Goal: Task Accomplishment & Management: Manage account settings

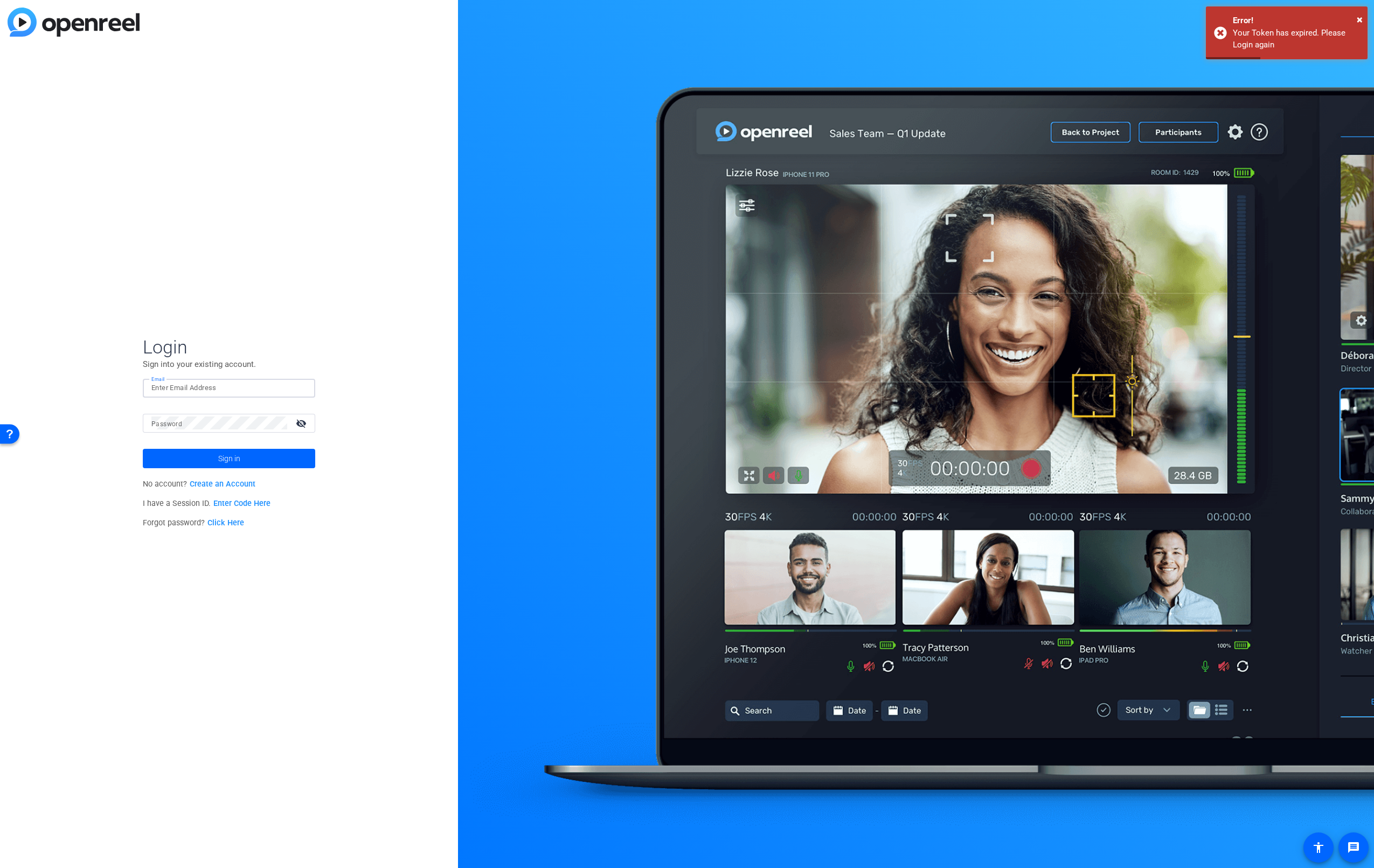
drag, startPoint x: 175, startPoint y: 389, endPoint x: 183, endPoint y: 393, distance: 8.9
click at [177, 389] on input "Email" at bounding box center [229, 388] width 155 height 13
type input "[PERSON_NAME][EMAIL_ADDRESS][PERSON_NAME][DOMAIN_NAME]"
click at [143, 449] on button "Sign in" at bounding box center [229, 459] width 172 height 20
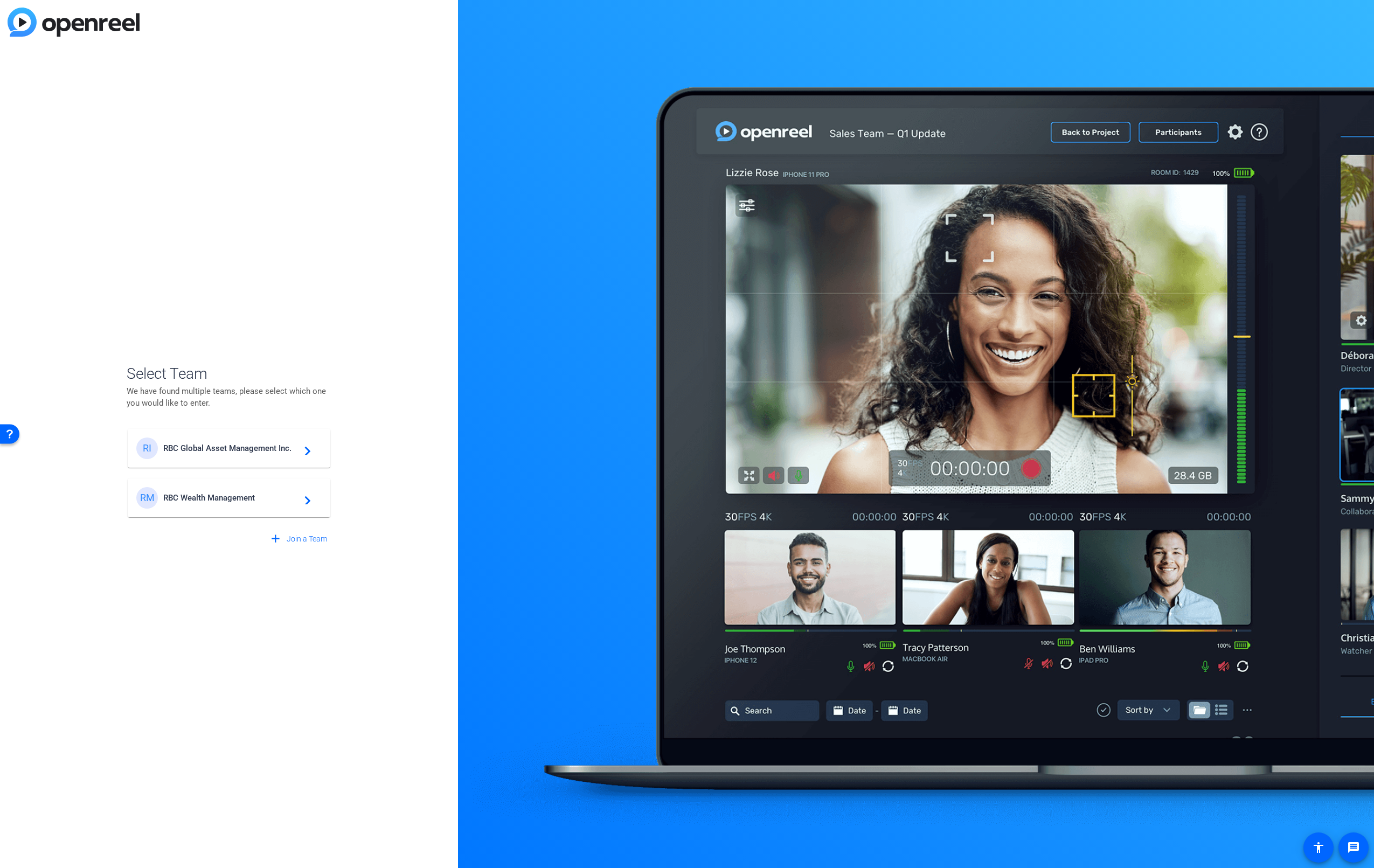
click at [202, 493] on span "RBC Wealth Management" at bounding box center [230, 498] width 135 height 10
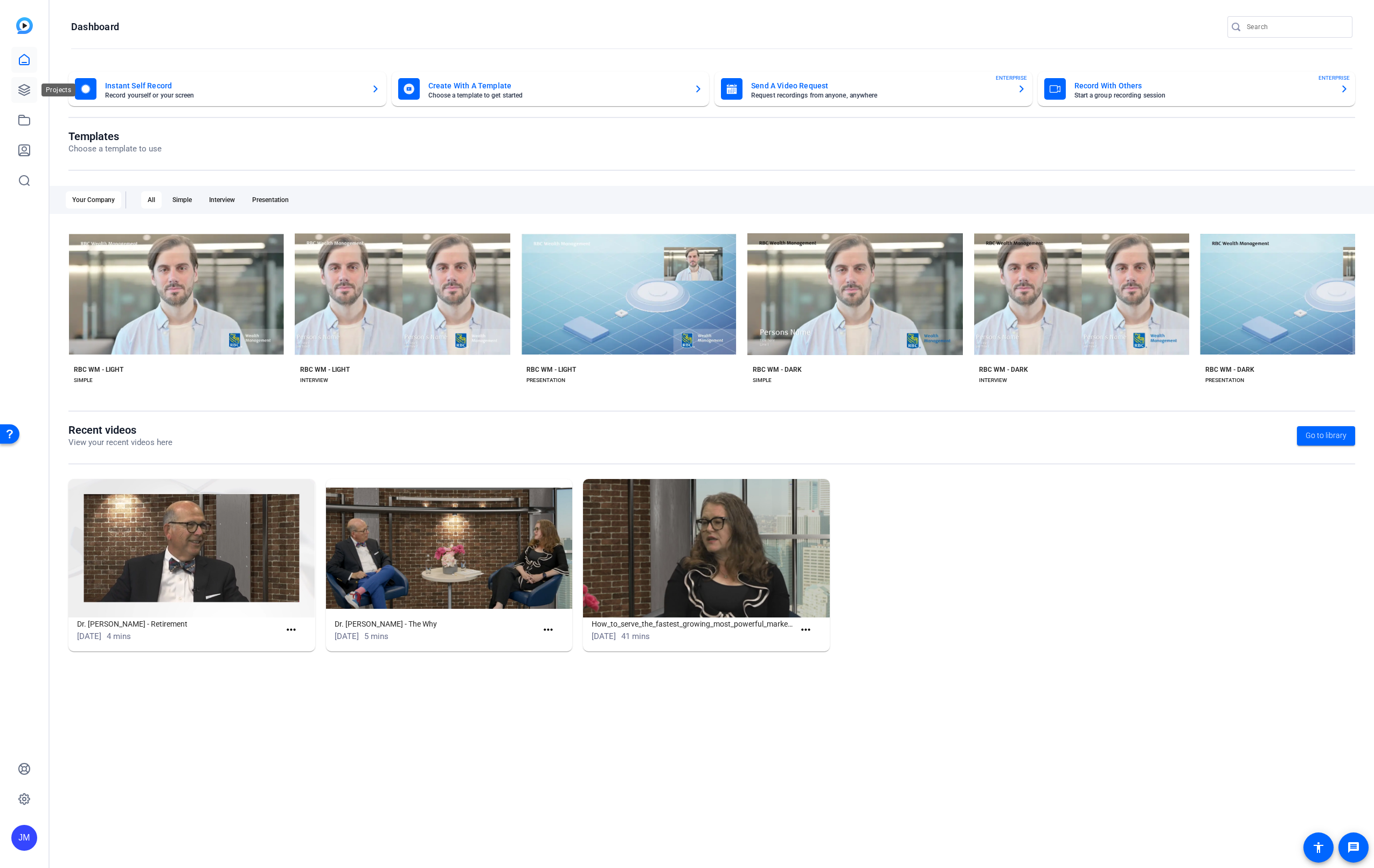
click at [24, 86] on icon at bounding box center [25, 90] width 13 height 13
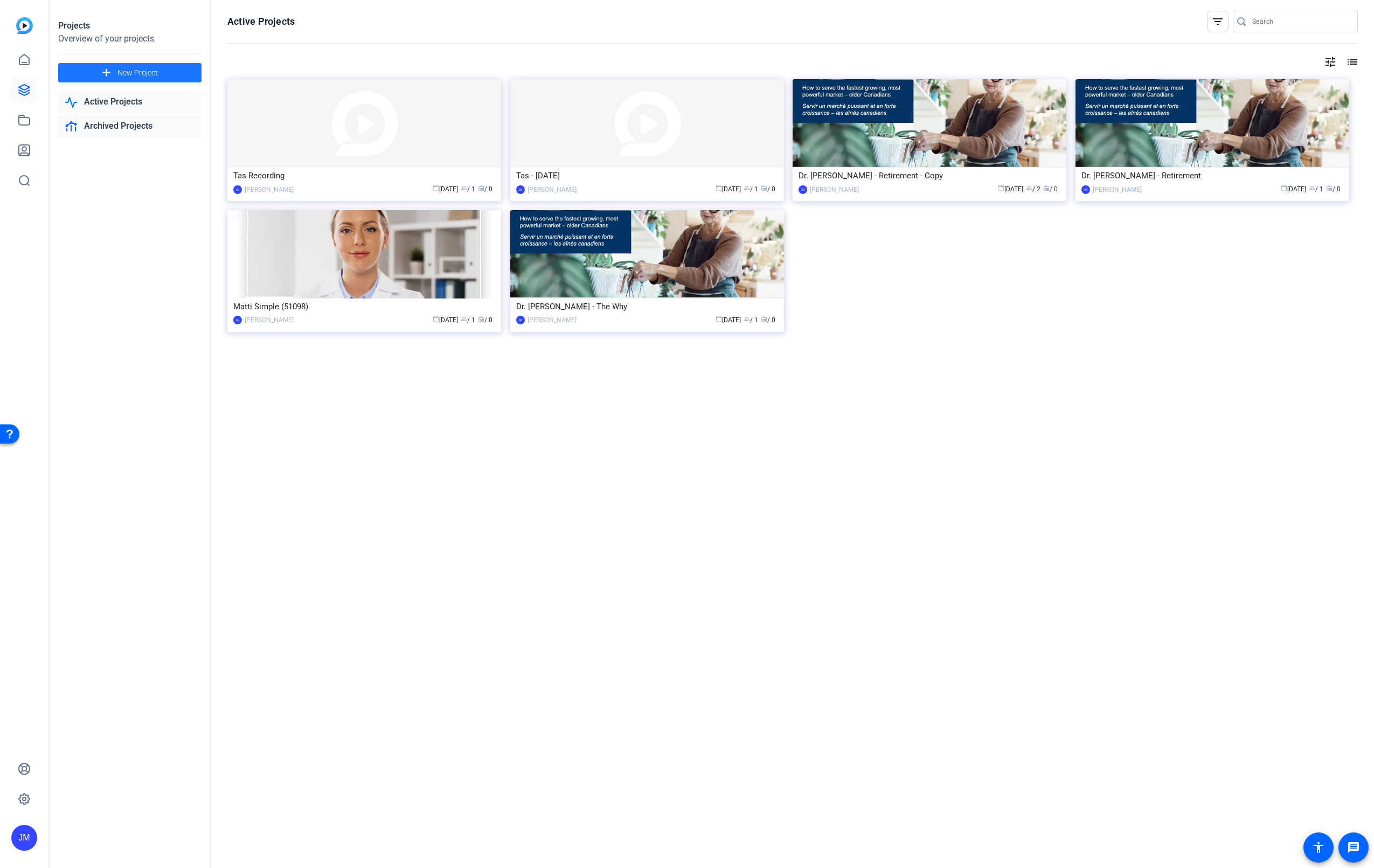
drag, startPoint x: 129, startPoint y: 70, endPoint x: 154, endPoint y: 131, distance: 65.9
click at [154, 131] on div "Projects Overview of your projects add New Project Active Projects Archived Pro…" at bounding box center [130, 434] width 162 height 868
click at [273, 155] on img at bounding box center [364, 123] width 274 height 88
click at [126, 71] on span "New Project" at bounding box center [137, 73] width 40 height 11
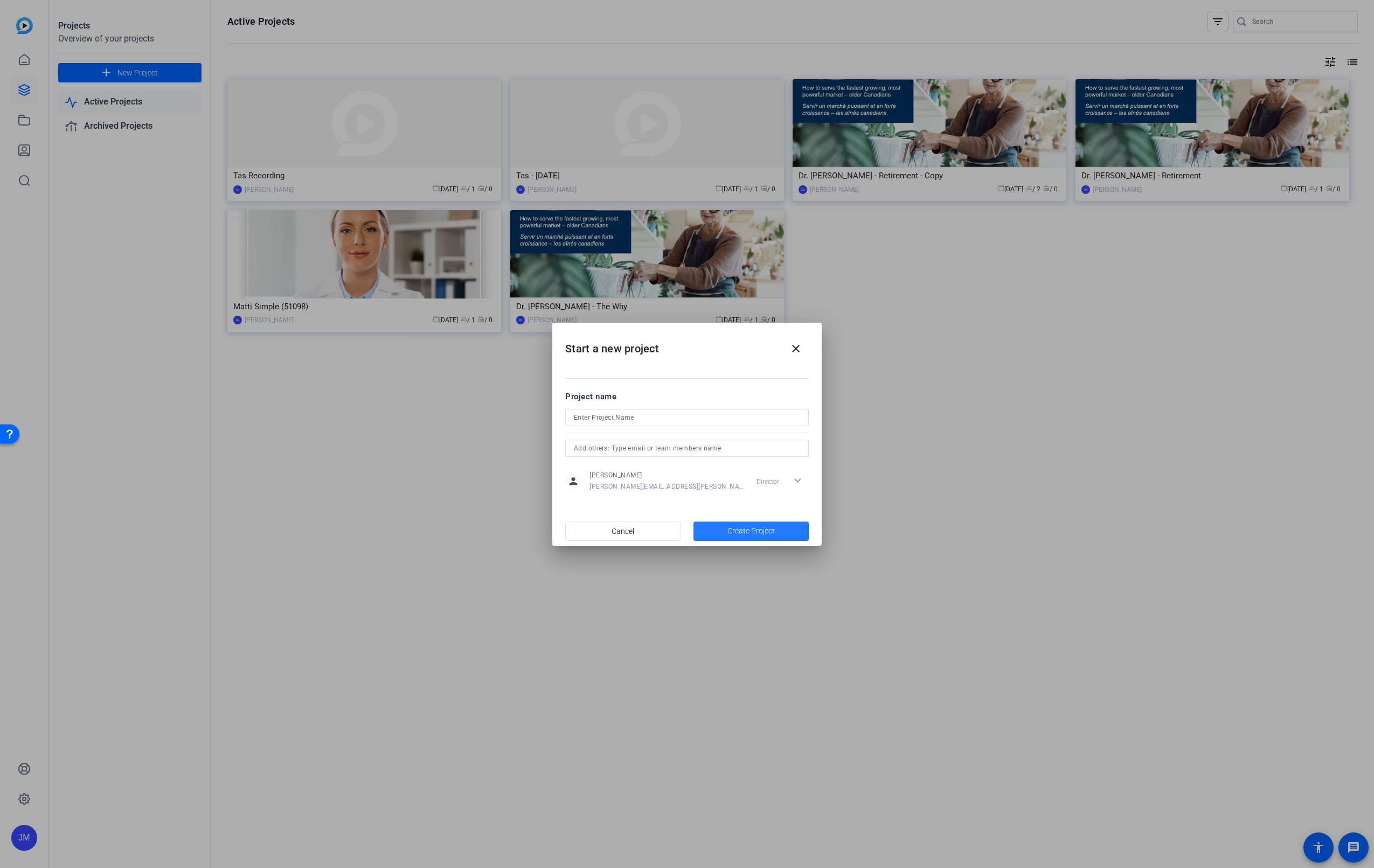
click at [752, 529] on span "Create Project" at bounding box center [751, 531] width 47 height 11
click at [640, 414] on input at bounding box center [687, 412] width 226 height 13
type input "Test"
click at [748, 527] on span "Create Project" at bounding box center [751, 531] width 47 height 11
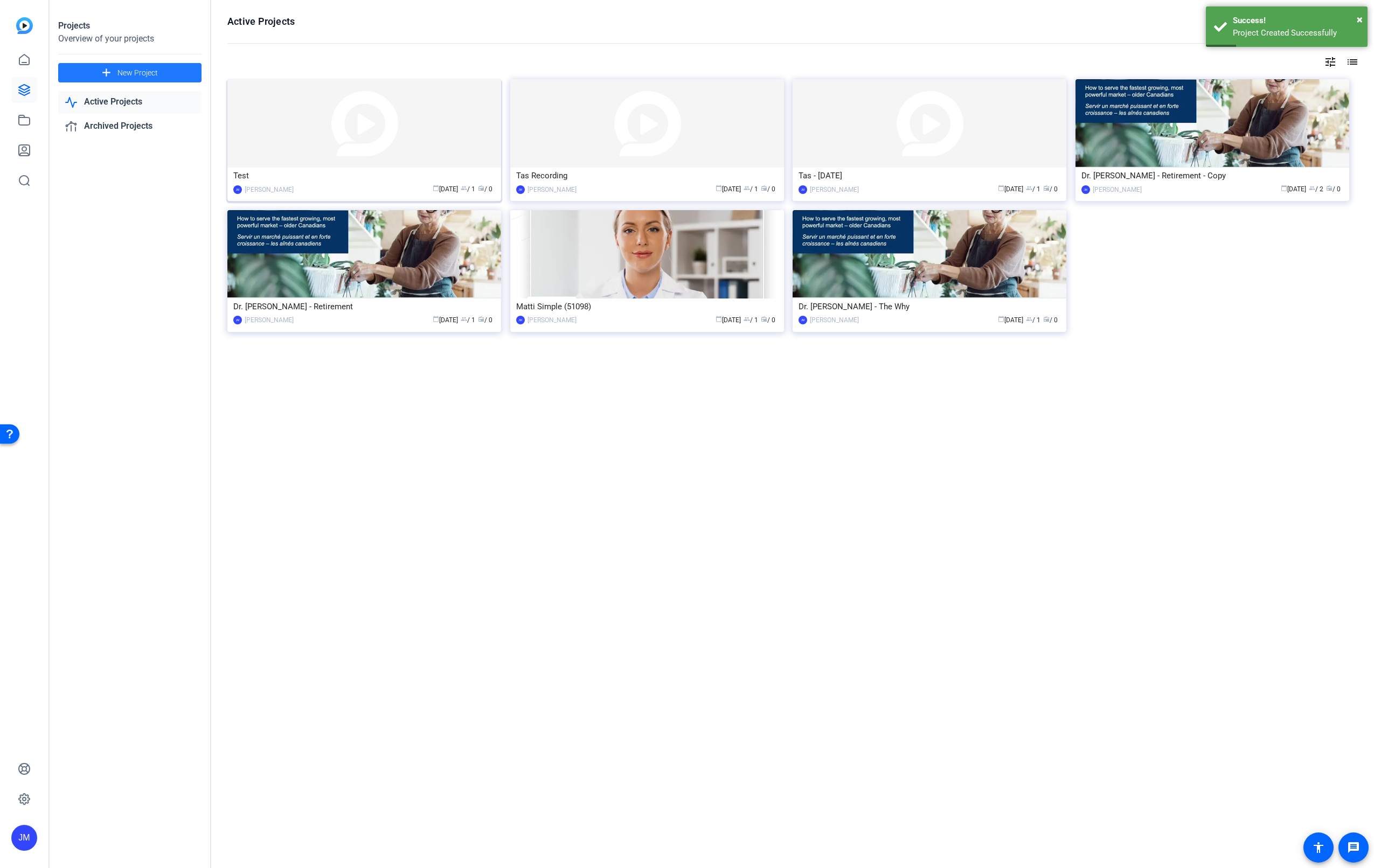
click at [364, 141] on img at bounding box center [364, 123] width 274 height 88
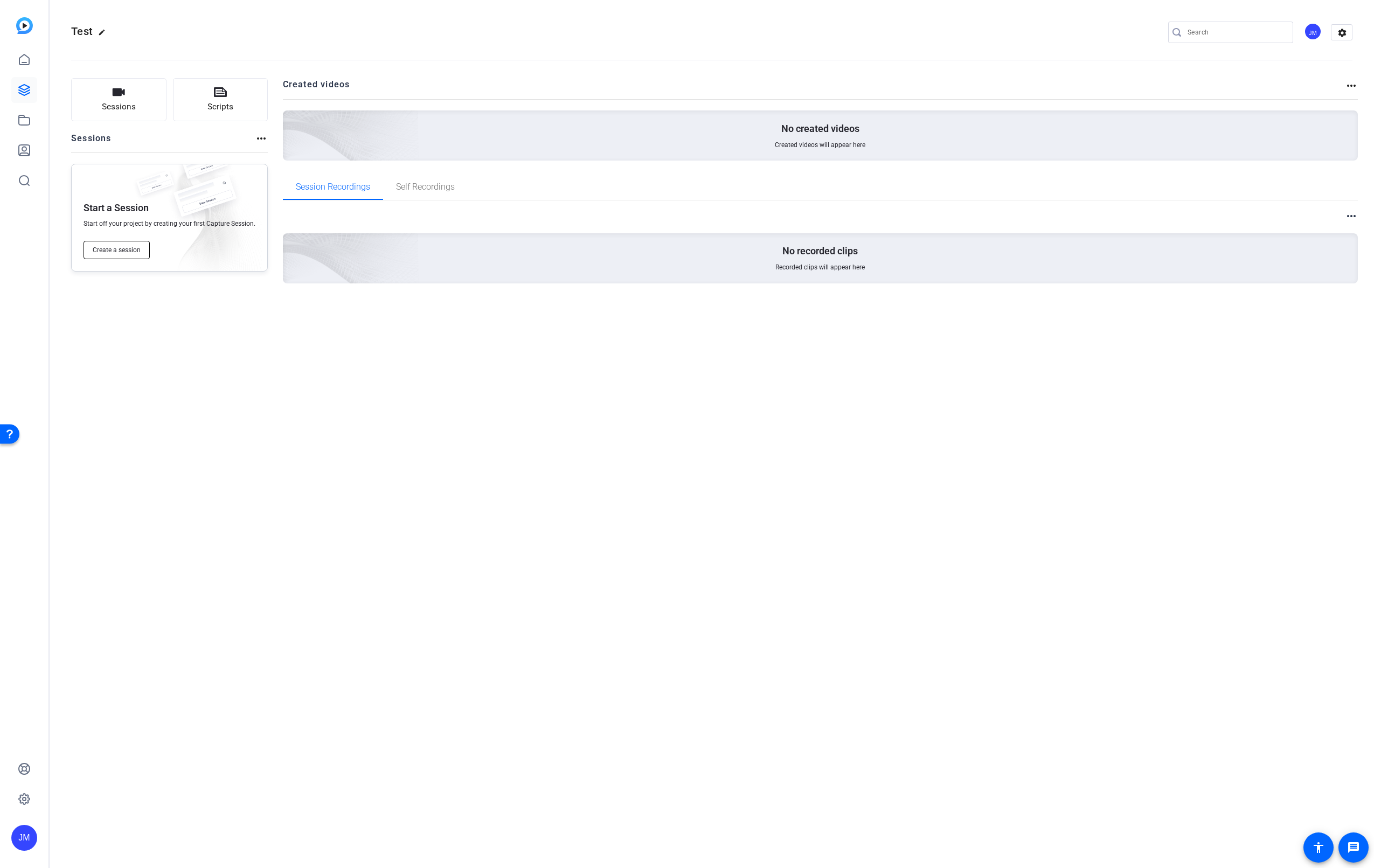
click at [103, 249] on span "Create a session" at bounding box center [117, 250] width 48 height 9
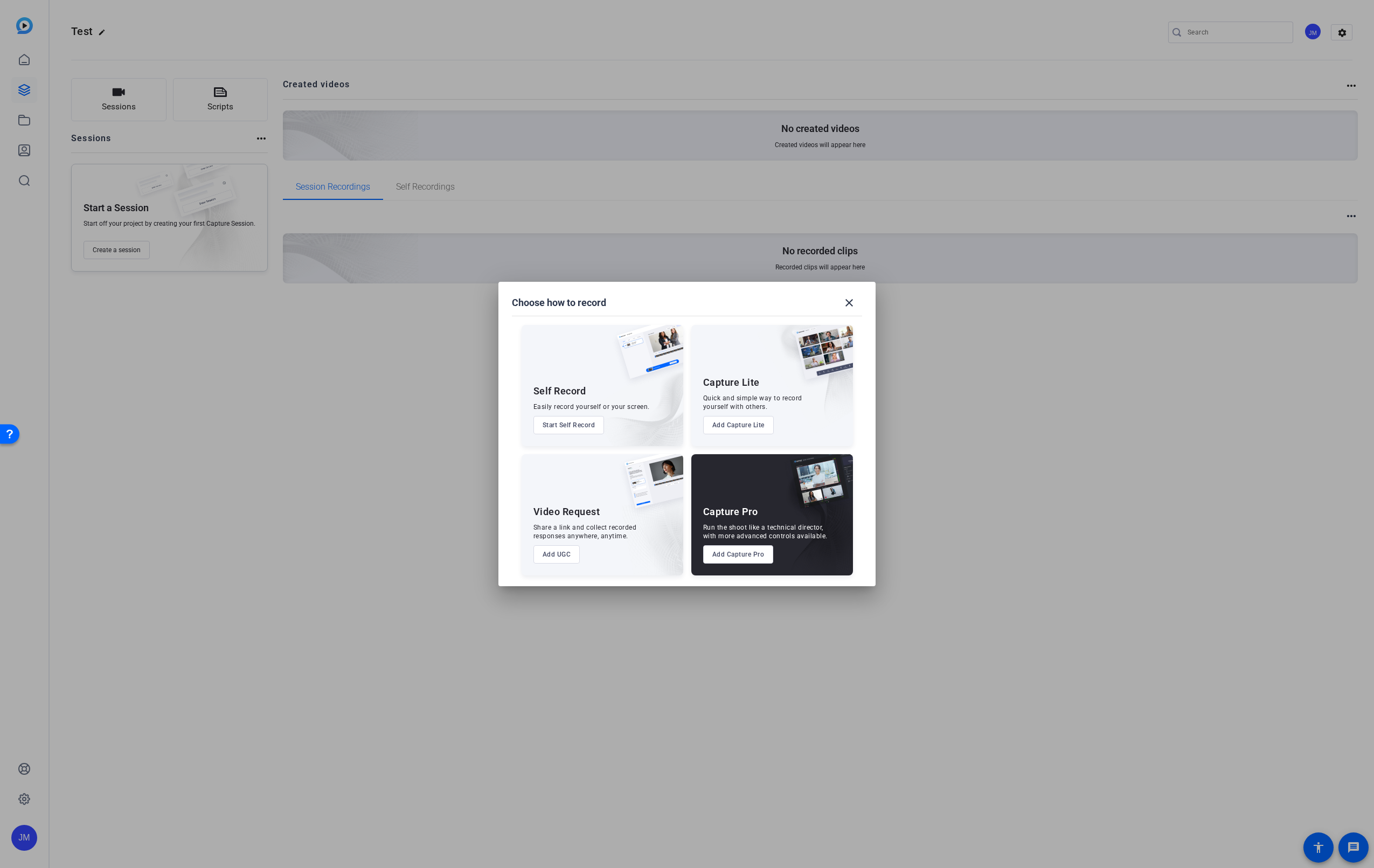
click at [739, 550] on button "Add Capture Pro" at bounding box center [738, 554] width 70 height 19
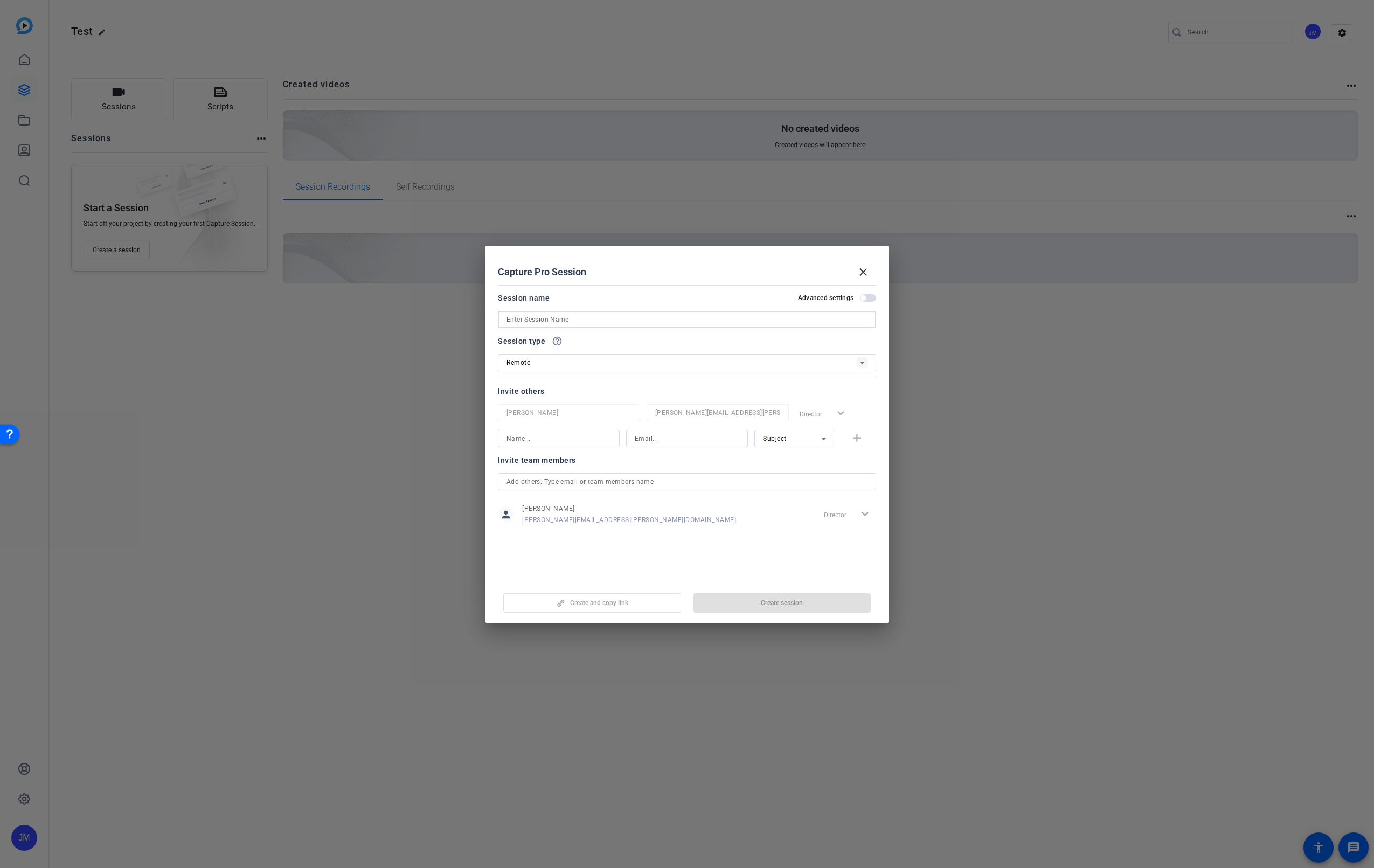
click at [595, 321] on input at bounding box center [687, 320] width 361 height 13
type input "Test"
click at [794, 606] on span "Create session" at bounding box center [782, 603] width 42 height 9
click at [857, 270] on mat-icon "close" at bounding box center [863, 272] width 13 height 13
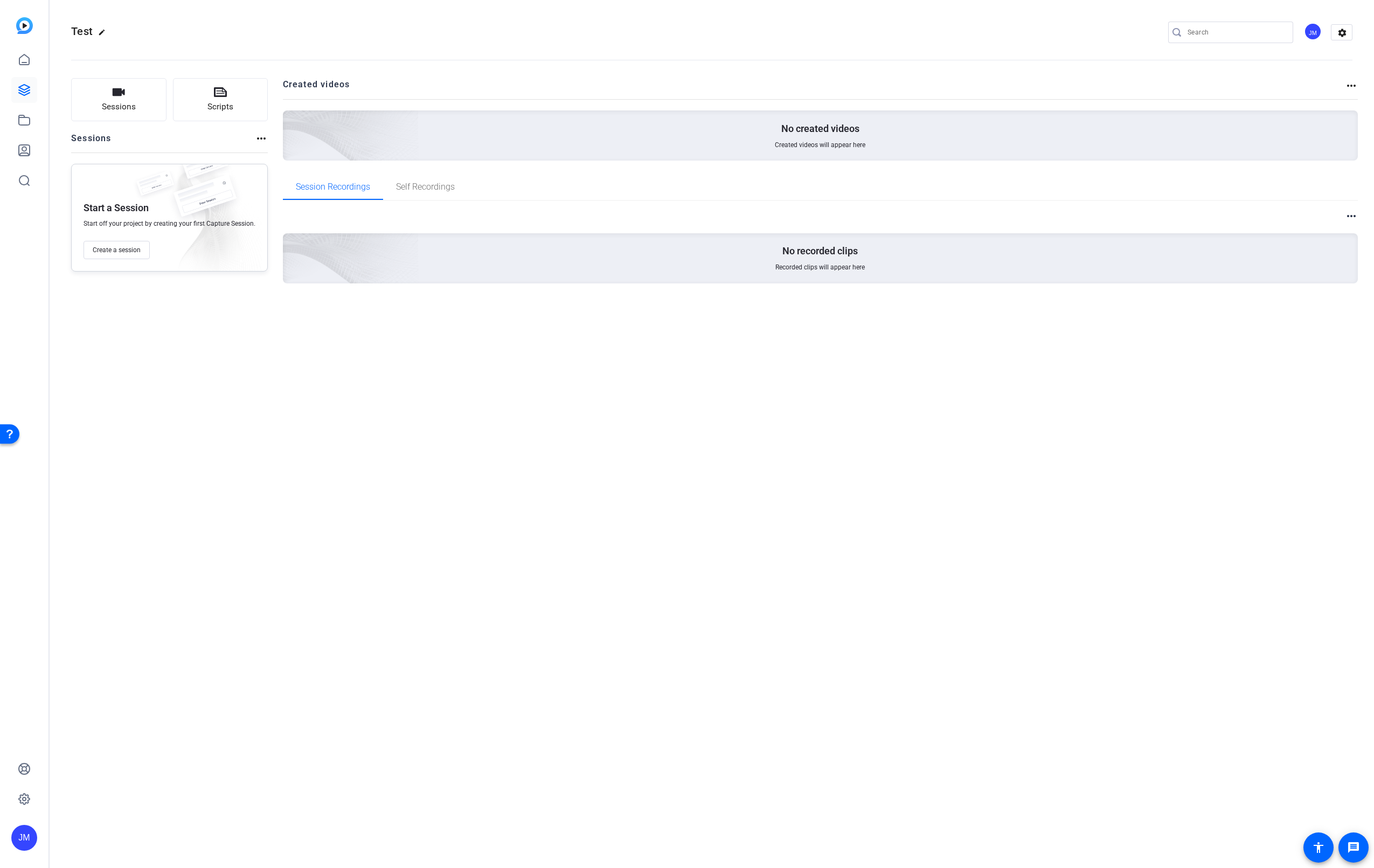
click at [322, 404] on div "Test edit JM settings Sessions Scripts Sessions more_horiz Start a Session Star…" at bounding box center [712, 434] width 1324 height 868
click at [129, 251] on span "Create a session" at bounding box center [117, 250] width 48 height 9
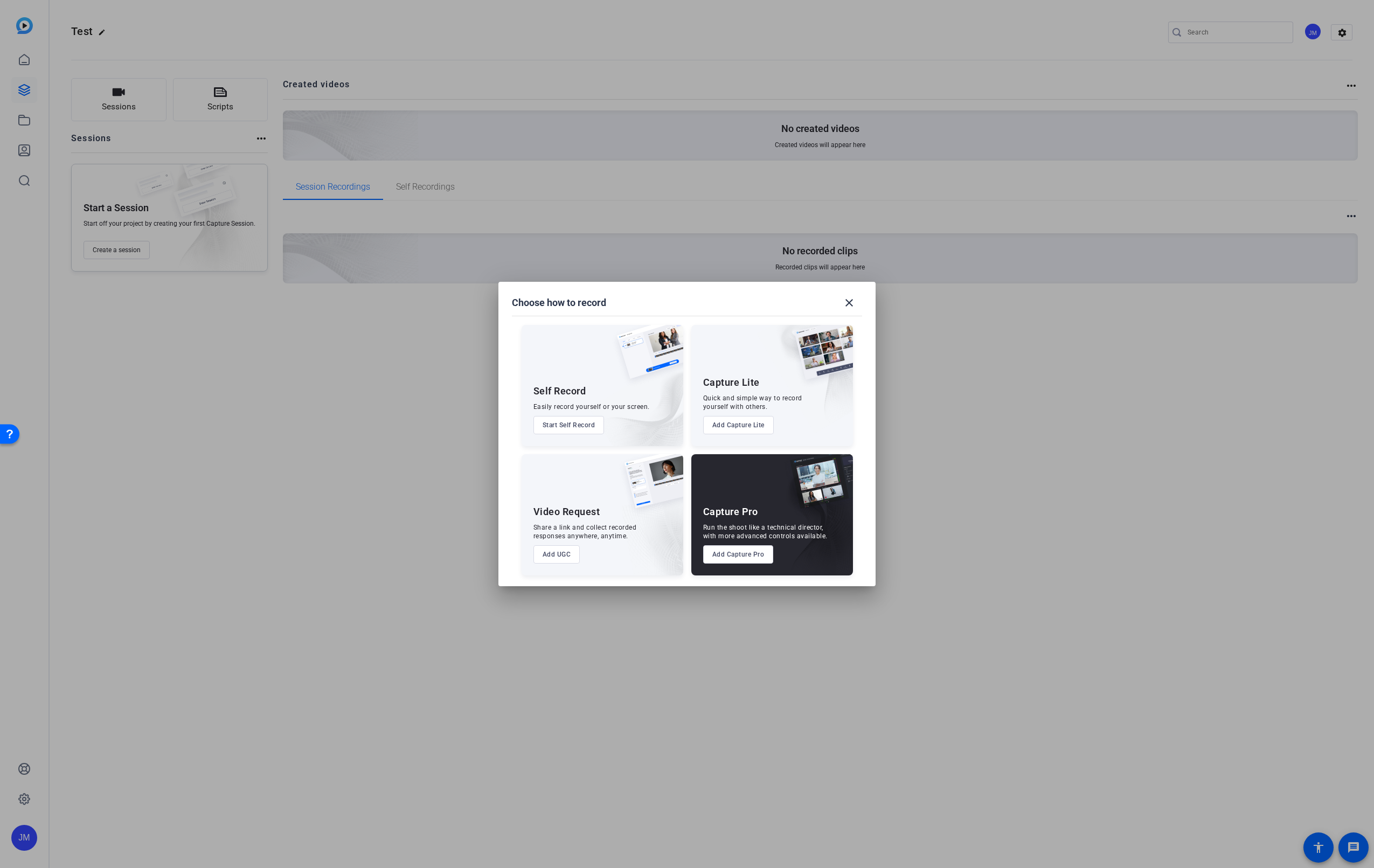
click at [754, 555] on button "Add Capture Pro" at bounding box center [738, 554] width 70 height 19
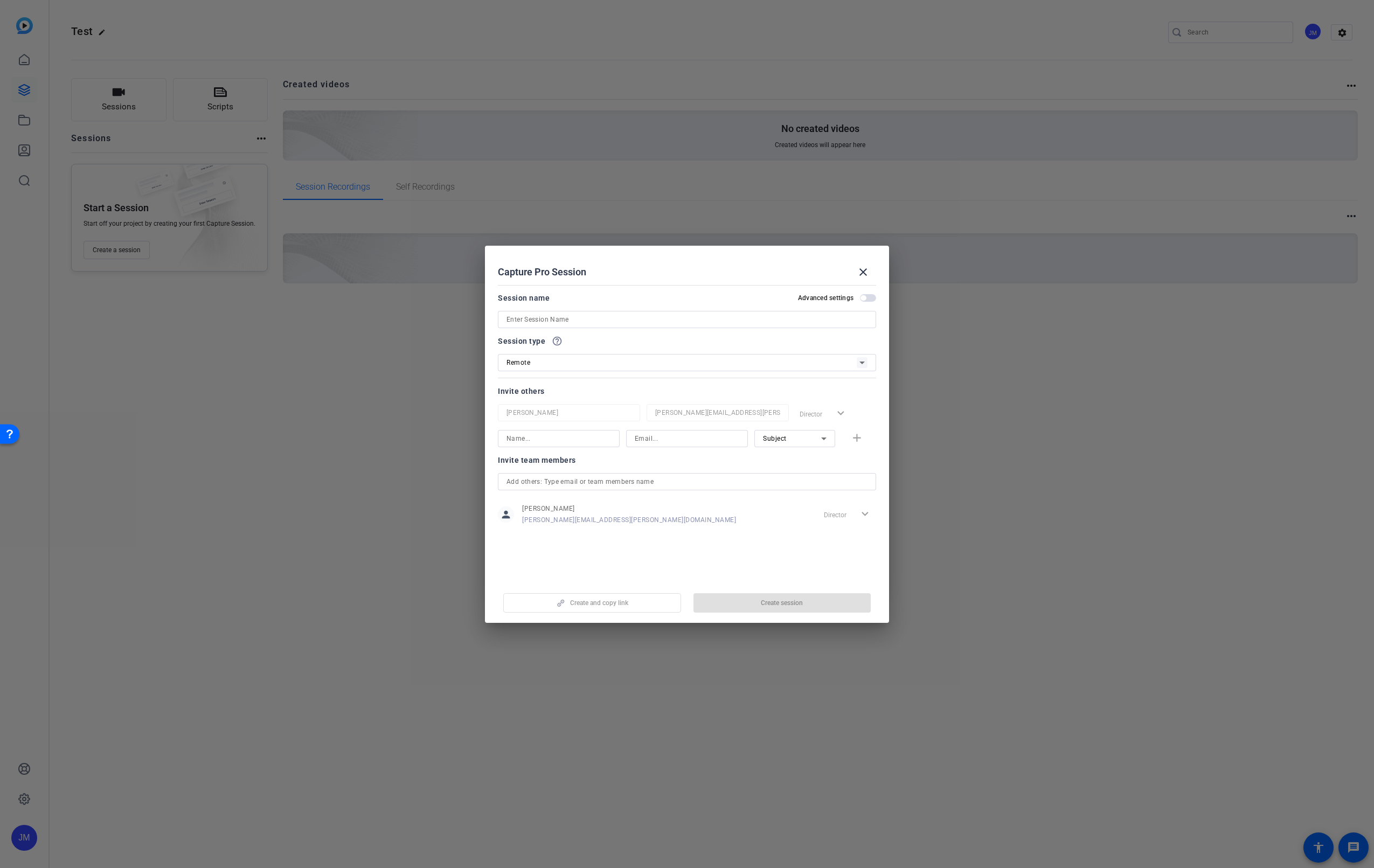
drag, startPoint x: 749, startPoint y: 607, endPoint x: 742, endPoint y: 605, distance: 7.3
click at [749, 607] on div "Create and copy link Create session" at bounding box center [687, 599] width 378 height 27
click at [586, 314] on input at bounding box center [687, 320] width 361 height 13
type input "Test"
click at [595, 362] on div "Remote" at bounding box center [682, 362] width 350 height 14
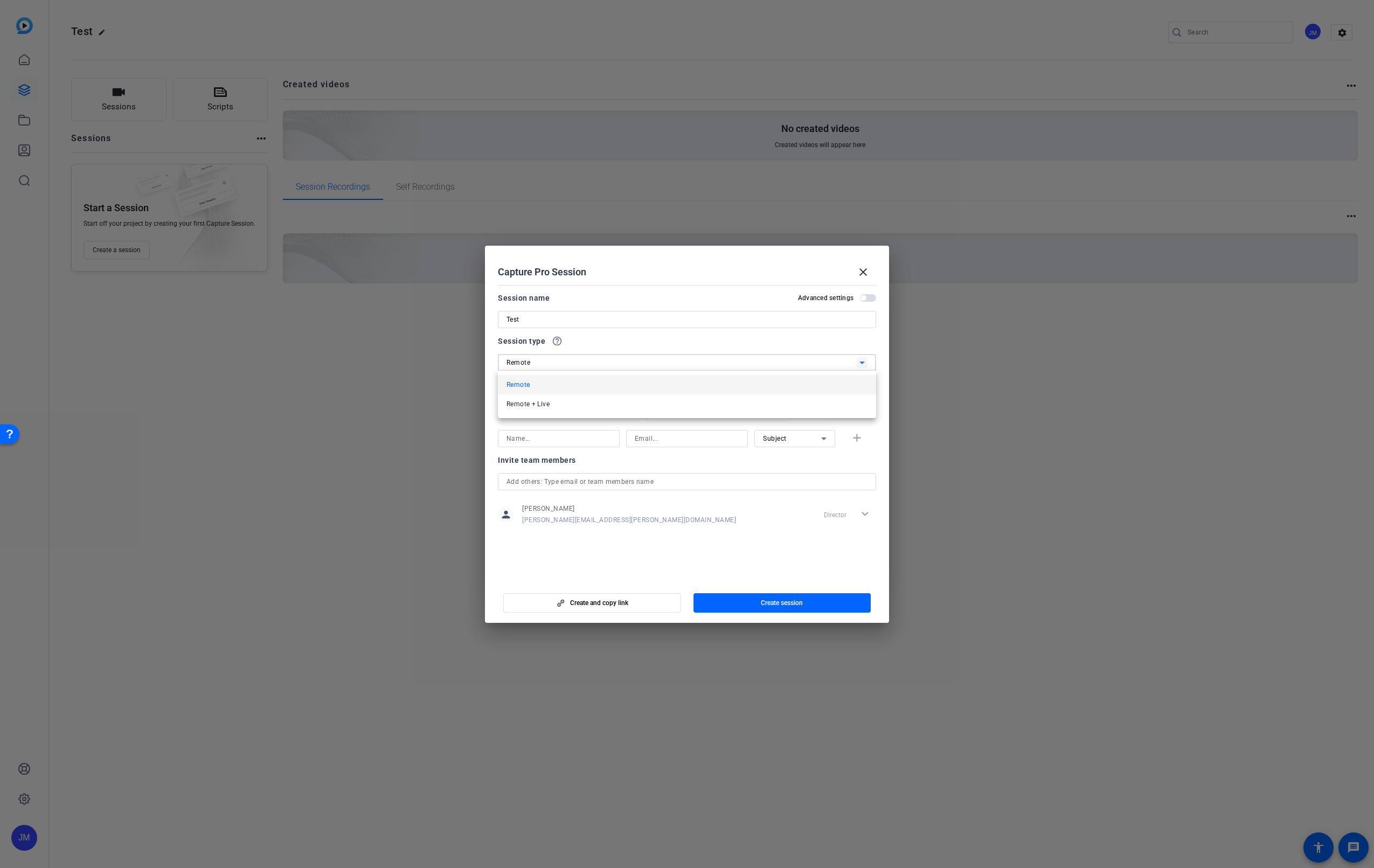
click at [586, 359] on div at bounding box center [687, 434] width 1374 height 868
click at [584, 435] on input at bounding box center [559, 439] width 105 height 13
click at [781, 437] on span "Subject" at bounding box center [774, 439] width 23 height 8
click at [576, 439] on div at bounding box center [687, 434] width 1374 height 868
click at [436, 464] on div at bounding box center [687, 434] width 1374 height 868
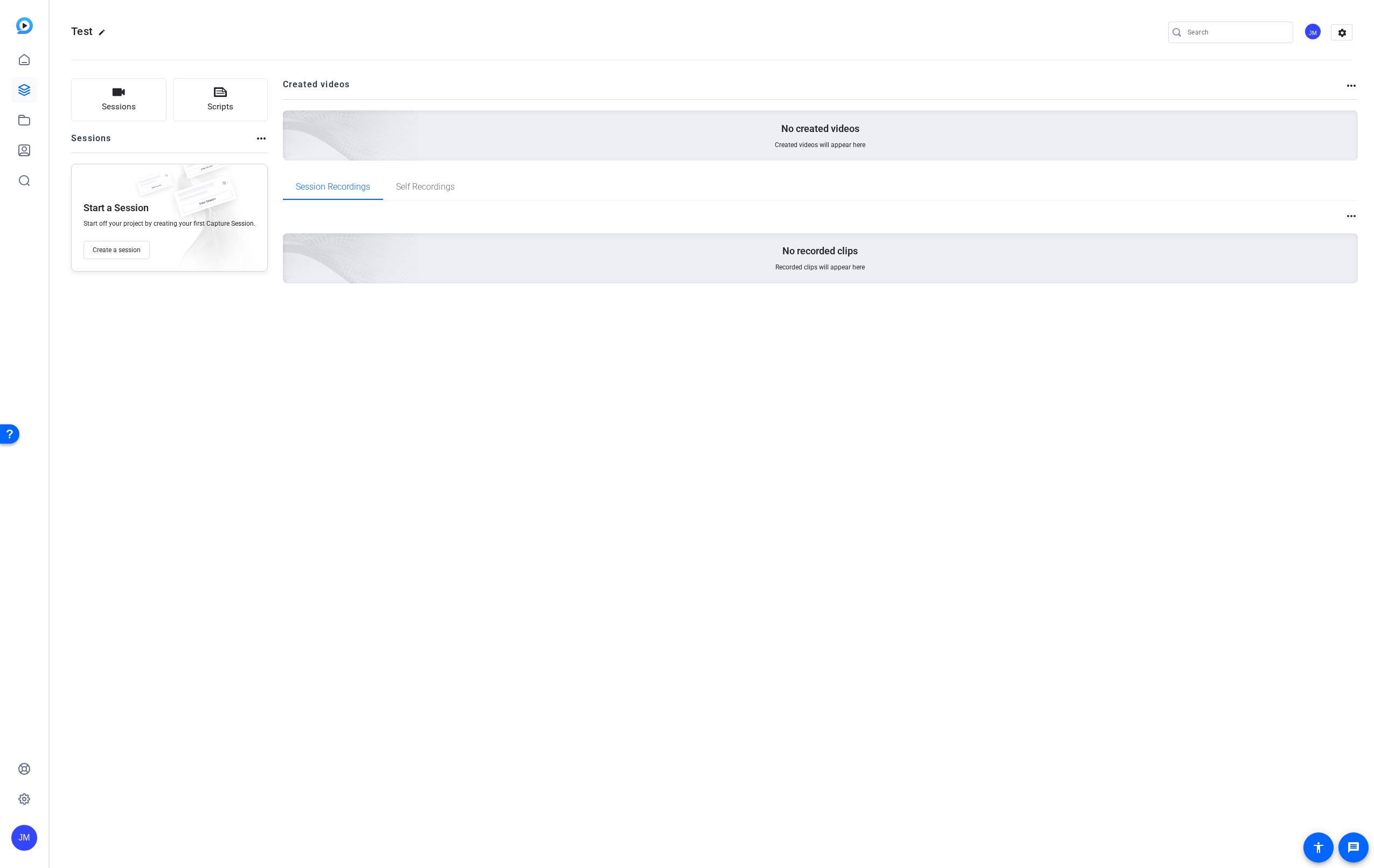
click at [116, 238] on div "Start a Session Start off your project by creating your first Capture Session. …" at bounding box center [169, 218] width 197 height 108
click at [107, 251] on span "Create a session" at bounding box center [117, 250] width 48 height 9
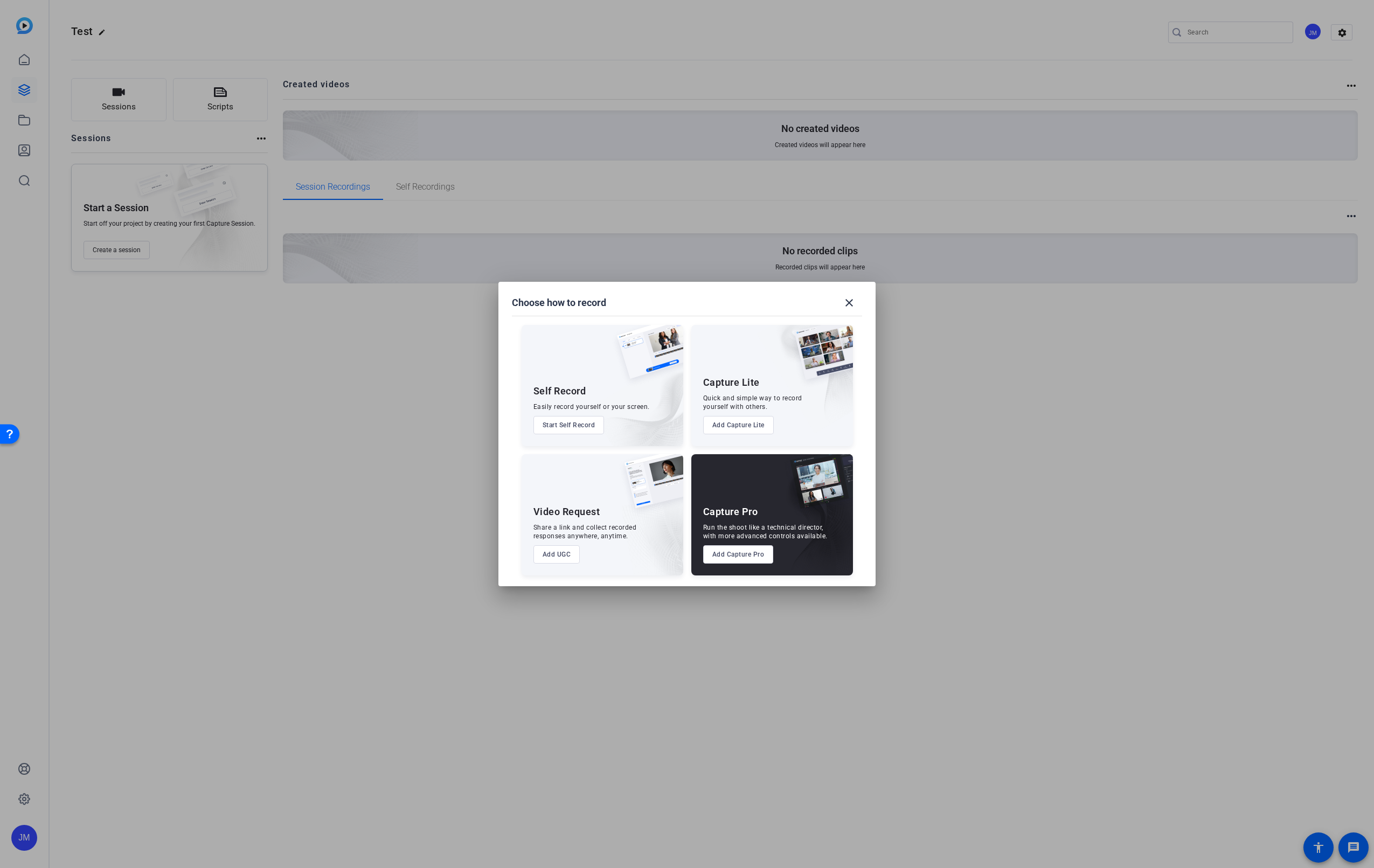
click at [748, 552] on button "Add Capture Pro" at bounding box center [738, 554] width 70 height 19
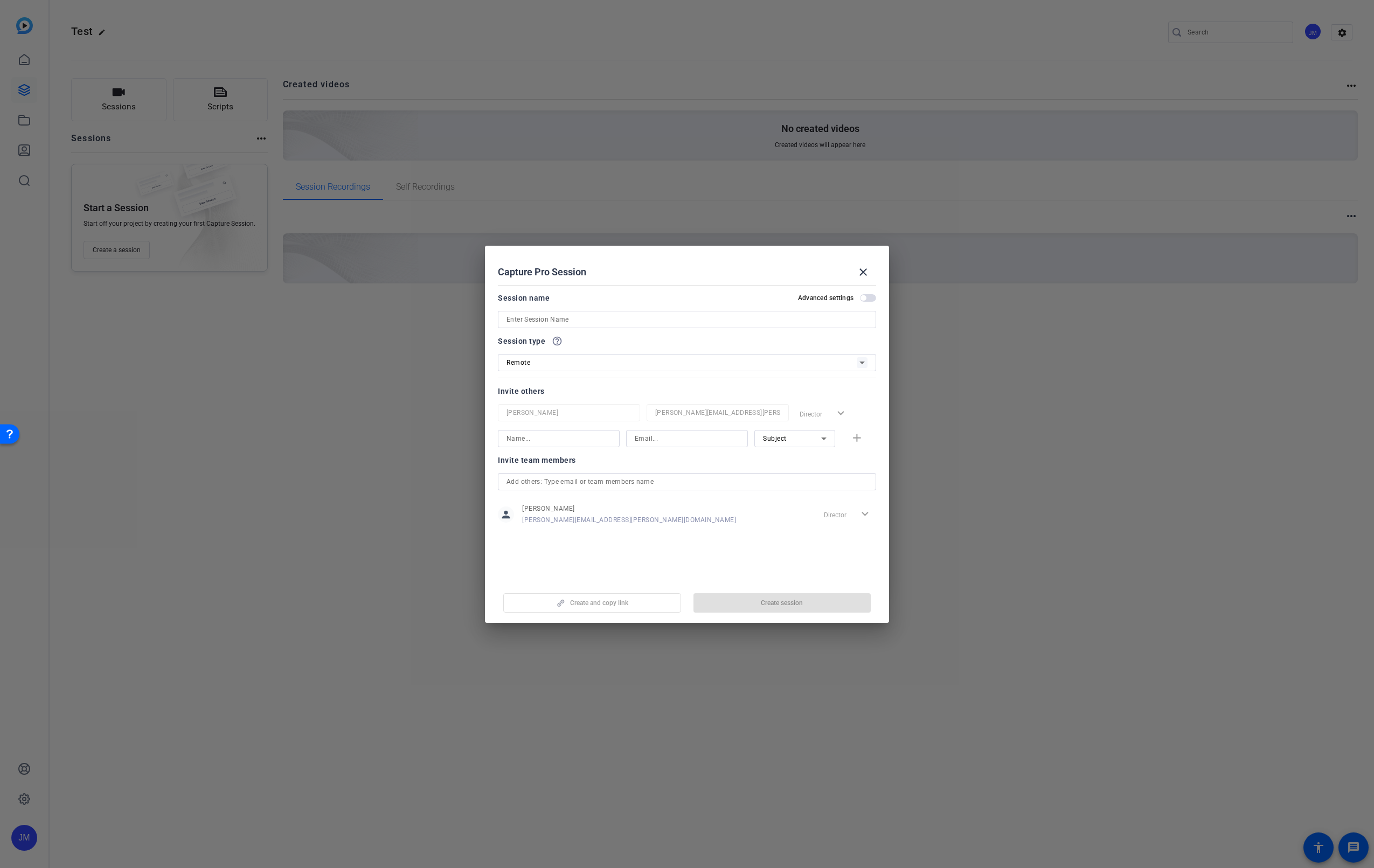
click at [539, 314] on input at bounding box center [687, 320] width 361 height 13
type input "Test"
click at [869, 300] on span "button" at bounding box center [868, 298] width 16 height 8
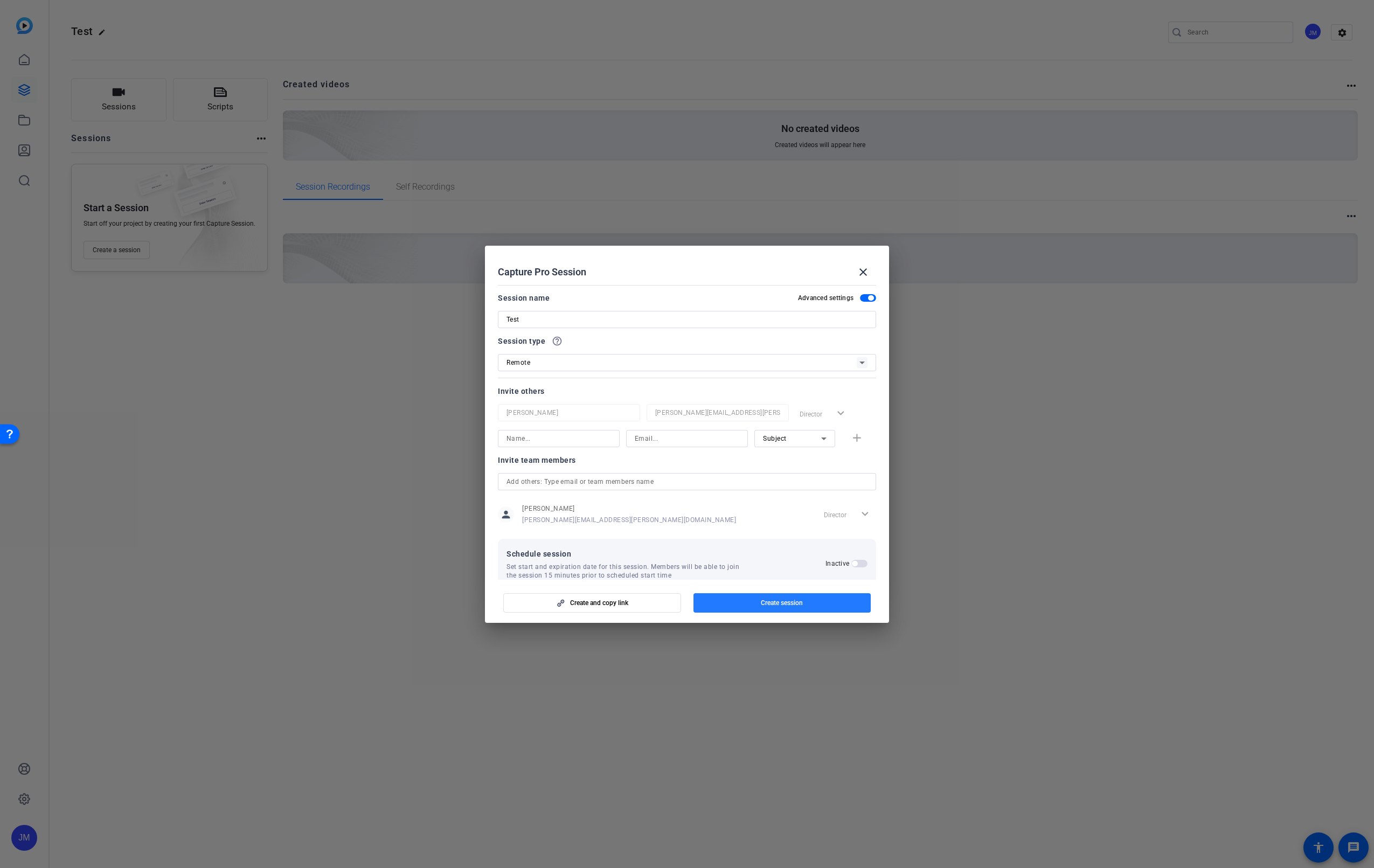
click at [786, 599] on span "Create session" at bounding box center [782, 603] width 42 height 9
click at [758, 604] on span "button" at bounding box center [782, 602] width 178 height 26
click at [234, 427] on div at bounding box center [687, 434] width 1374 height 868
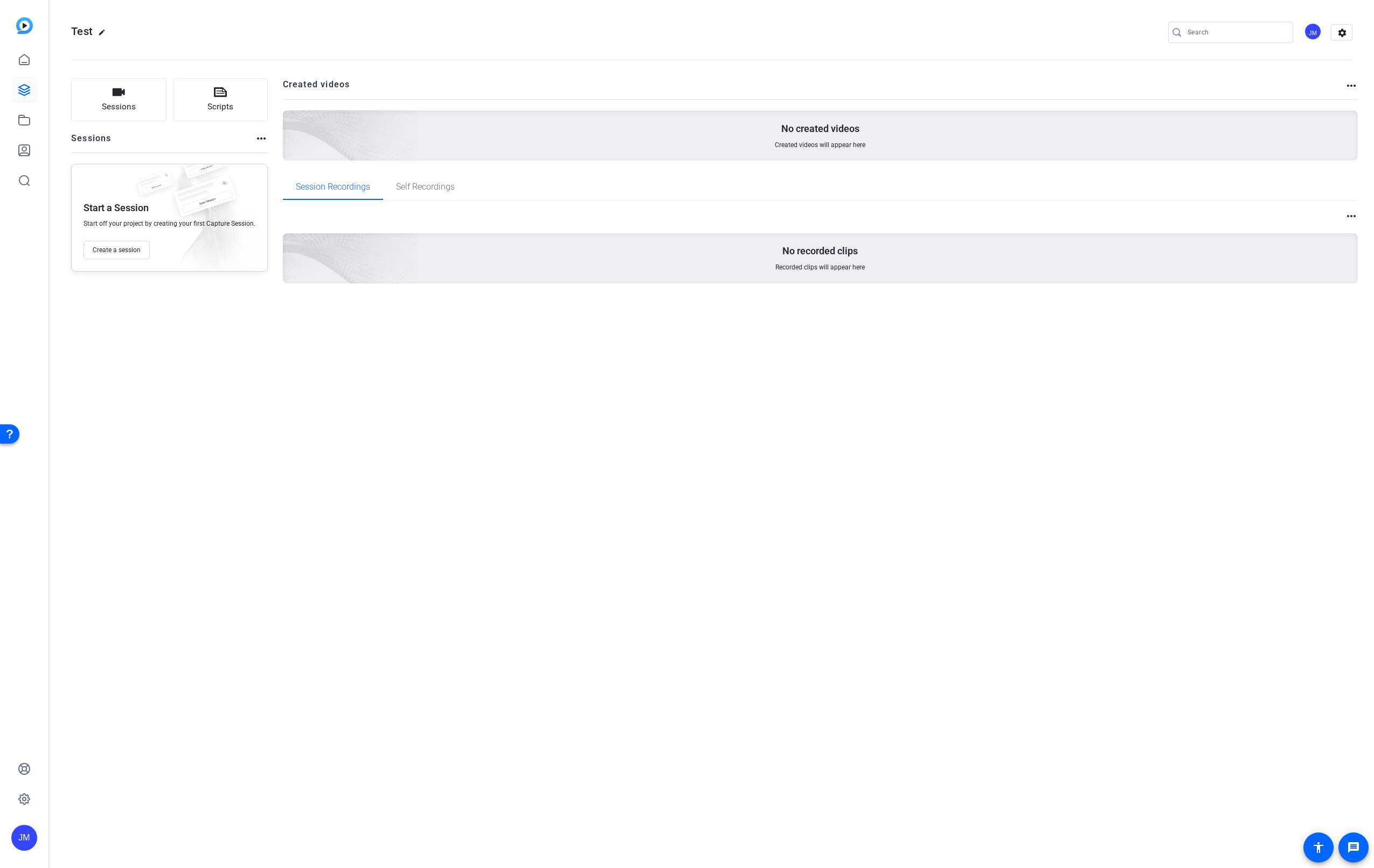
drag, startPoint x: 267, startPoint y: 670, endPoint x: 259, endPoint y: 665, distance: 9.4
click at [267, 670] on div "Test edit JM settings Sessions Scripts Sessions more_horiz Start a Session Star…" at bounding box center [712, 434] width 1324 height 868
drag, startPoint x: 23, startPoint y: 26, endPoint x: 14, endPoint y: 49, distance: 24.7
click at [23, 26] on img at bounding box center [25, 26] width 17 height 17
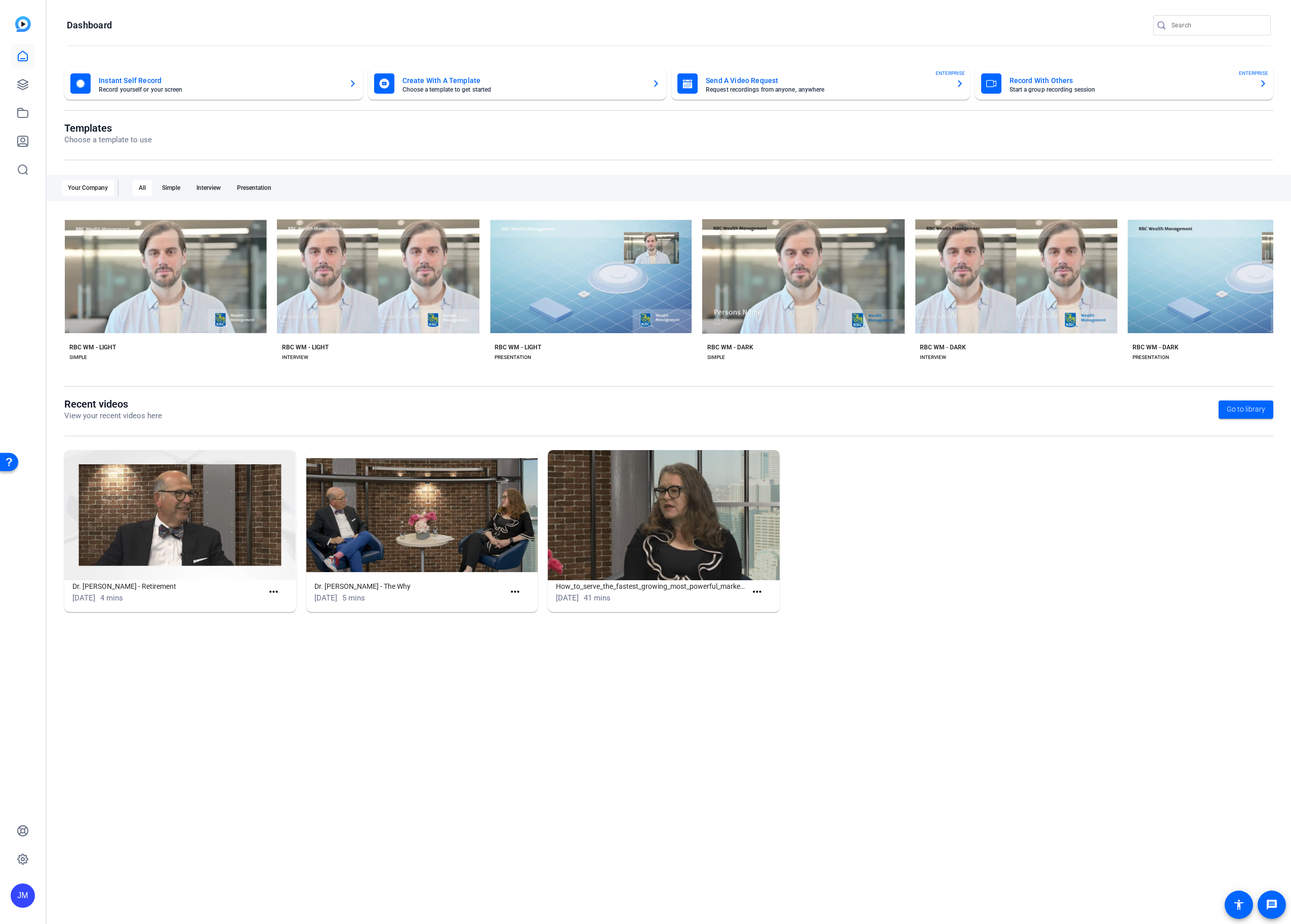
click at [15, 815] on div "JM" at bounding box center [23, 895] width 24 height 24
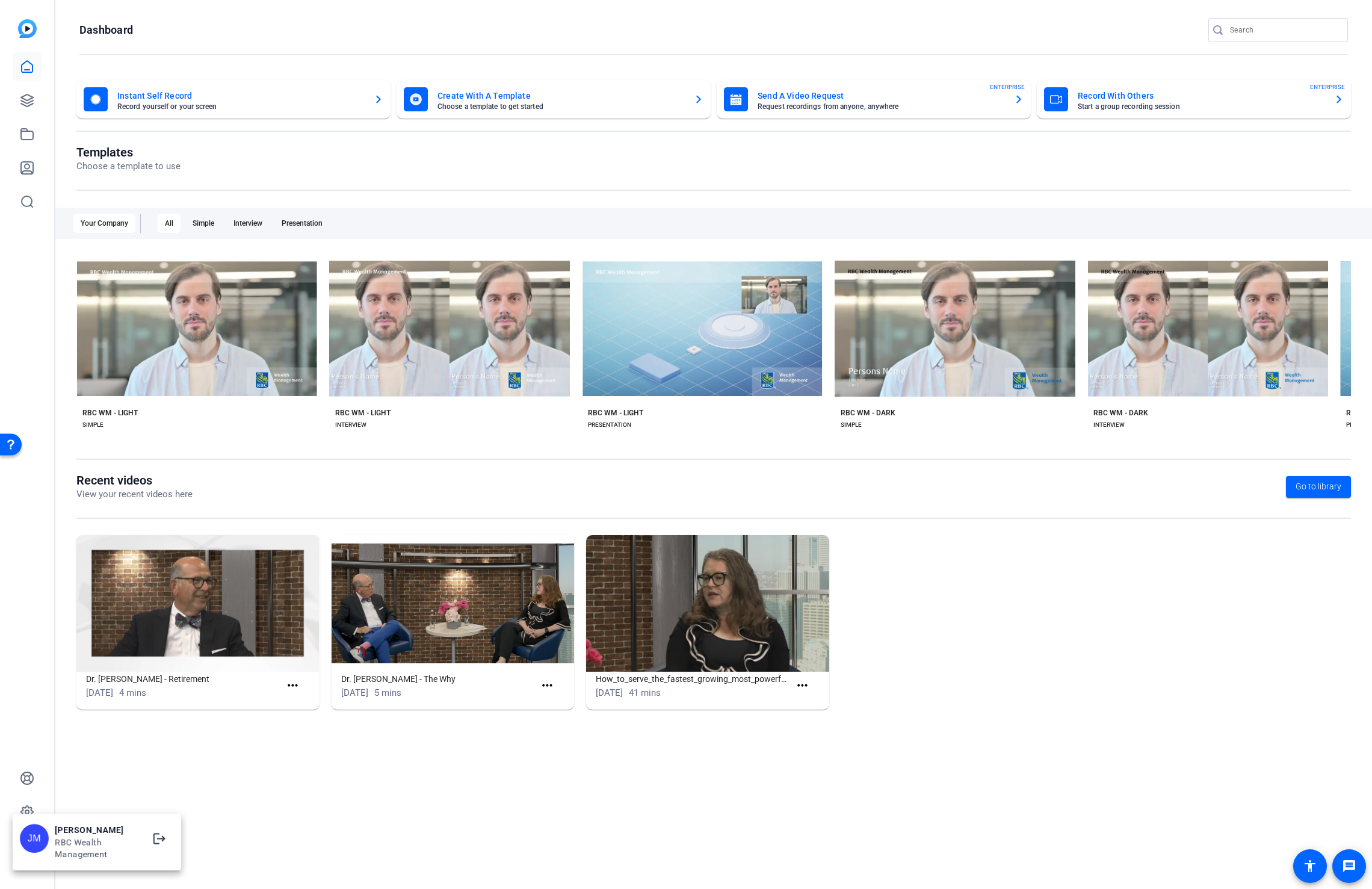
drag, startPoint x: 276, startPoint y: 824, endPoint x: 242, endPoint y: 824, distance: 34.0
click at [276, 824] on div at bounding box center [686, 444] width 1372 height 889
click at [22, 851] on div "JM" at bounding box center [27, 855] width 29 height 29
click at [158, 838] on mat-icon "logout" at bounding box center [160, 838] width 15 height 15
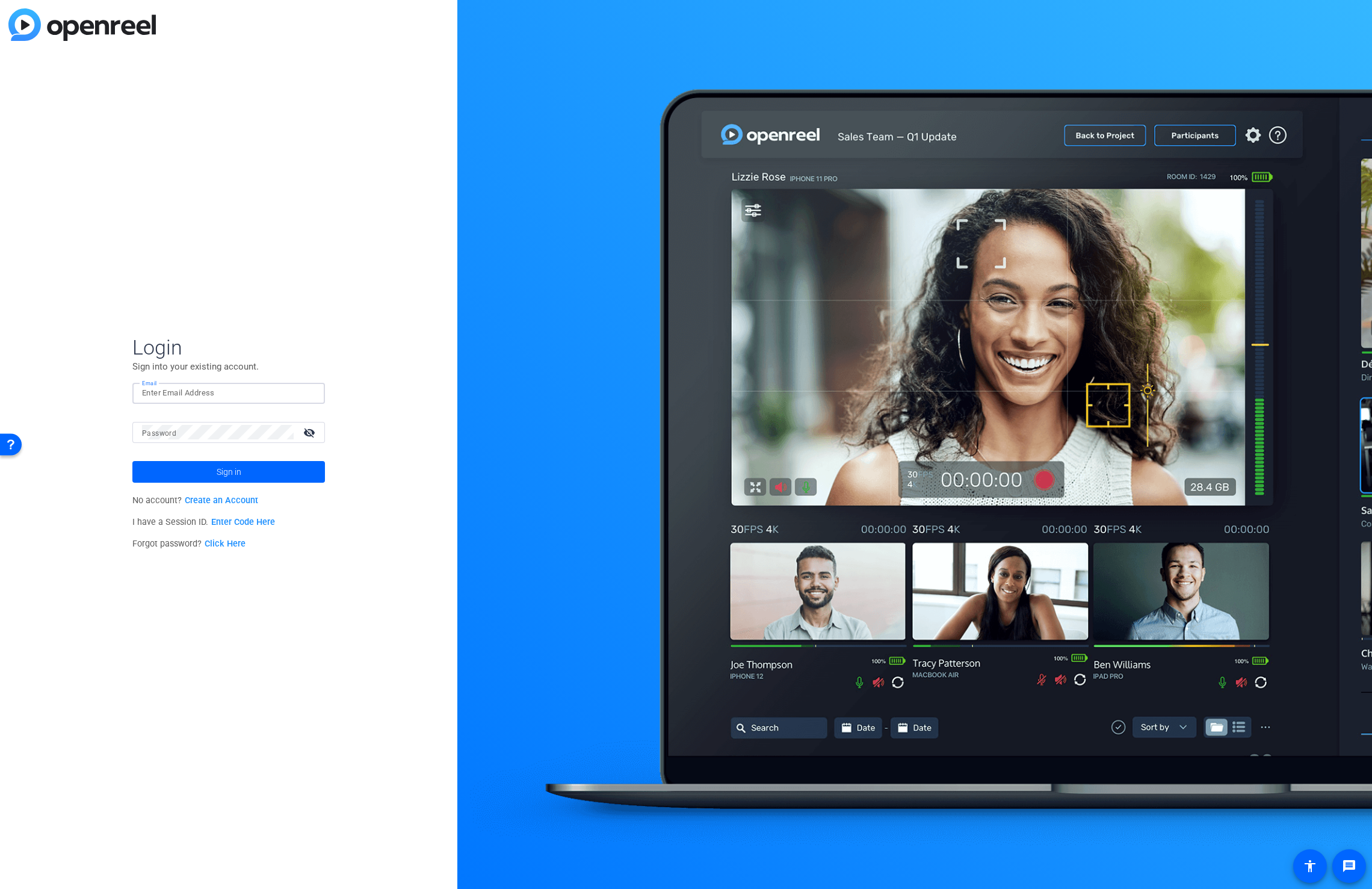
click at [186, 390] on input "Email" at bounding box center [228, 393] width 174 height 15
type input "[PERSON_NAME][EMAIL_ADDRESS][PERSON_NAME][DOMAIN_NAME]"
click at [132, 461] on button "Sign in" at bounding box center [228, 472] width 192 height 22
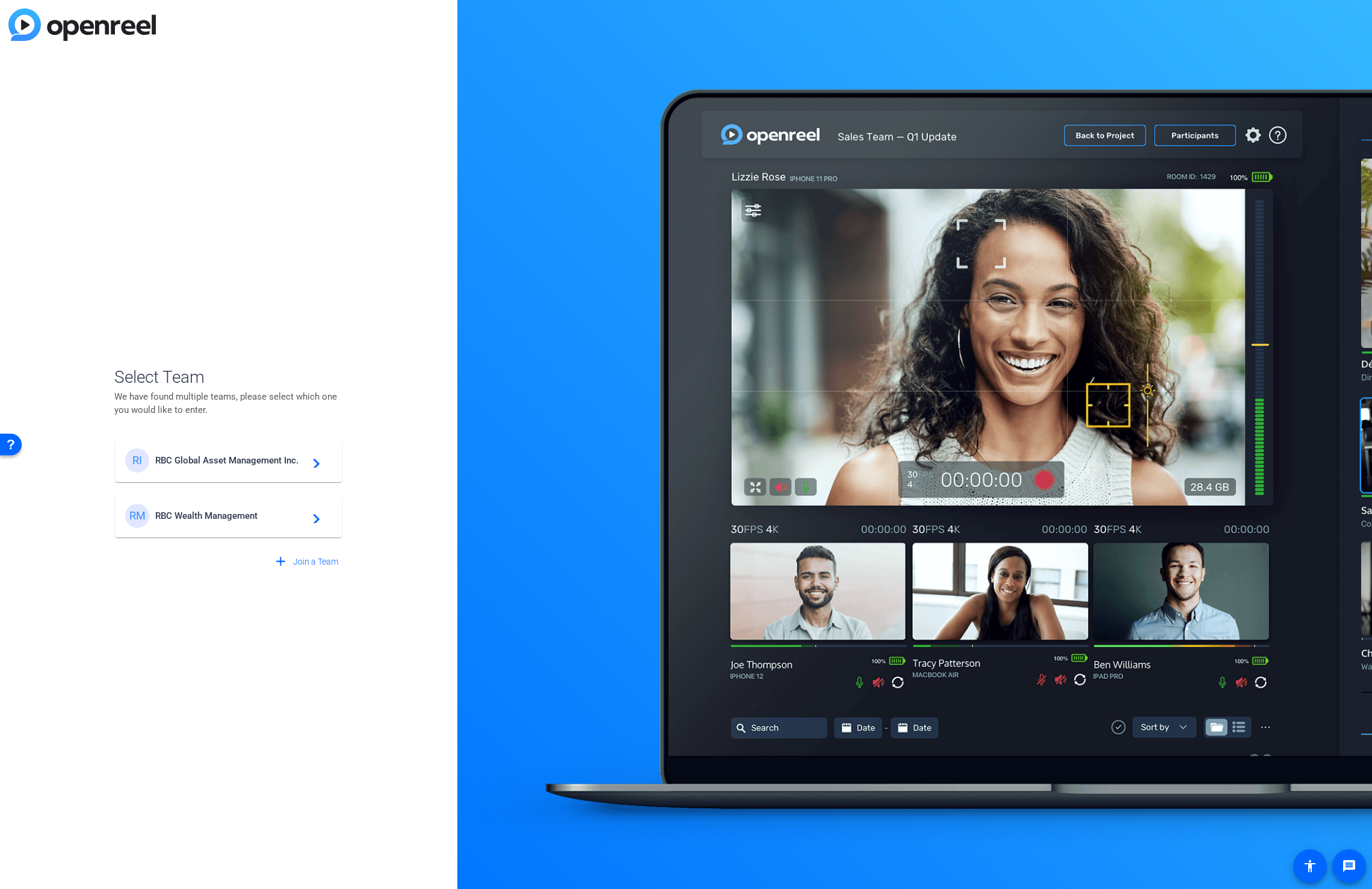
click at [179, 513] on span "RBC Wealth Management" at bounding box center [230, 516] width 150 height 11
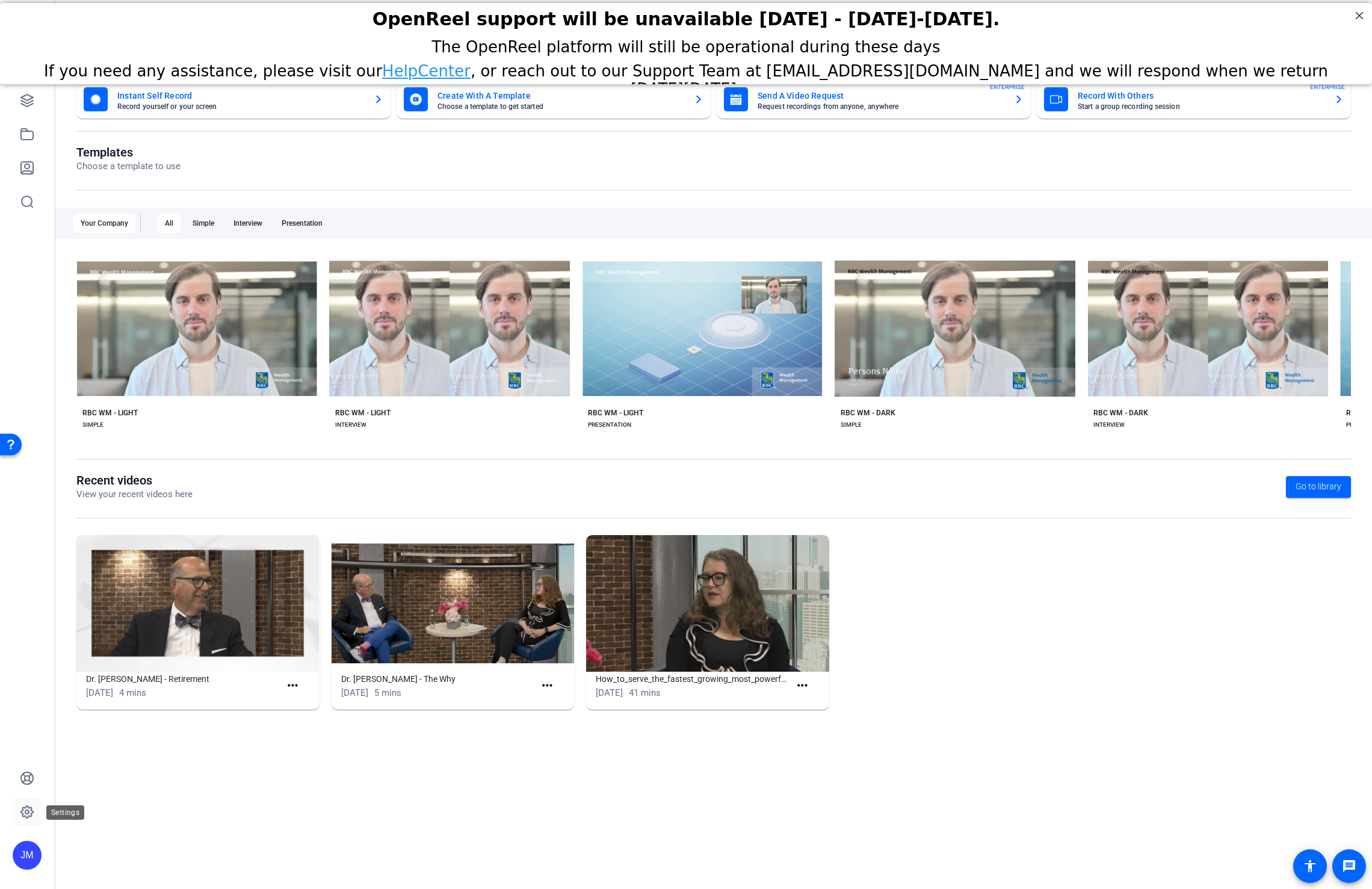
click at [19, 814] on link at bounding box center [27, 812] width 29 height 29
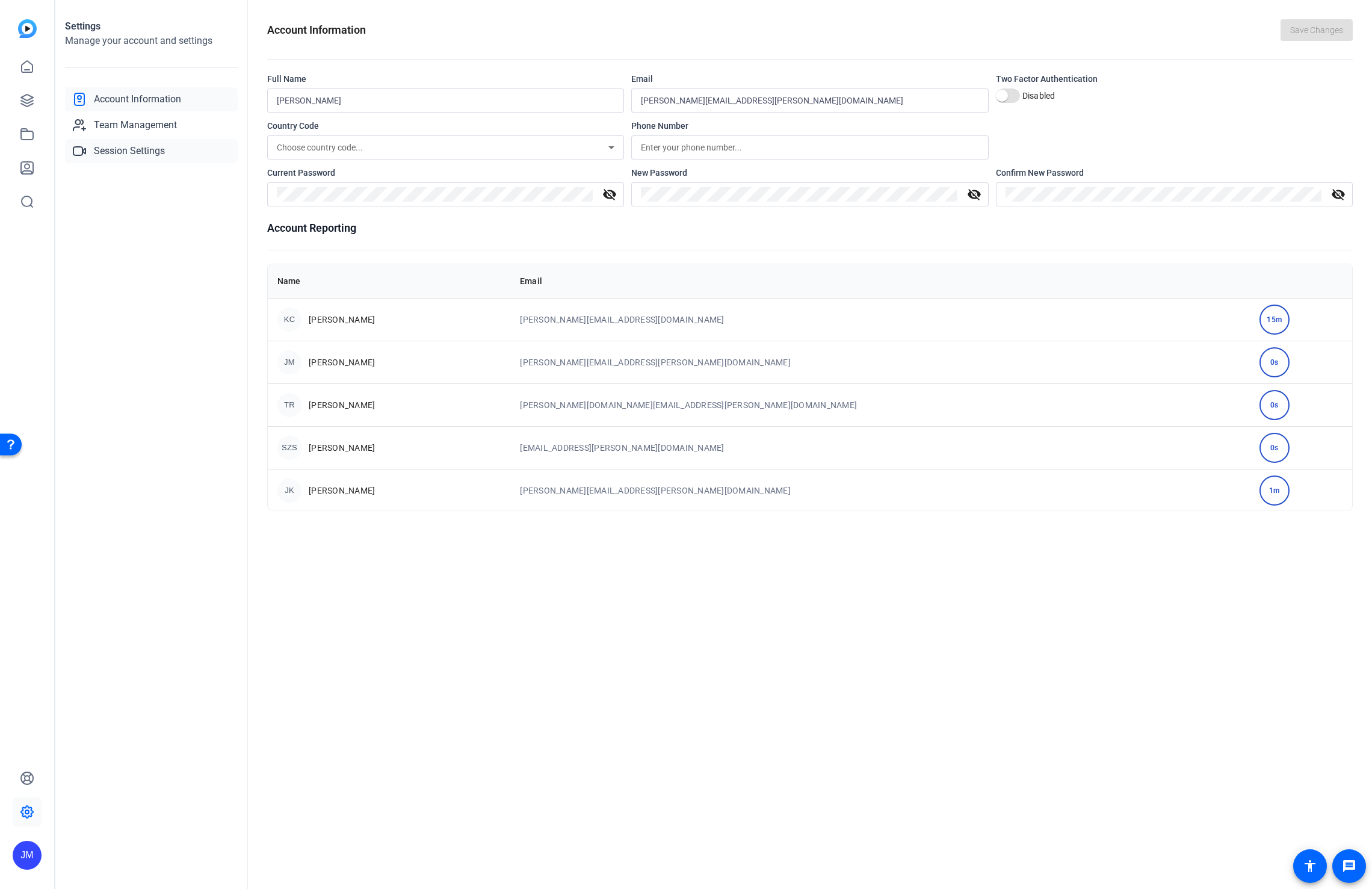
click at [113, 155] on span "Session Settings" at bounding box center [129, 151] width 71 height 15
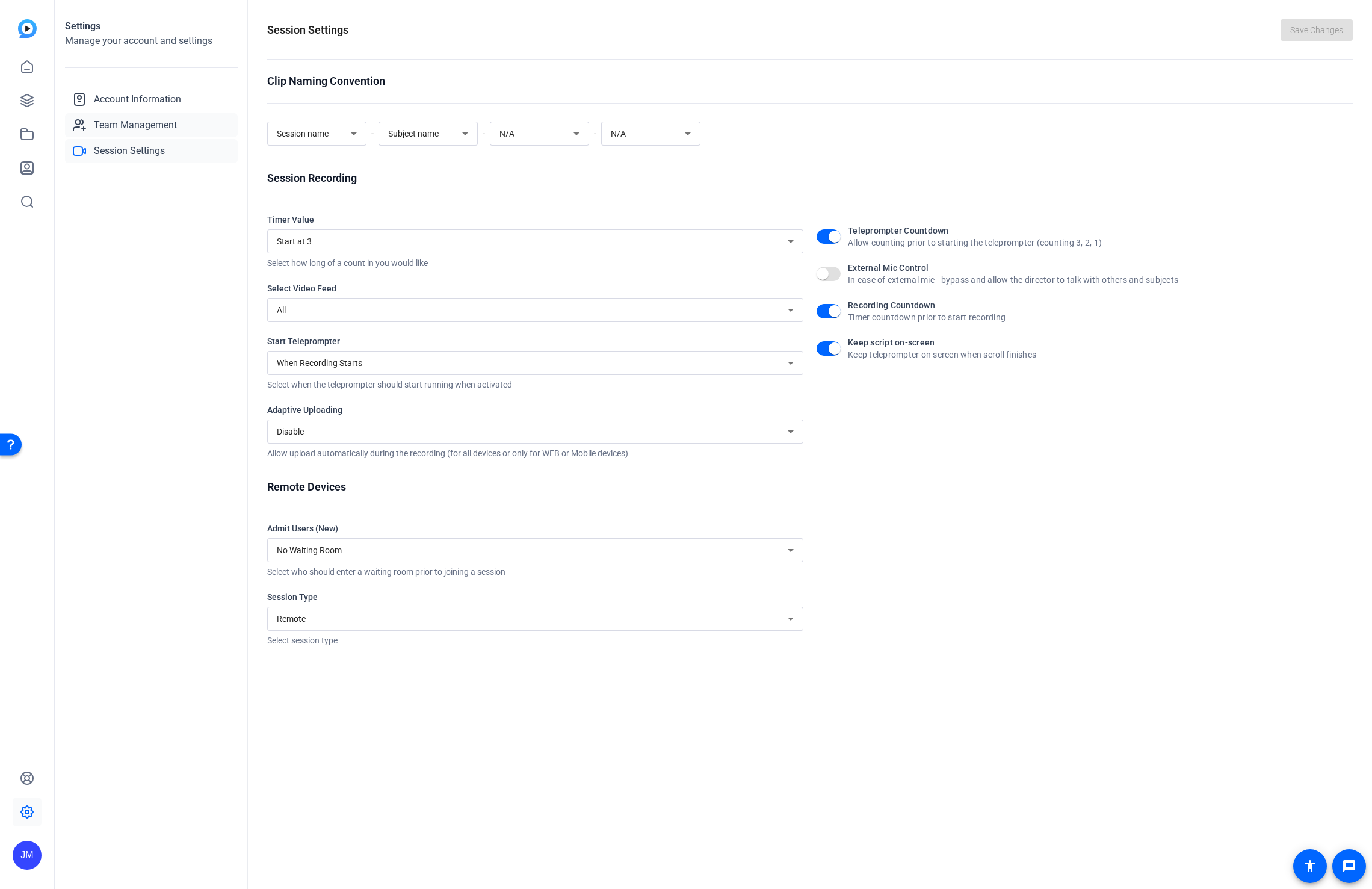
click at [120, 124] on span "Team Management" at bounding box center [135, 125] width 83 height 15
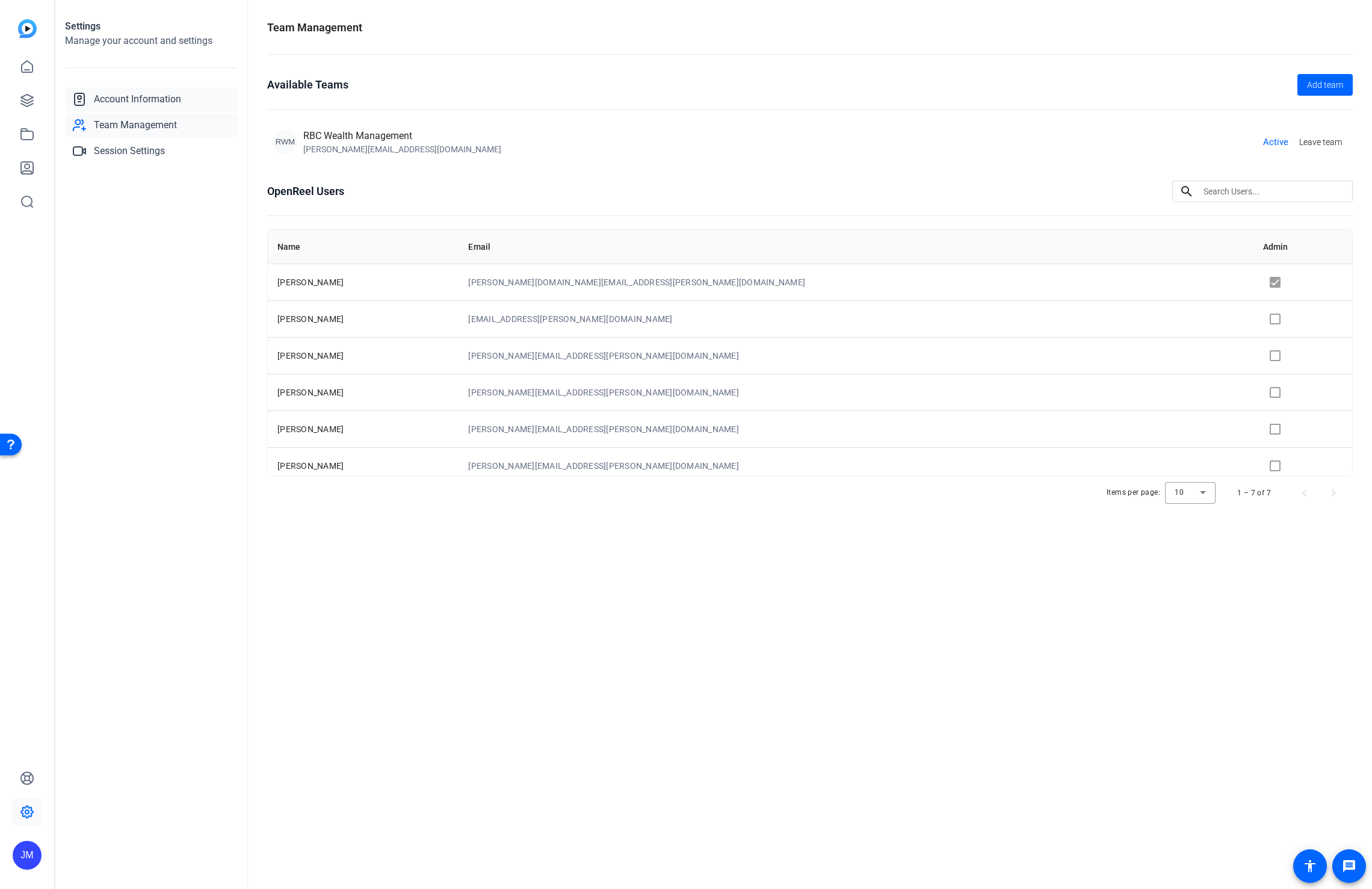
click at [122, 99] on span "Account Information" at bounding box center [137, 99] width 87 height 15
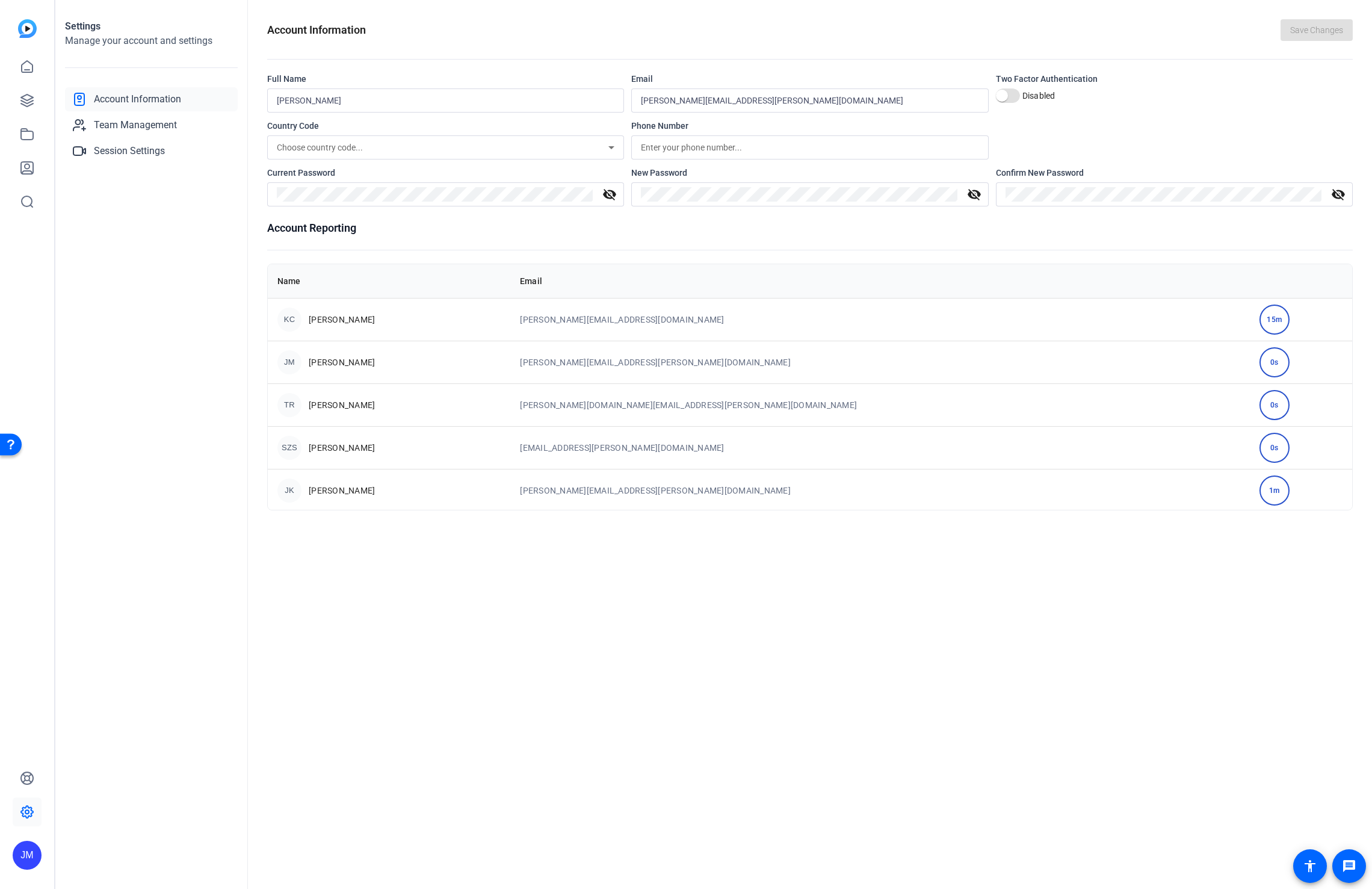
click at [282, 361] on div "JM" at bounding box center [290, 362] width 24 height 24
click at [118, 121] on span "Team Management" at bounding box center [135, 125] width 83 height 15
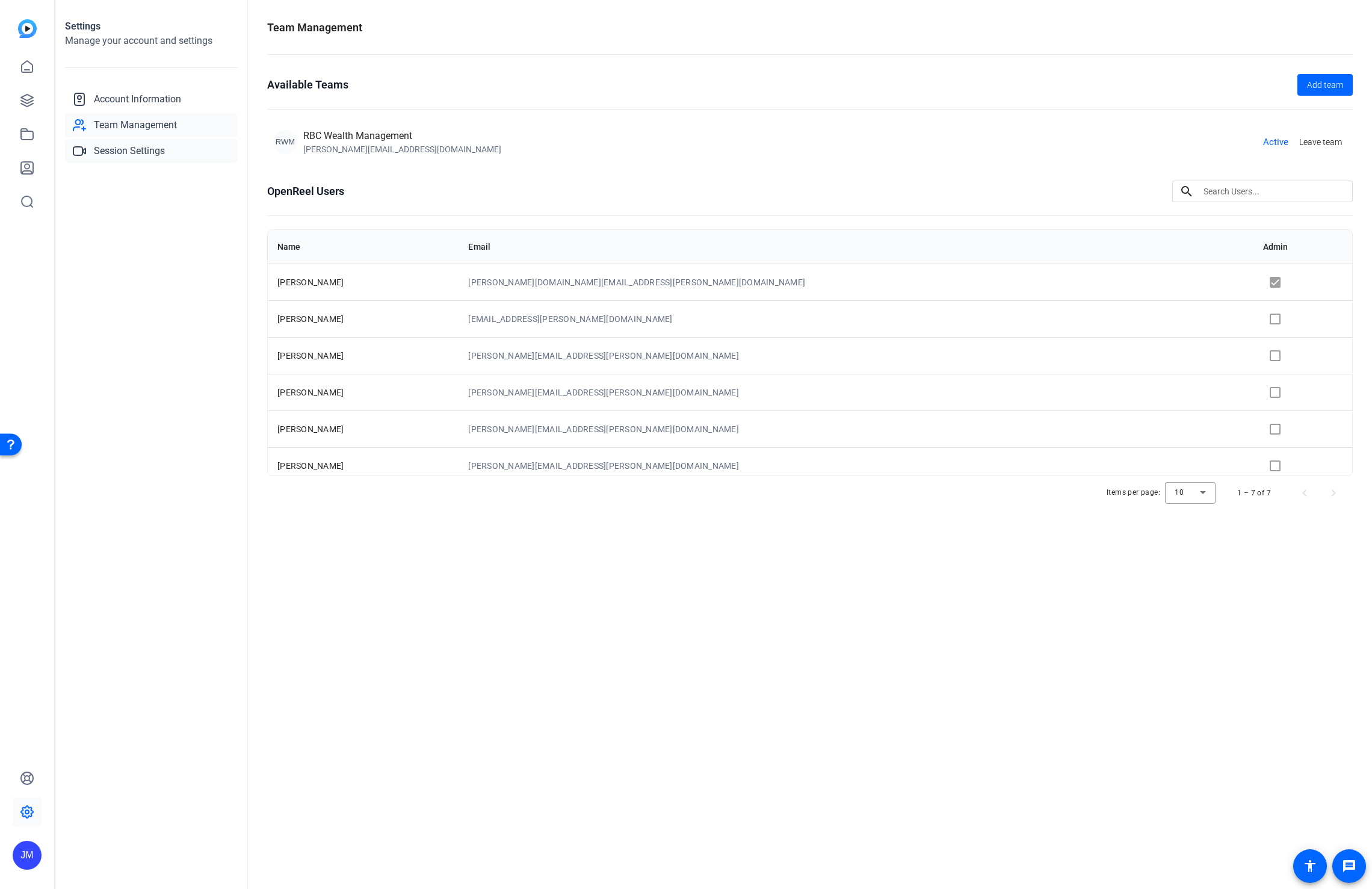
click at [153, 150] on span "Session Settings" at bounding box center [129, 151] width 71 height 15
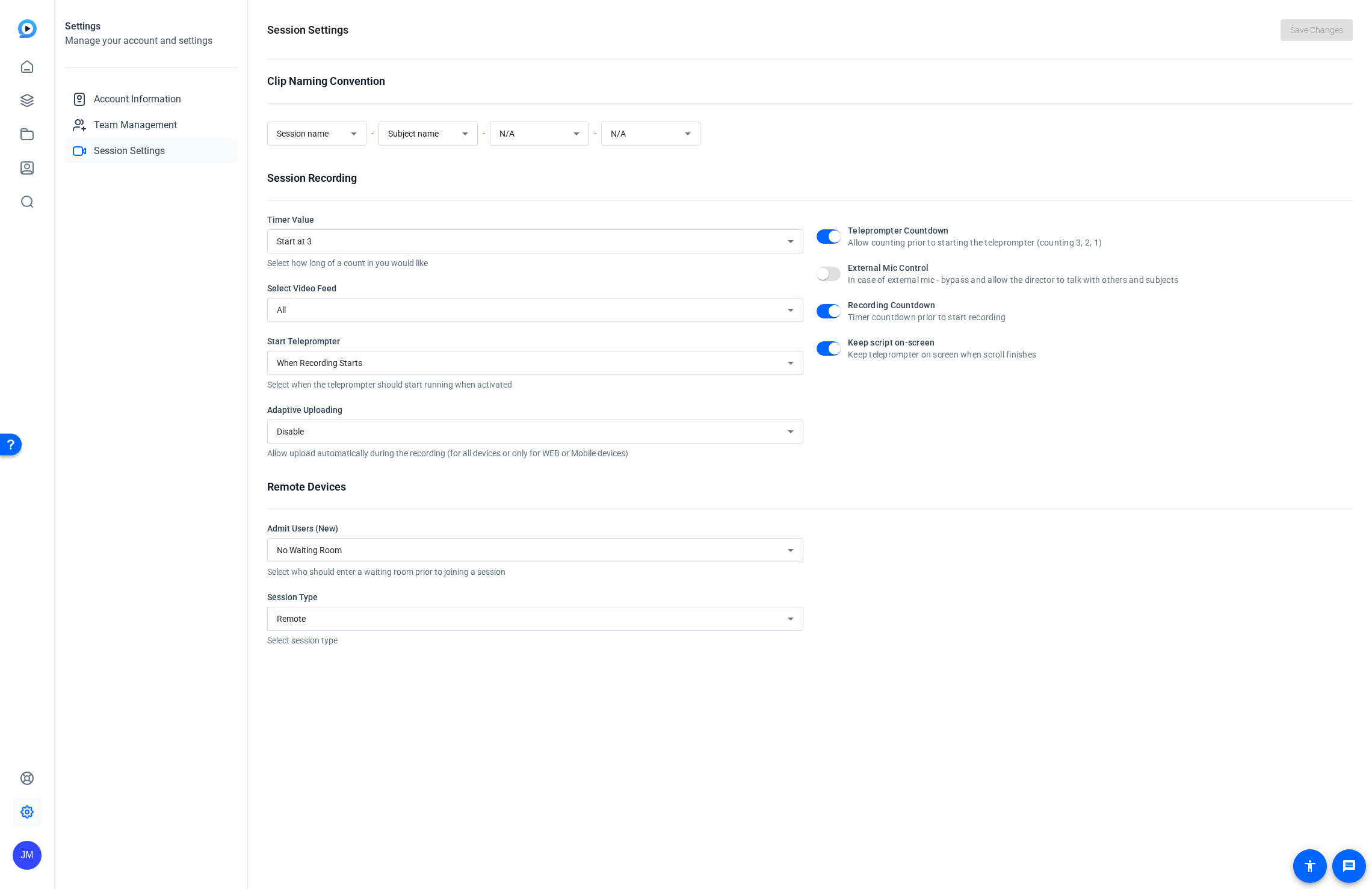
click at [338, 614] on div "Remote" at bounding box center [532, 619] width 511 height 15
click at [358, 715] on div at bounding box center [686, 444] width 1372 height 889
click at [285, 751] on div "Session Settings Save Changes Clip Naming Convention Session name - Subject nam…" at bounding box center [810, 444] width 1124 height 889
click at [24, 71] on icon at bounding box center [27, 67] width 15 height 15
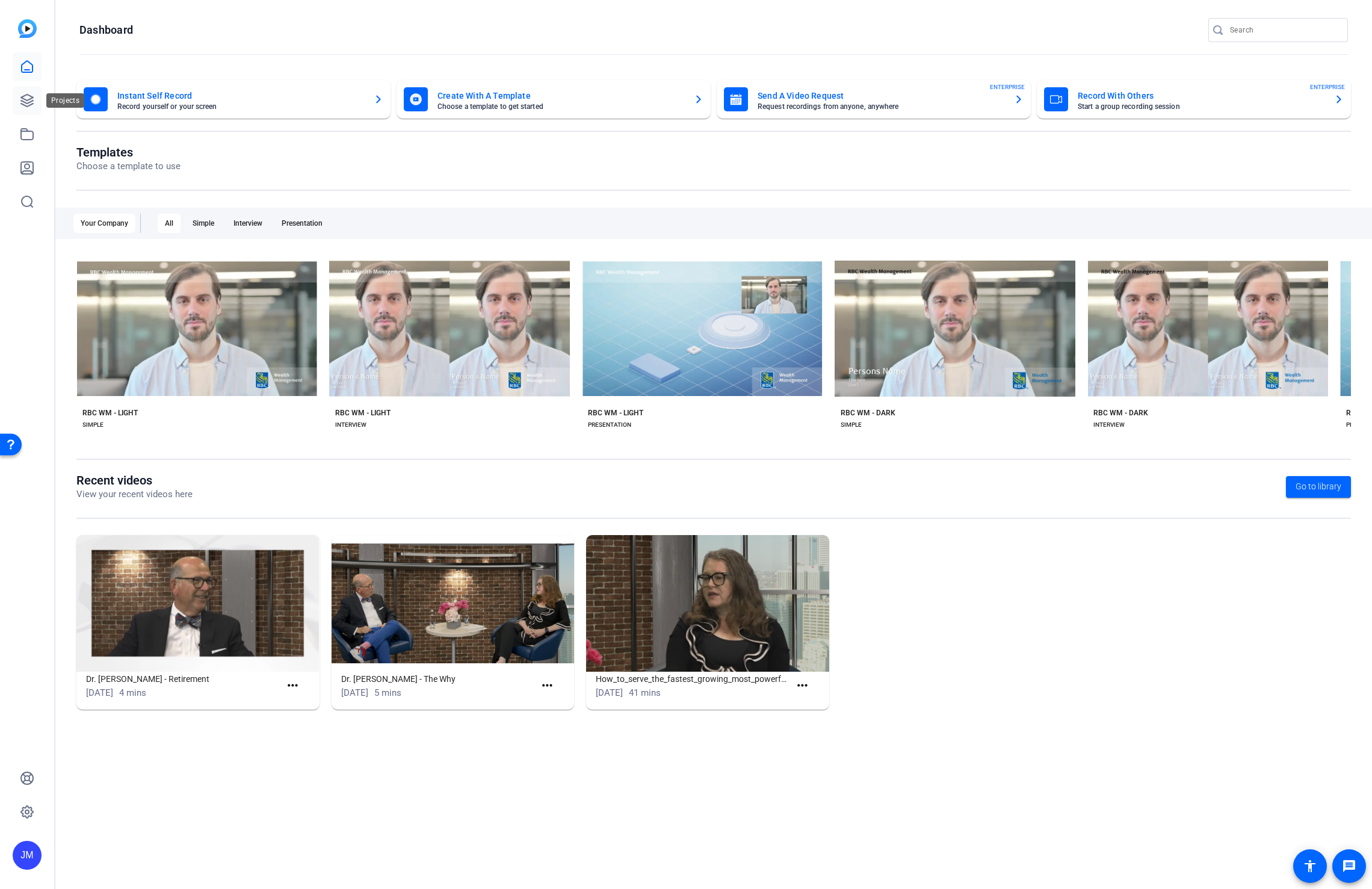
click at [26, 100] on icon at bounding box center [27, 100] width 12 height 12
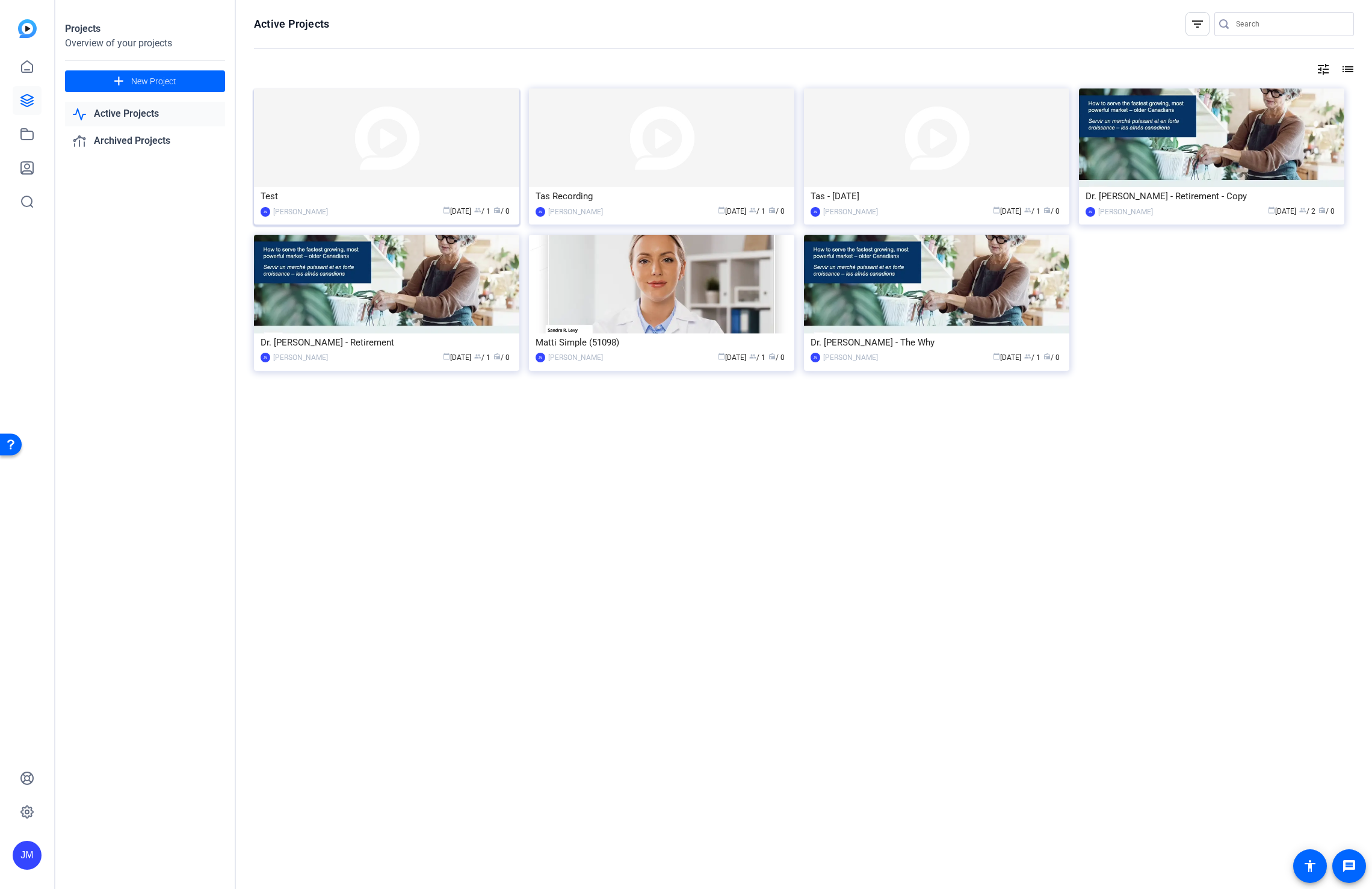
click at [423, 163] on img at bounding box center [387, 138] width 266 height 99
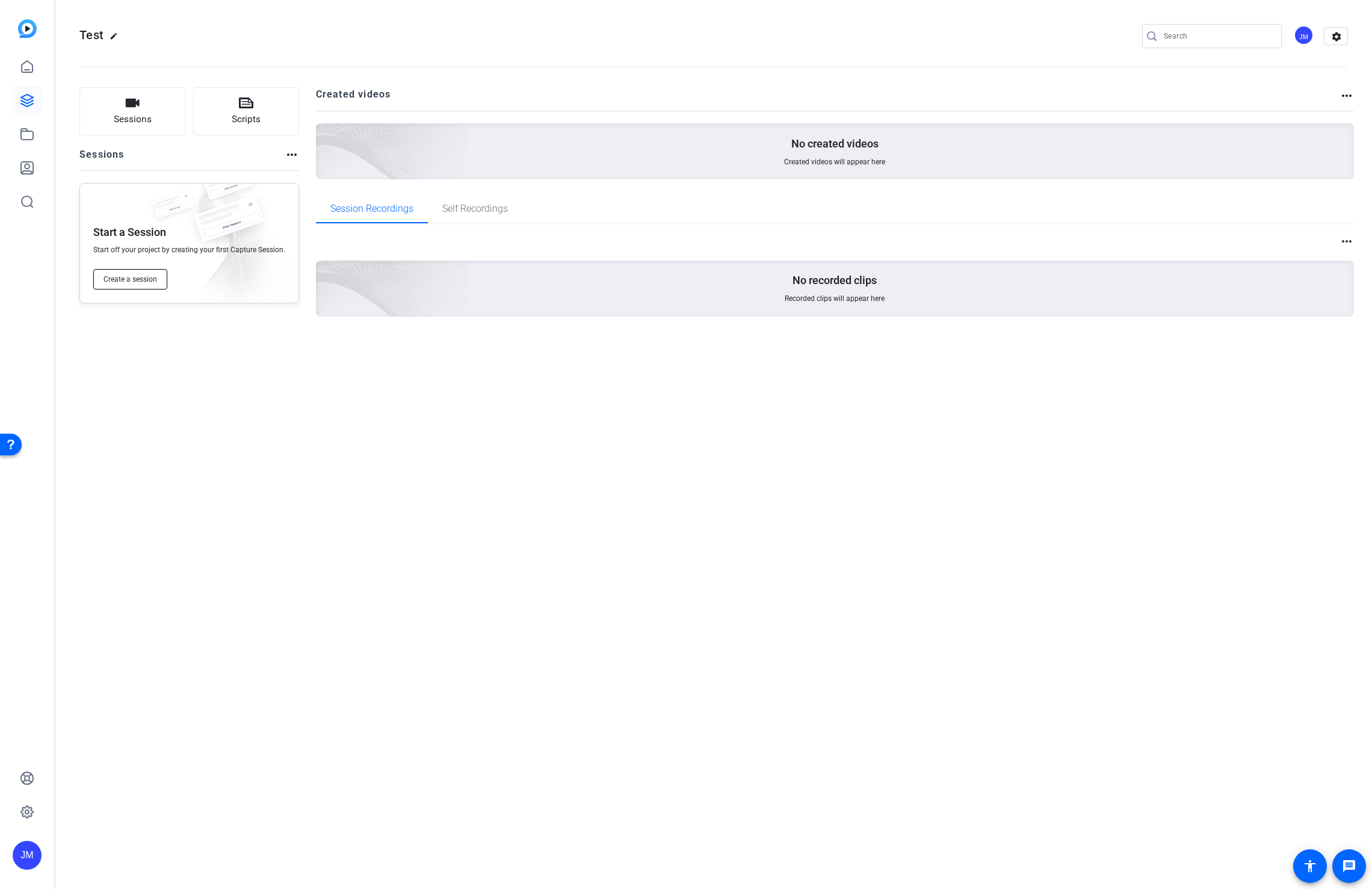
click at [109, 277] on span "Create a session" at bounding box center [130, 279] width 54 height 10
click at [1340, 31] on mat-icon "settings" at bounding box center [1337, 37] width 24 height 18
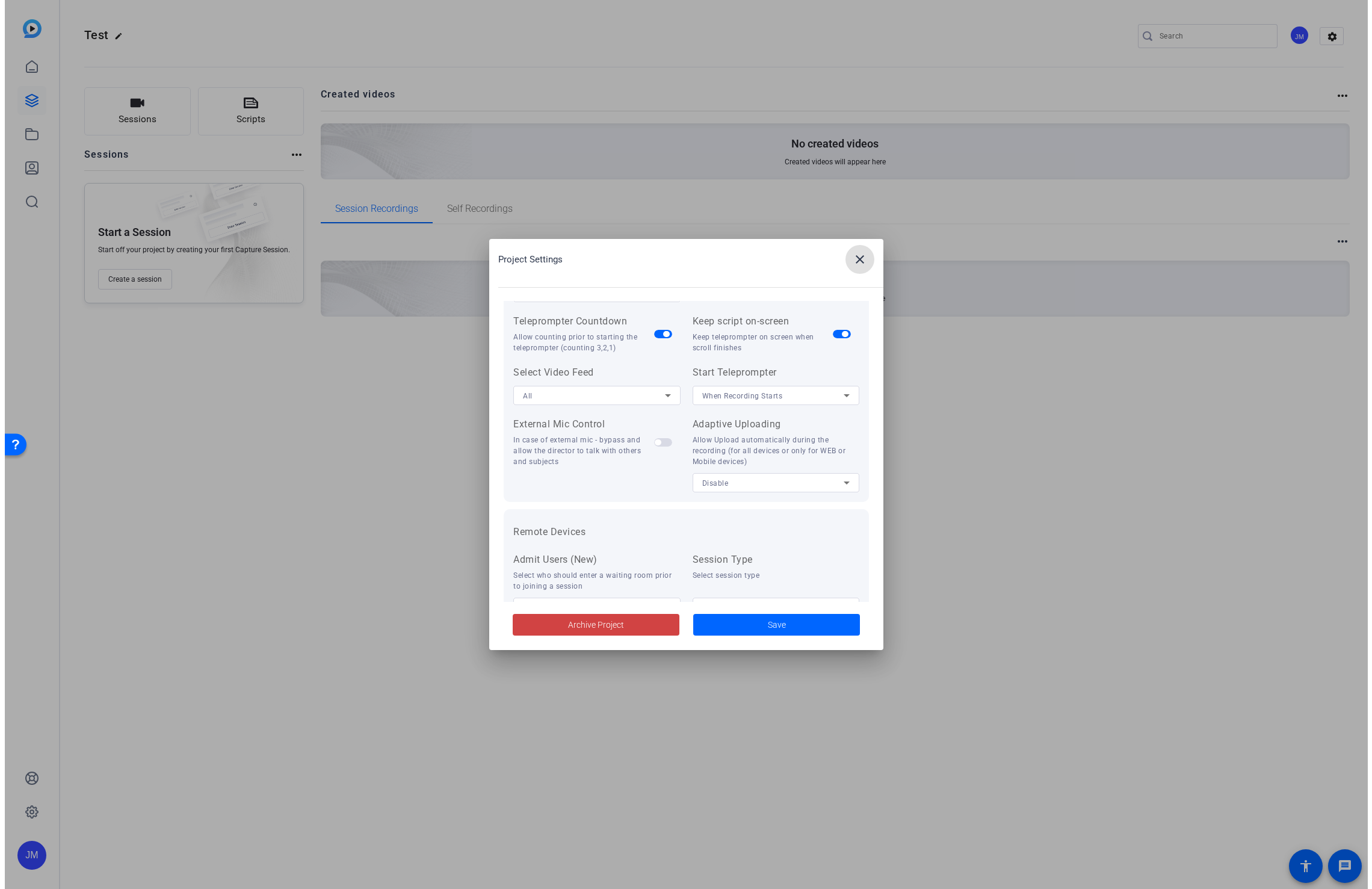
scroll to position [248, 0]
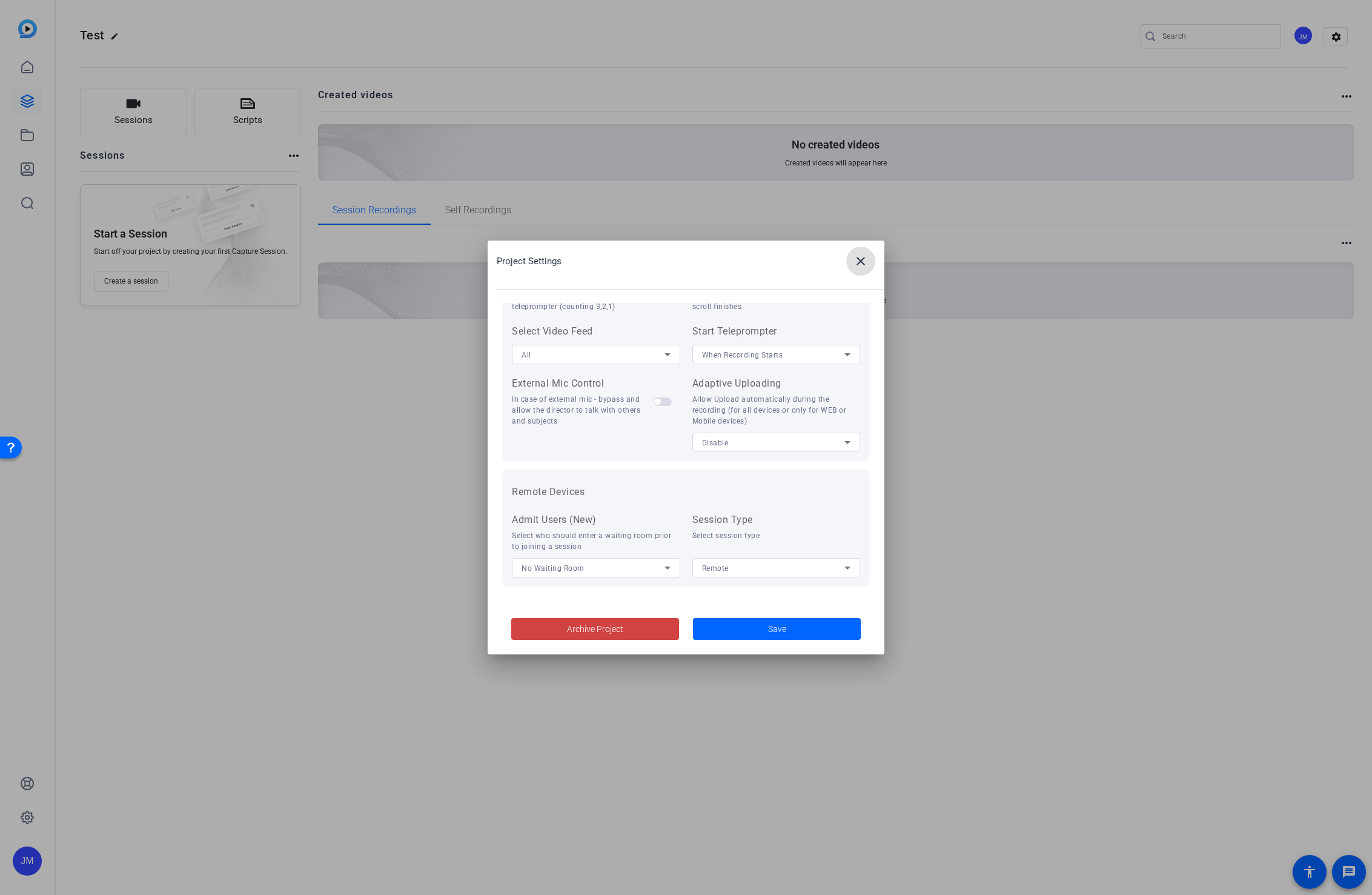
click at [856, 262] on mat-icon "close" at bounding box center [861, 261] width 15 height 15
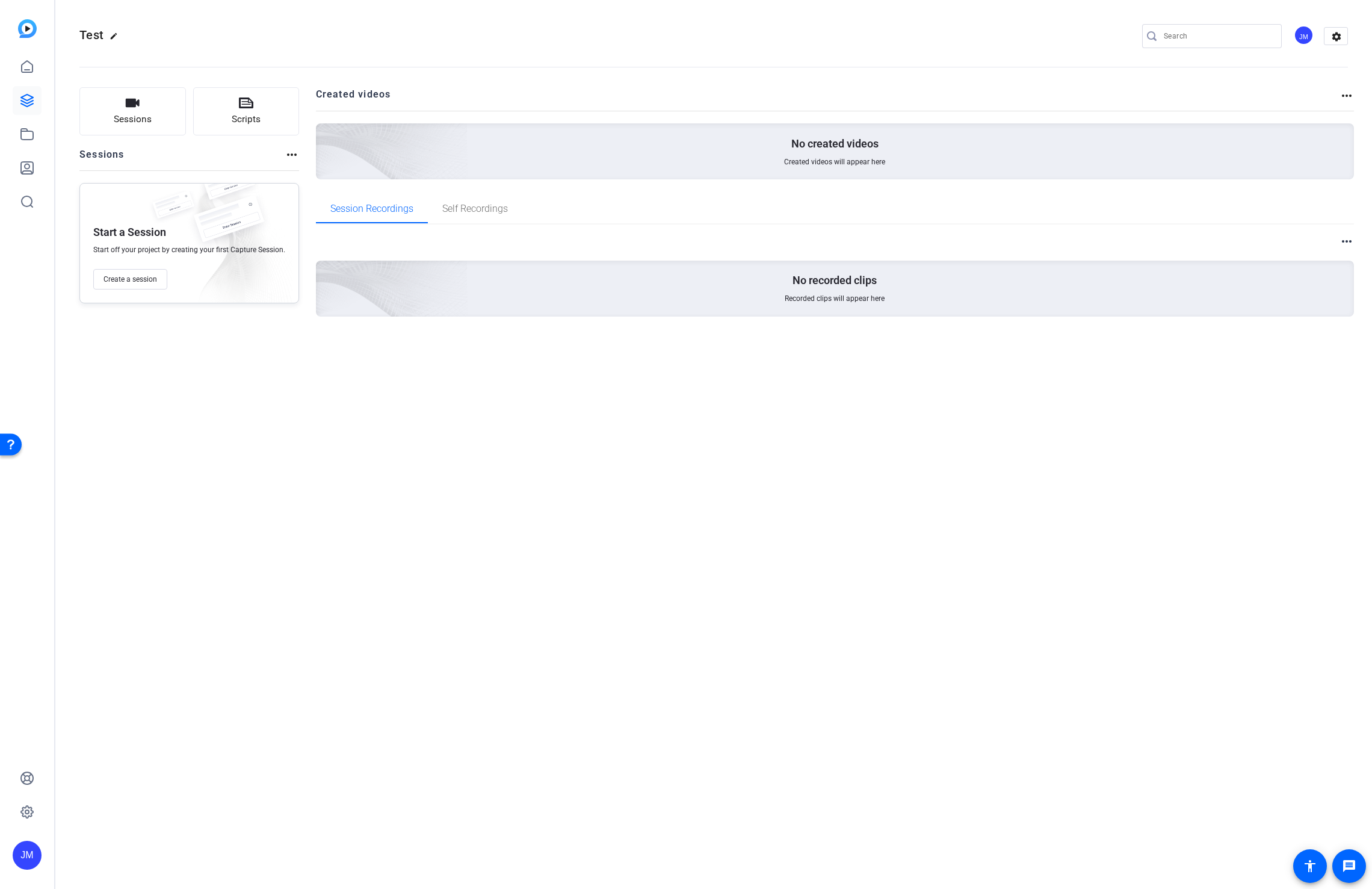
click at [29, 848] on div "JM" at bounding box center [27, 855] width 29 height 29
click at [365, 645] on div at bounding box center [686, 444] width 1372 height 889
click at [110, 275] on span "Create a session" at bounding box center [130, 279] width 54 height 10
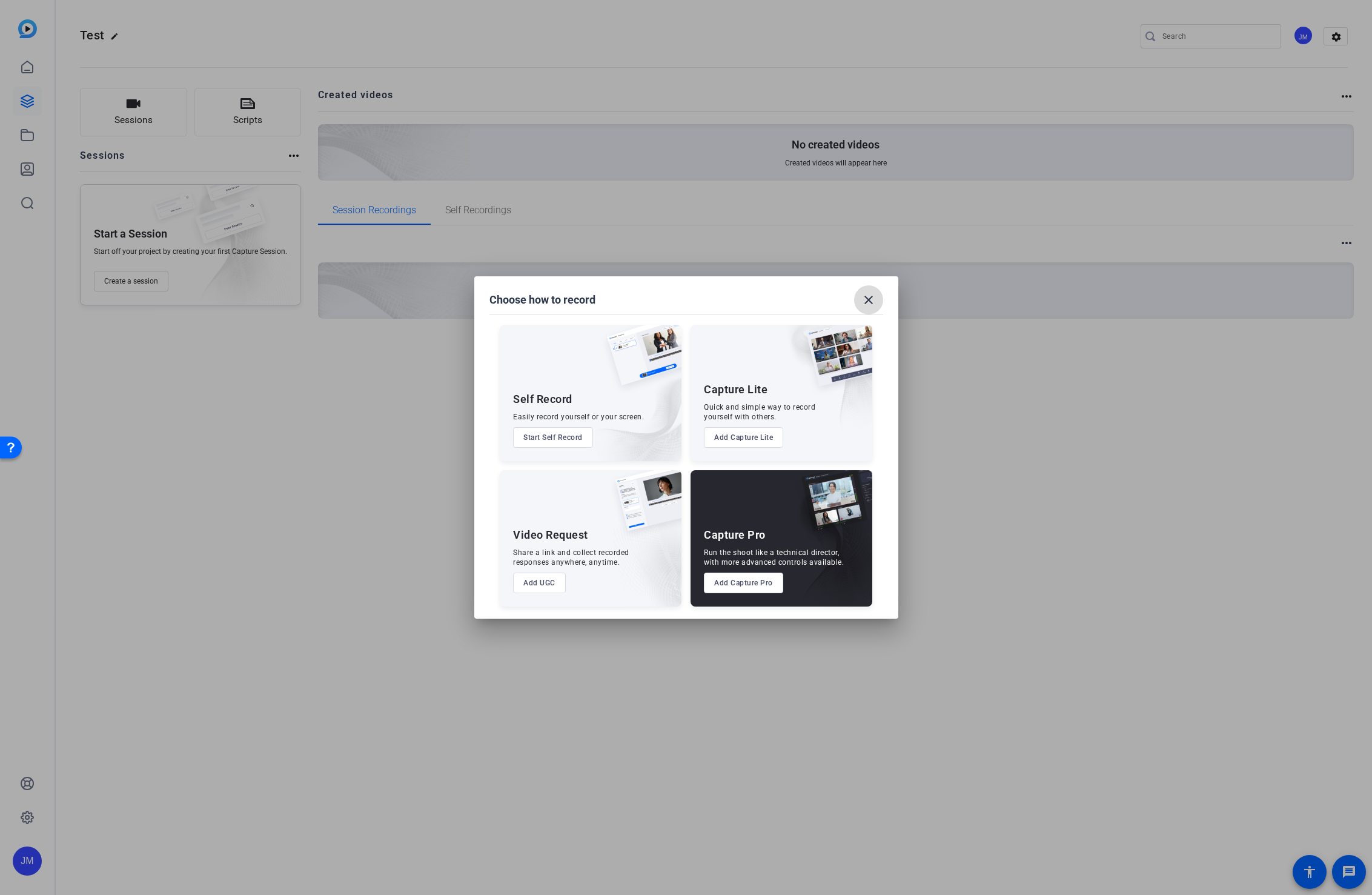
click at [867, 302] on mat-icon "close" at bounding box center [868, 300] width 15 height 15
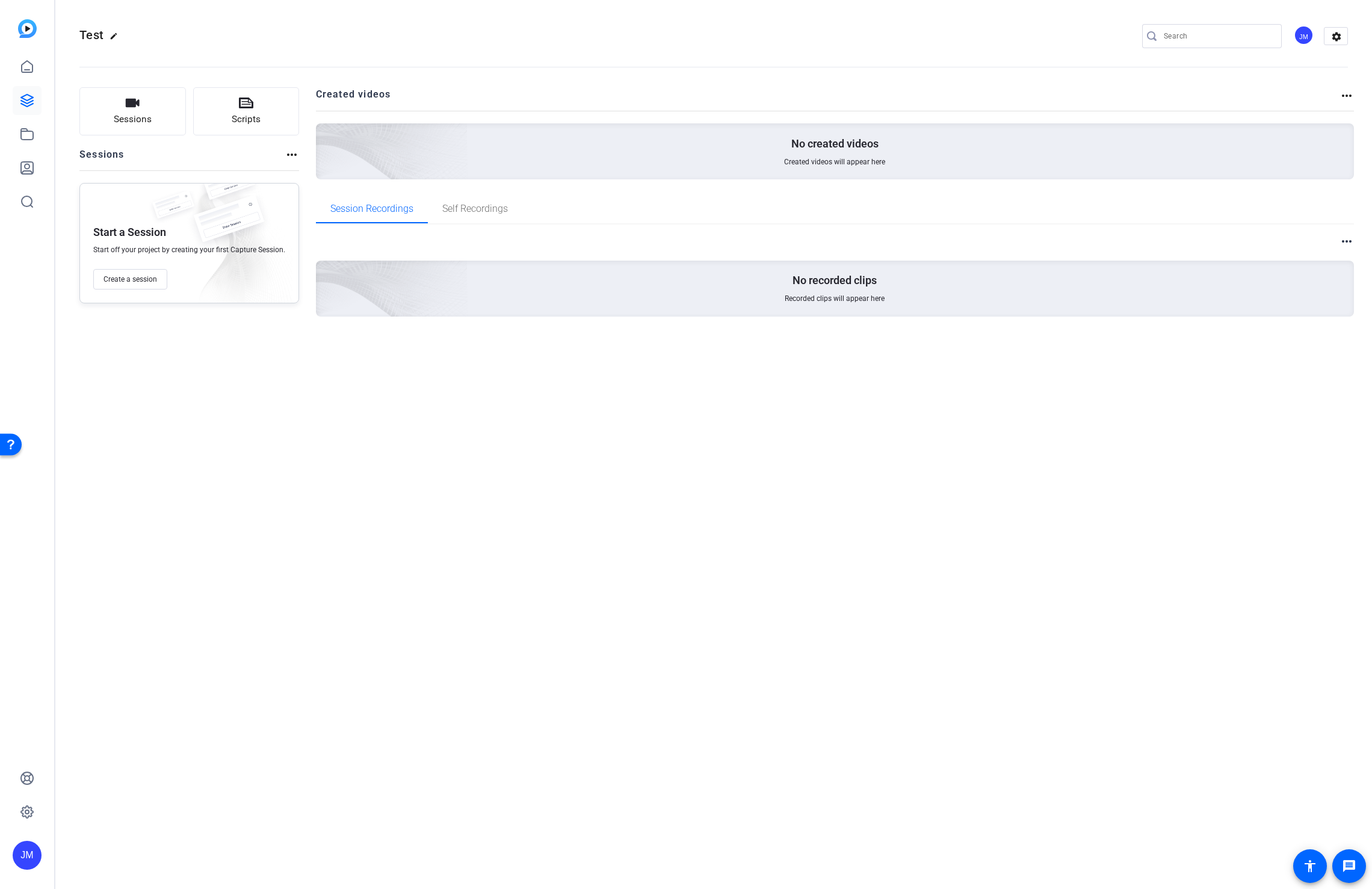
drag, startPoint x: 1166, startPoint y: 573, endPoint x: 1173, endPoint y: 571, distance: 7.3
click at [1167, 573] on div "Test edit JM settings Sessions Scripts Sessions more_horiz Start a Session Star…" at bounding box center [714, 444] width 1317 height 889
click at [26, 852] on div "JM" at bounding box center [27, 855] width 29 height 29
click at [164, 840] on mat-icon "logout" at bounding box center [160, 838] width 15 height 15
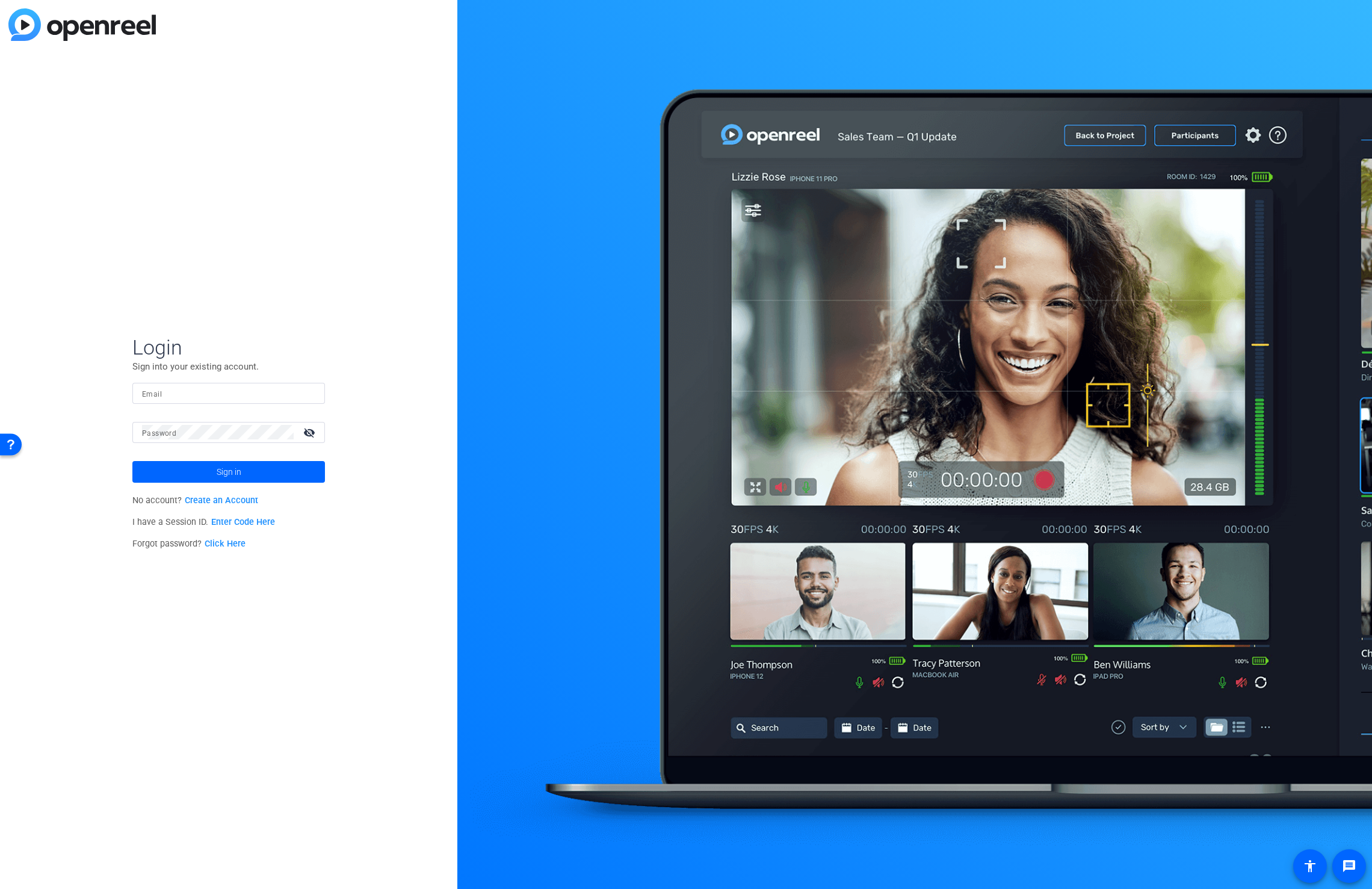
click at [186, 388] on input "Email" at bounding box center [228, 393] width 174 height 15
type input "[PERSON_NAME][EMAIL_ADDRESS][PERSON_NAME][DOMAIN_NAME]"
click at [208, 471] on span at bounding box center [228, 471] width 192 height 29
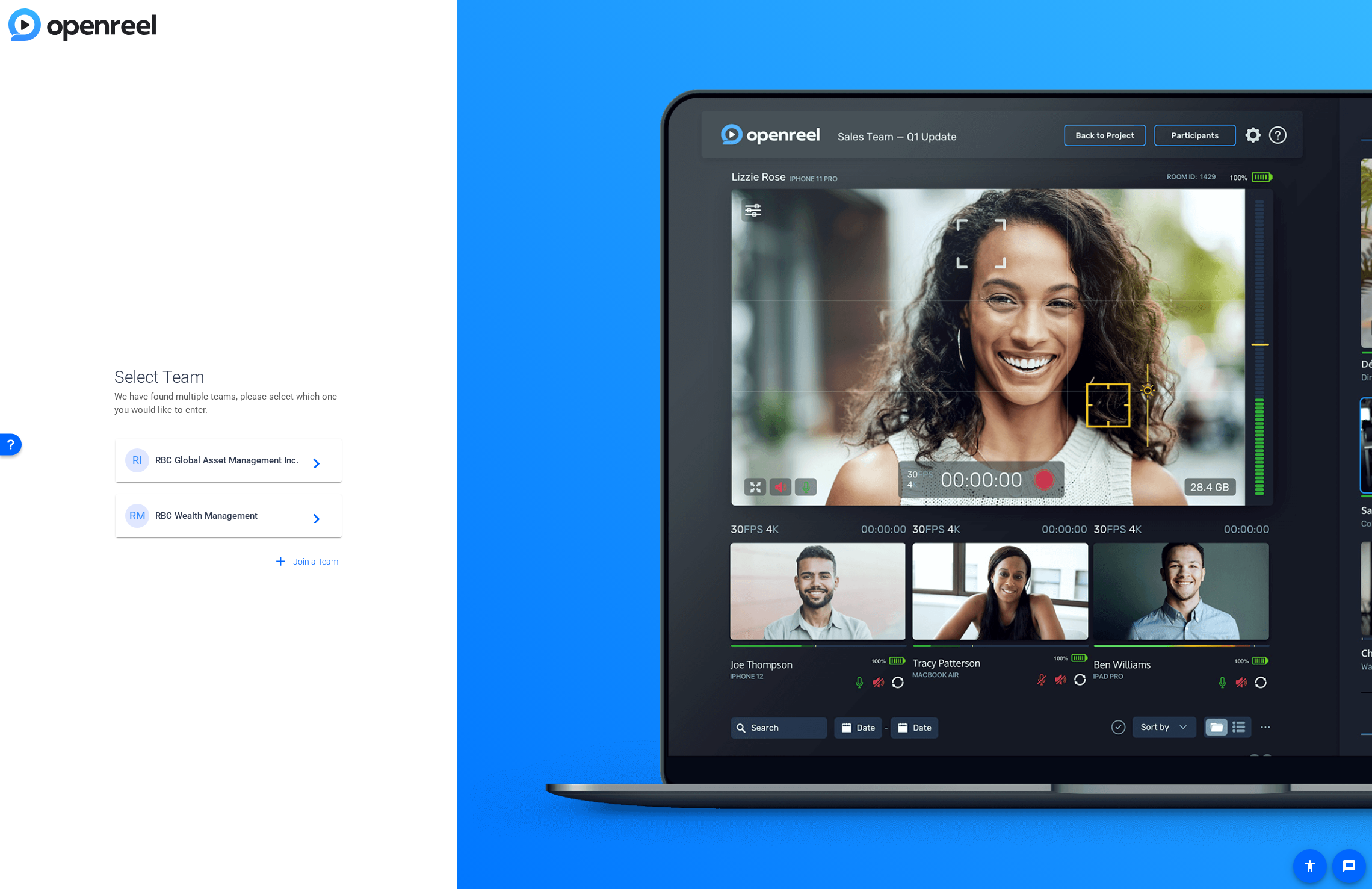
click at [315, 515] on mat-icon "navigate_next" at bounding box center [313, 516] width 15 height 15
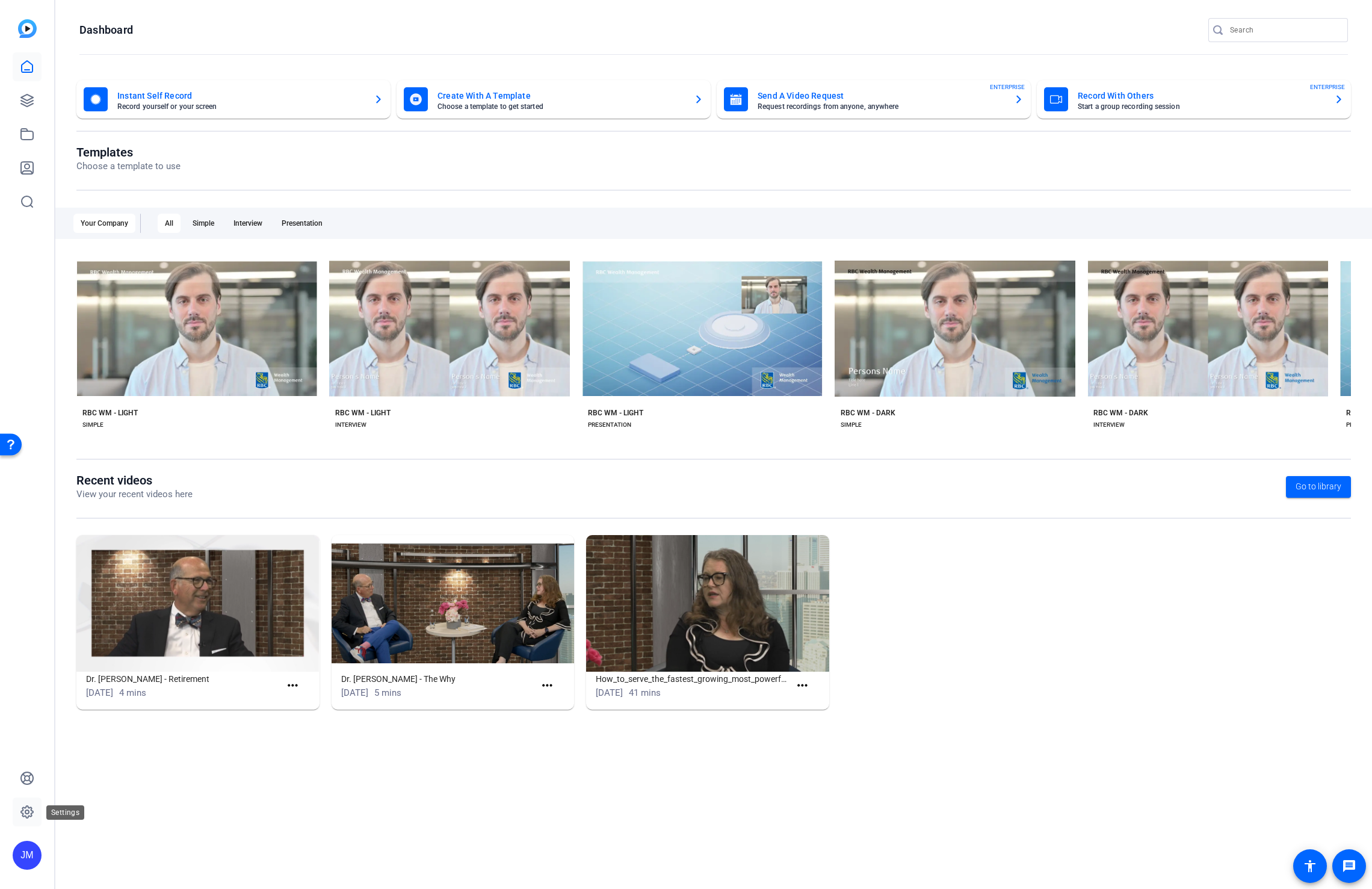
click at [26, 807] on icon at bounding box center [27, 812] width 15 height 15
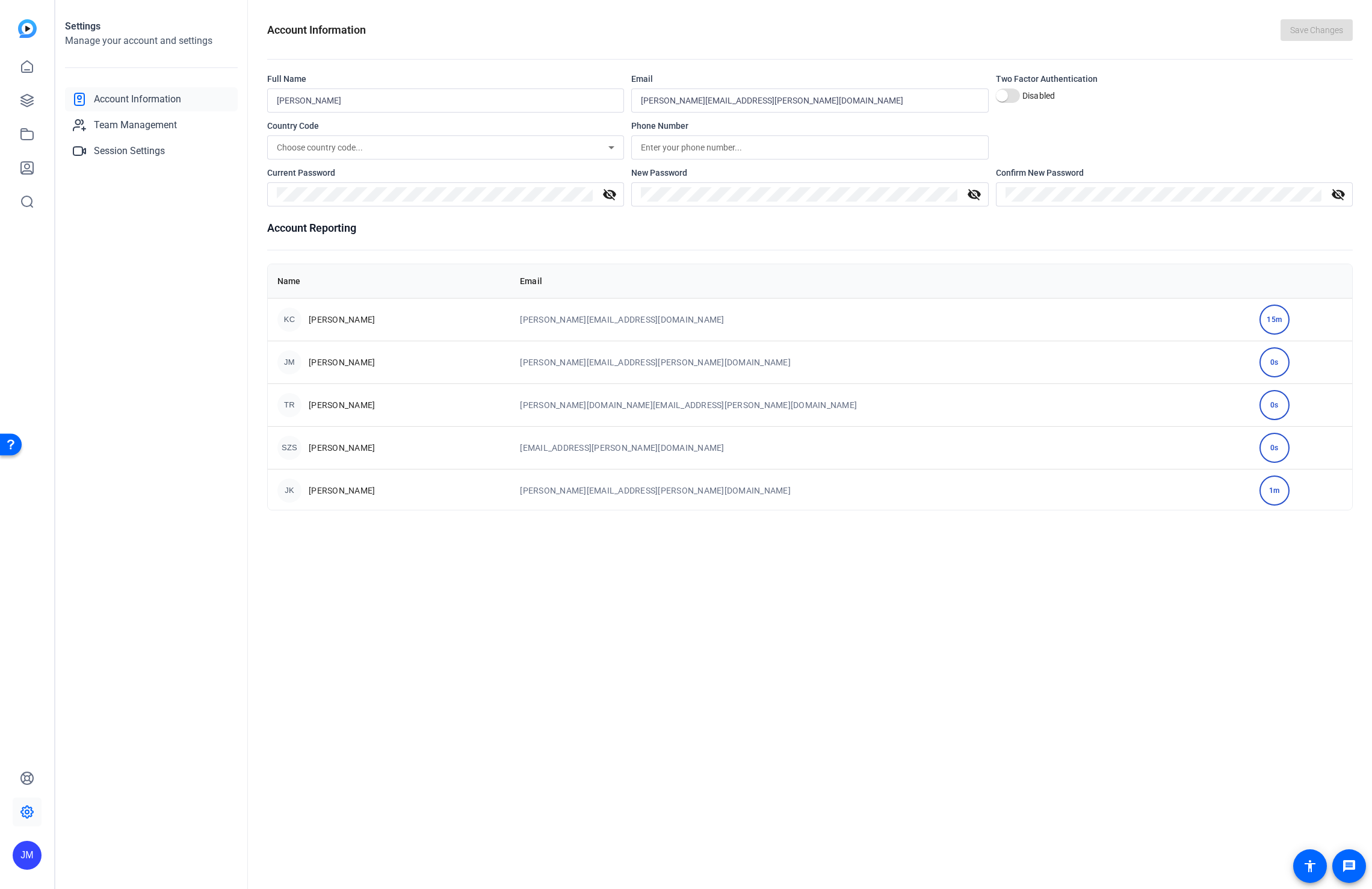
drag, startPoint x: 134, startPoint y: 148, endPoint x: 150, endPoint y: 179, distance: 34.9
click at [134, 148] on span "Session Settings" at bounding box center [129, 151] width 71 height 15
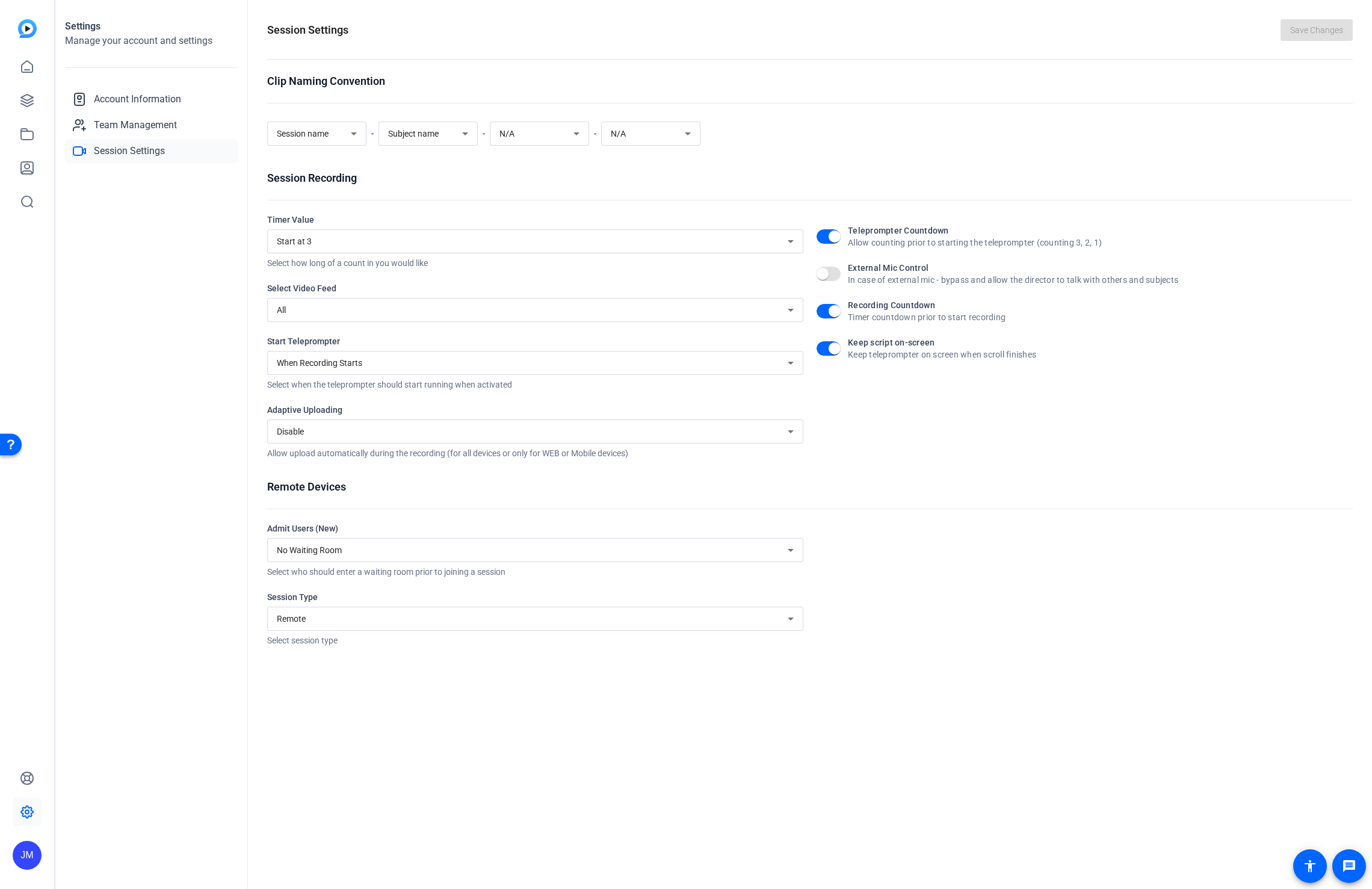
click at [23, 30] on img at bounding box center [27, 29] width 19 height 19
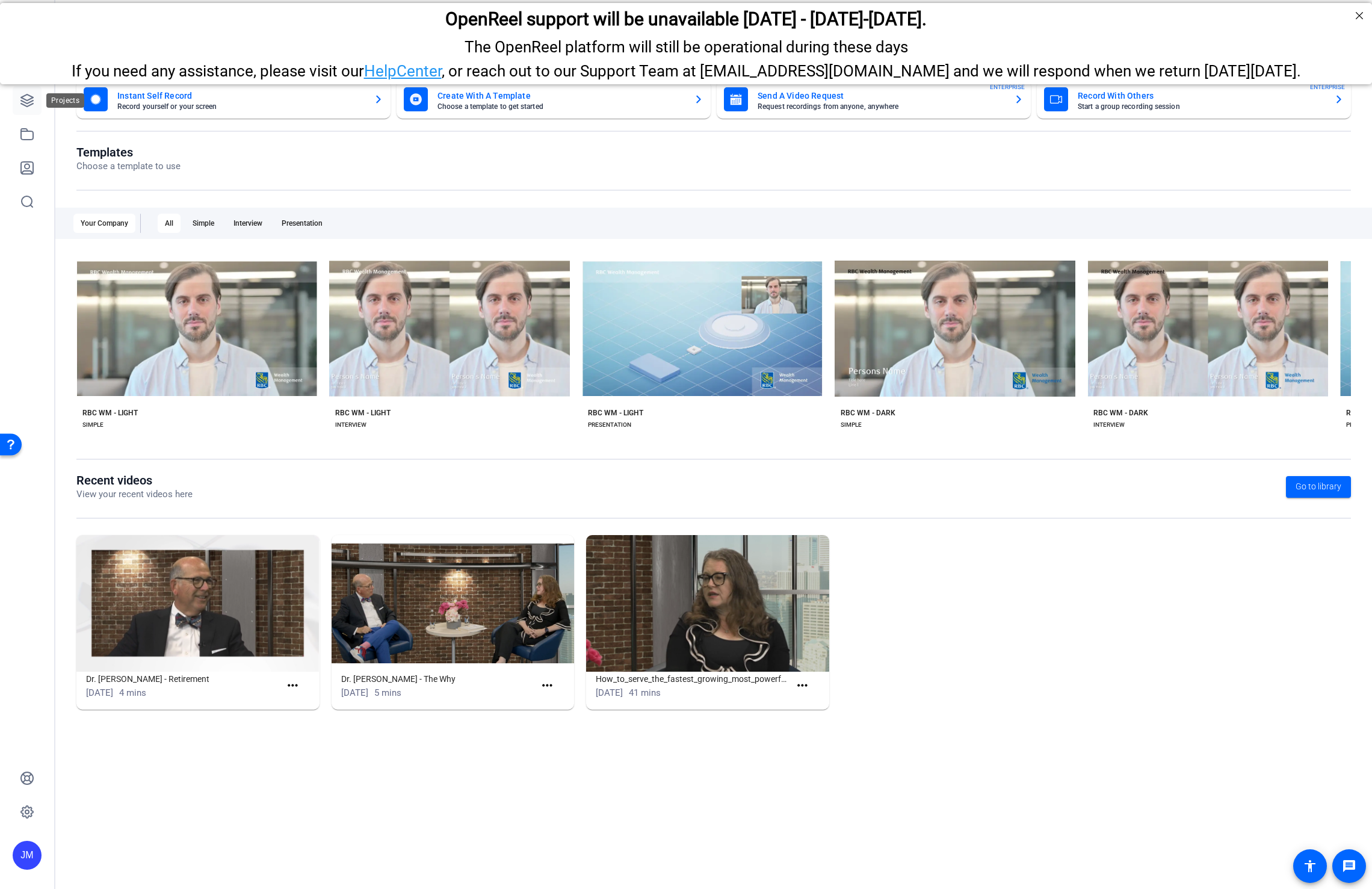
click at [24, 108] on link at bounding box center [27, 100] width 29 height 29
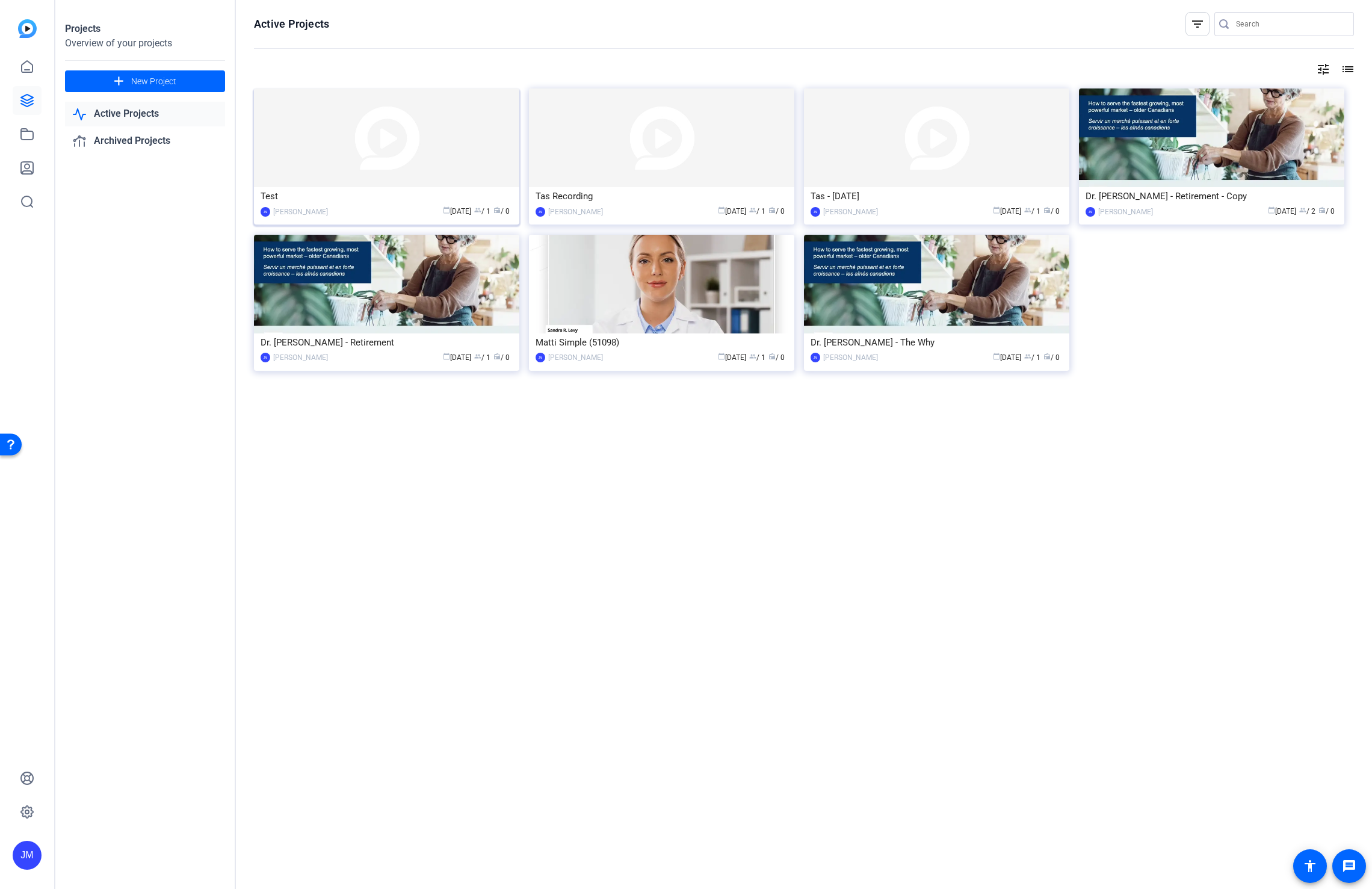
click at [367, 165] on img at bounding box center [387, 138] width 266 height 99
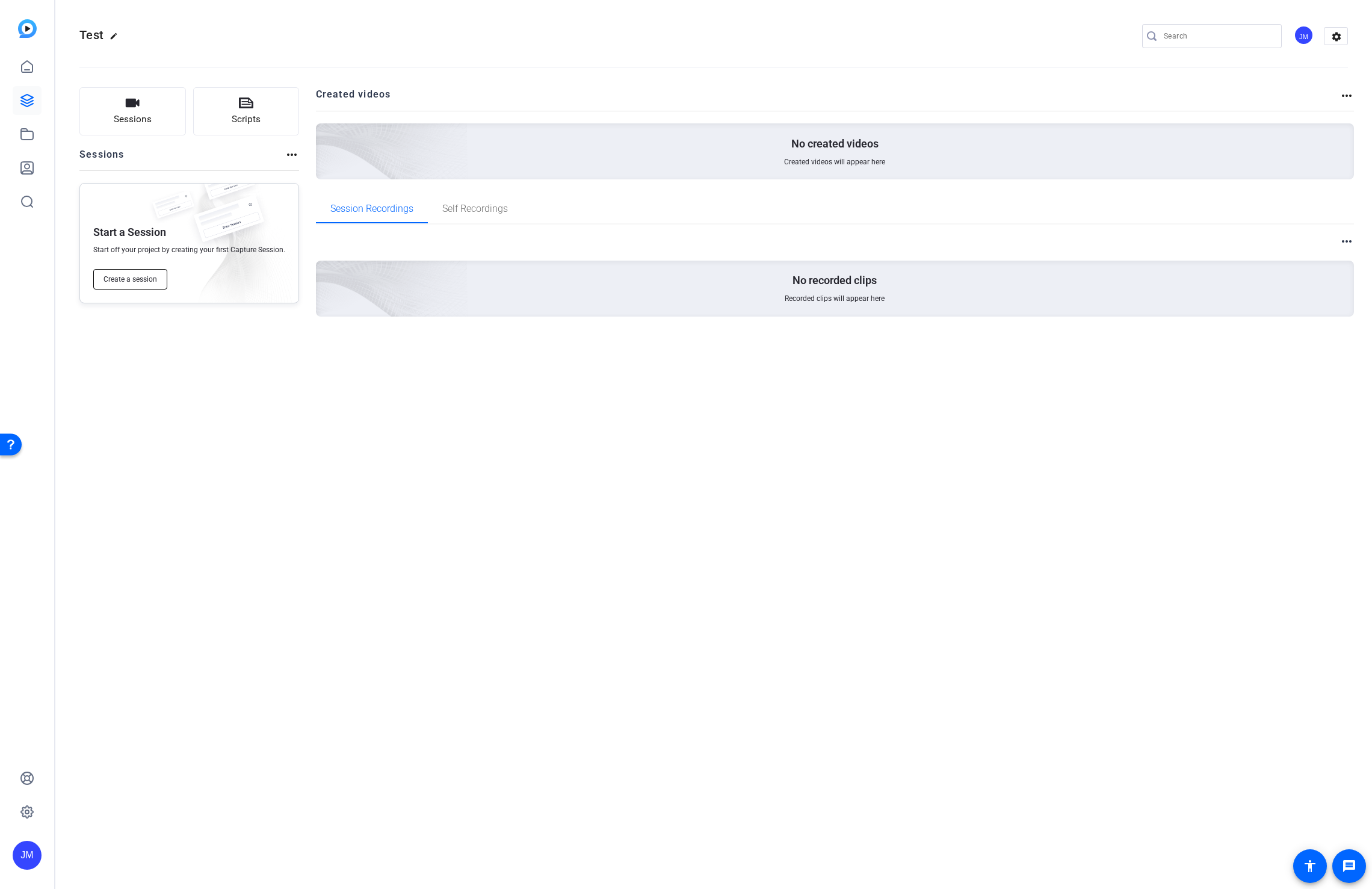
click at [129, 275] on span "Create a session" at bounding box center [130, 279] width 54 height 10
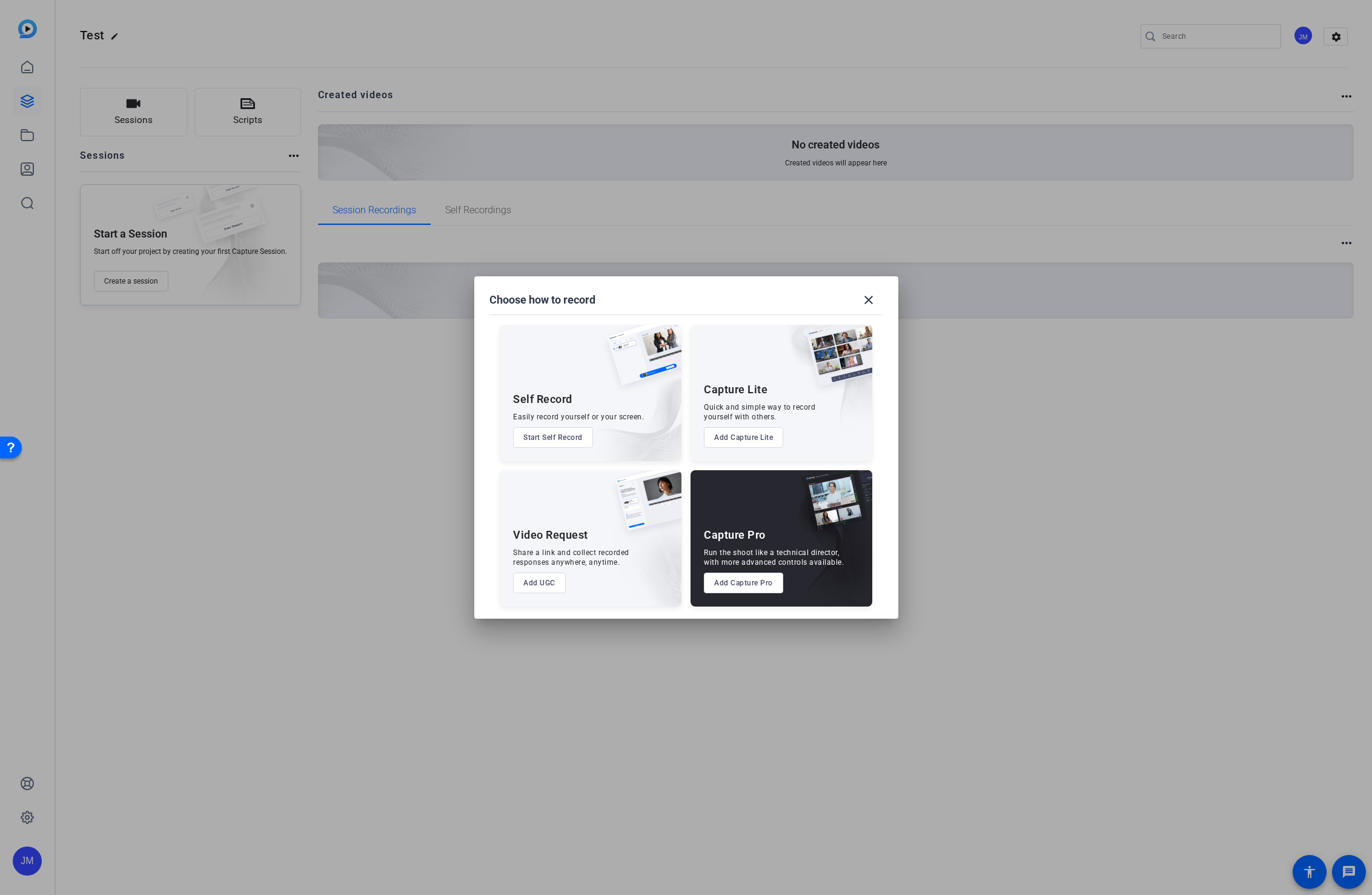
click at [727, 584] on button "Add Capture Pro" at bounding box center [743, 583] width 79 height 21
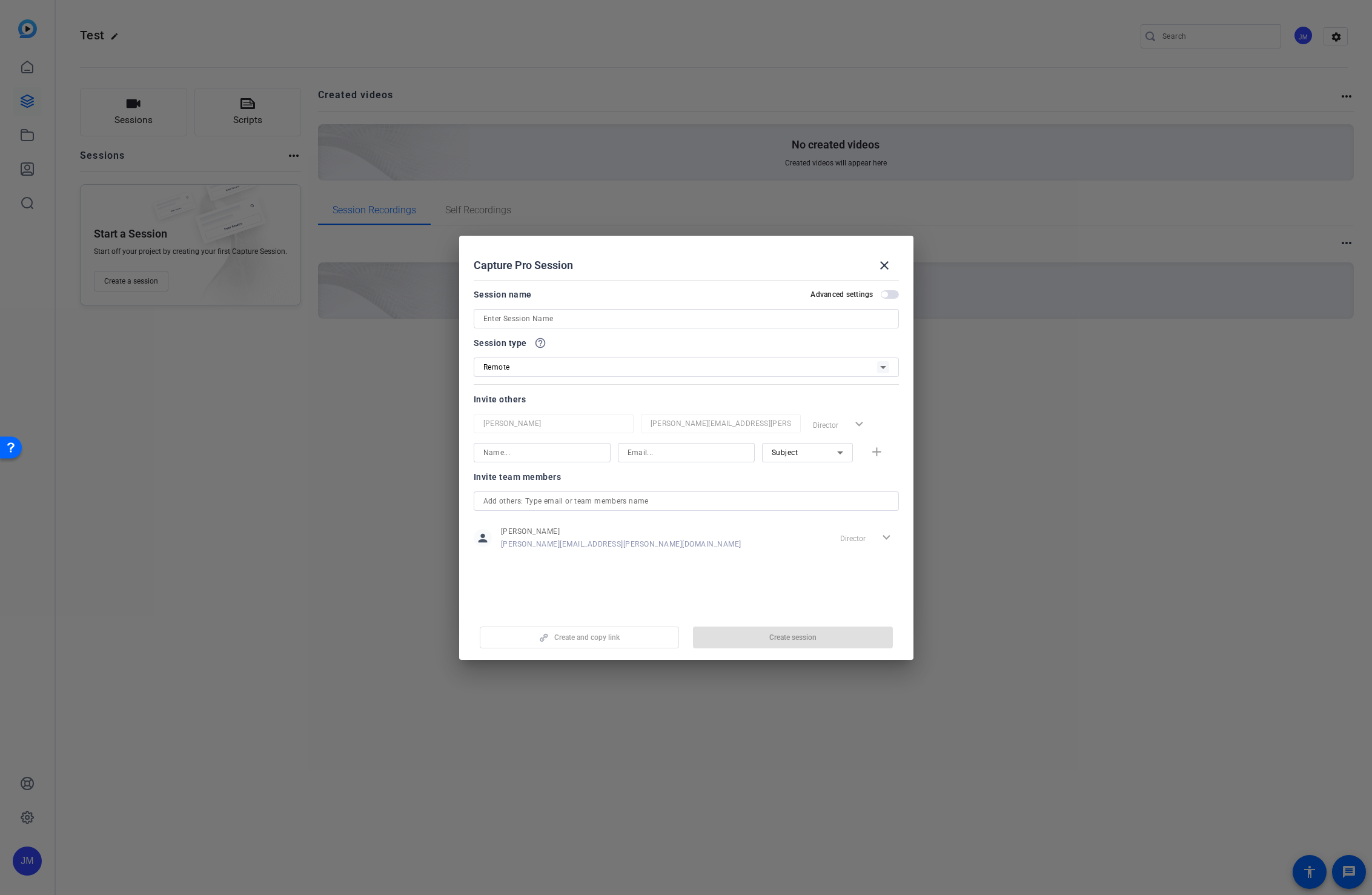
click at [887, 538] on div "Director expand_more" at bounding box center [867, 538] width 64 height 22
click at [887, 541] on div "Director expand_more" at bounding box center [867, 538] width 64 height 22
click at [542, 318] on input at bounding box center [686, 319] width 406 height 15
type input "Test"
click at [884, 540] on div "Director expand_more" at bounding box center [867, 538] width 64 height 22
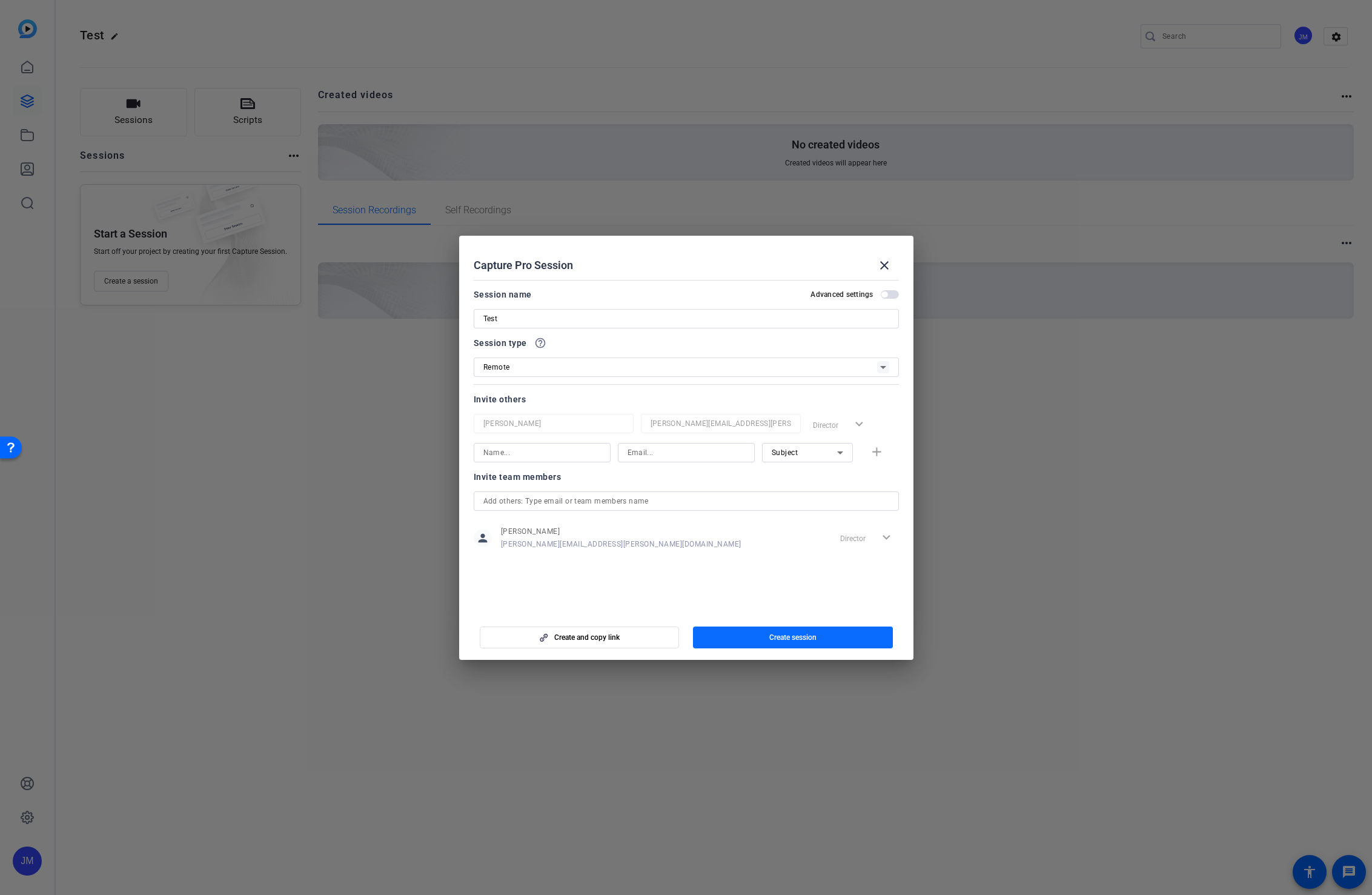
click at [808, 635] on span "Create session" at bounding box center [792, 638] width 47 height 10
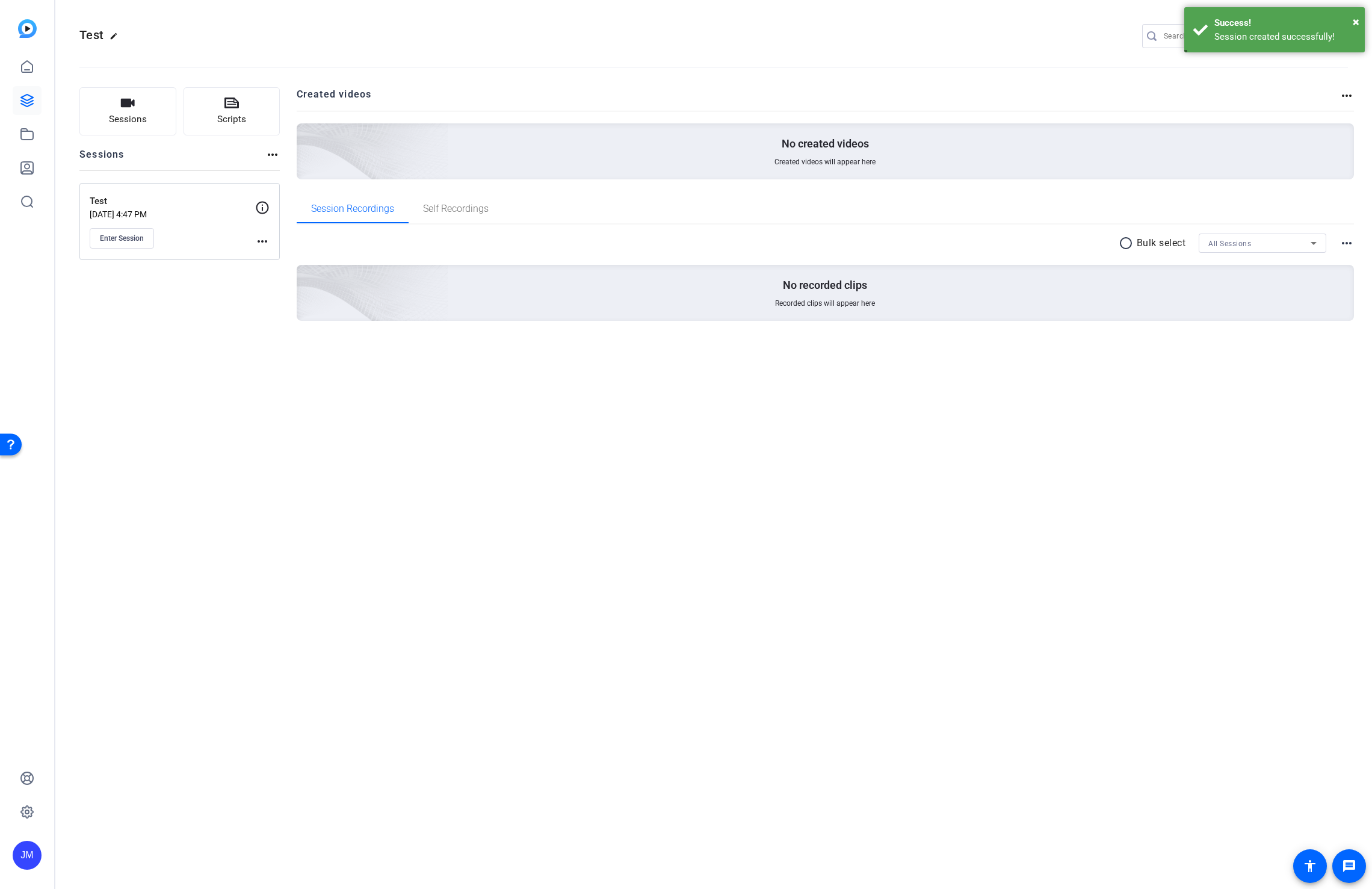
click at [869, 483] on div "Test edit JM settings Sessions Scripts Sessions more_horiz Test Oct 15, 2025 @ …" at bounding box center [714, 444] width 1317 height 889
click at [121, 232] on button "Enter Session" at bounding box center [122, 239] width 65 height 21
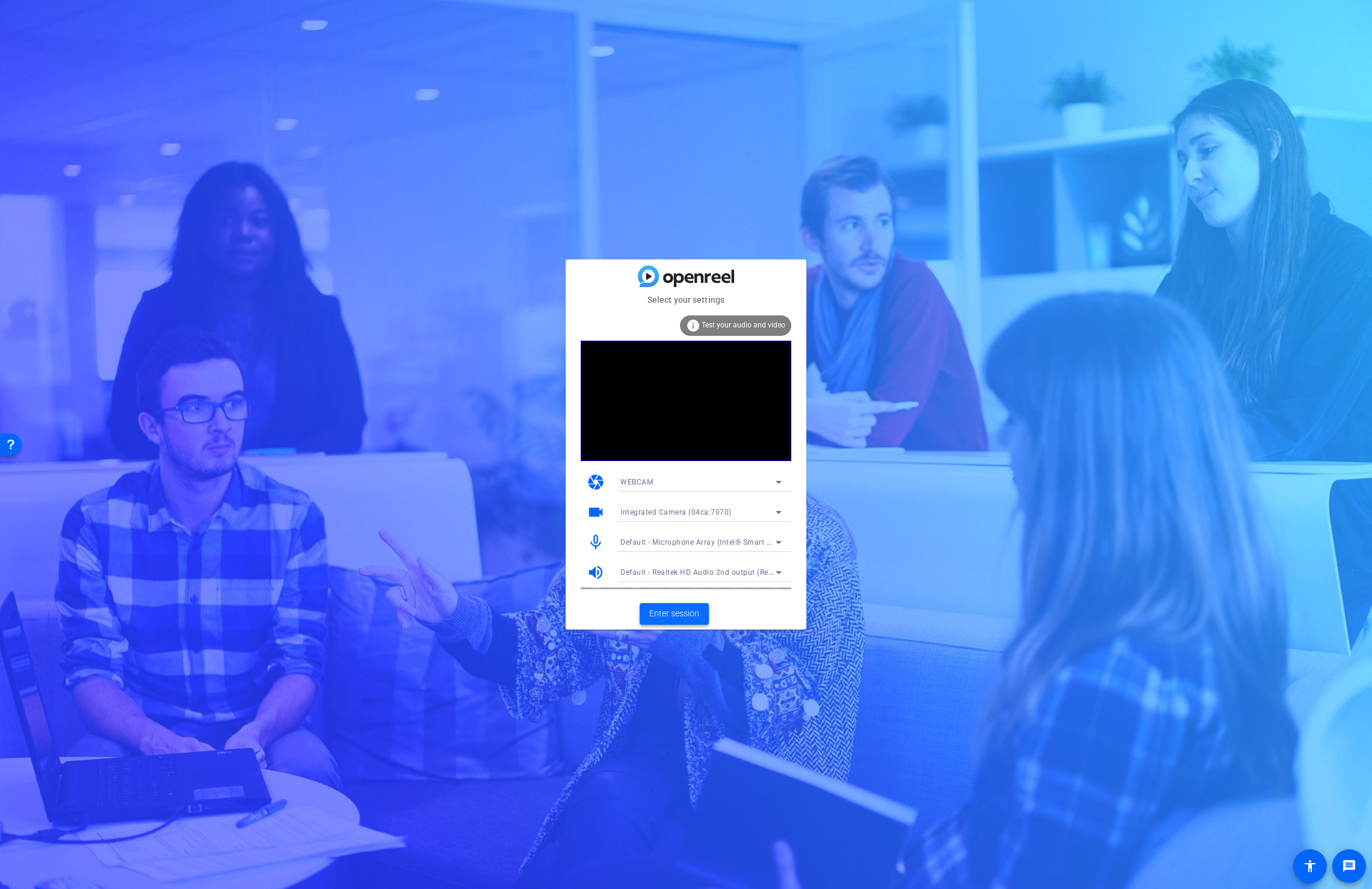
click at [670, 613] on span "Enter session" at bounding box center [674, 613] width 50 height 13
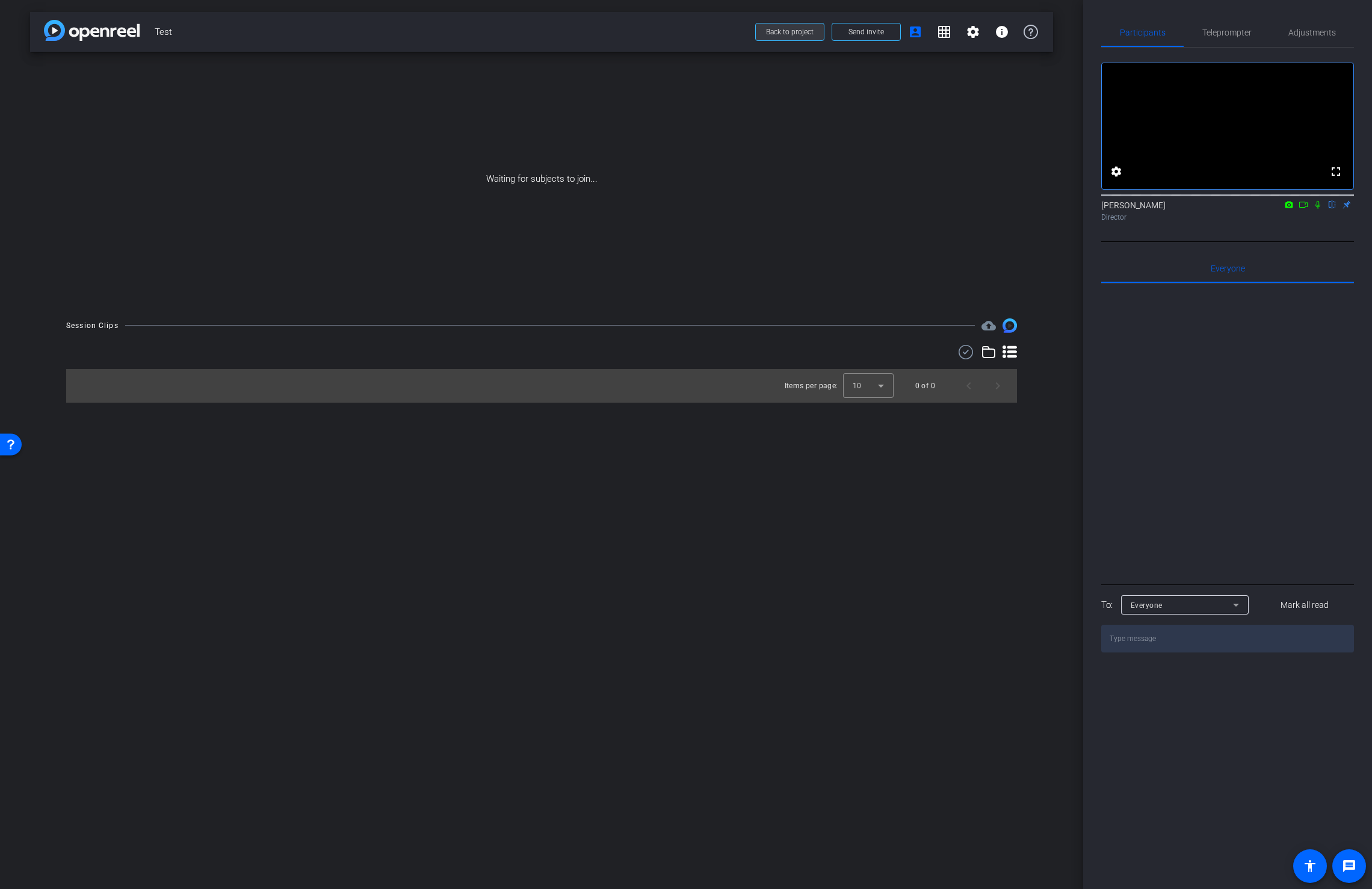
click at [798, 30] on span "Back to project" at bounding box center [790, 32] width 47 height 9
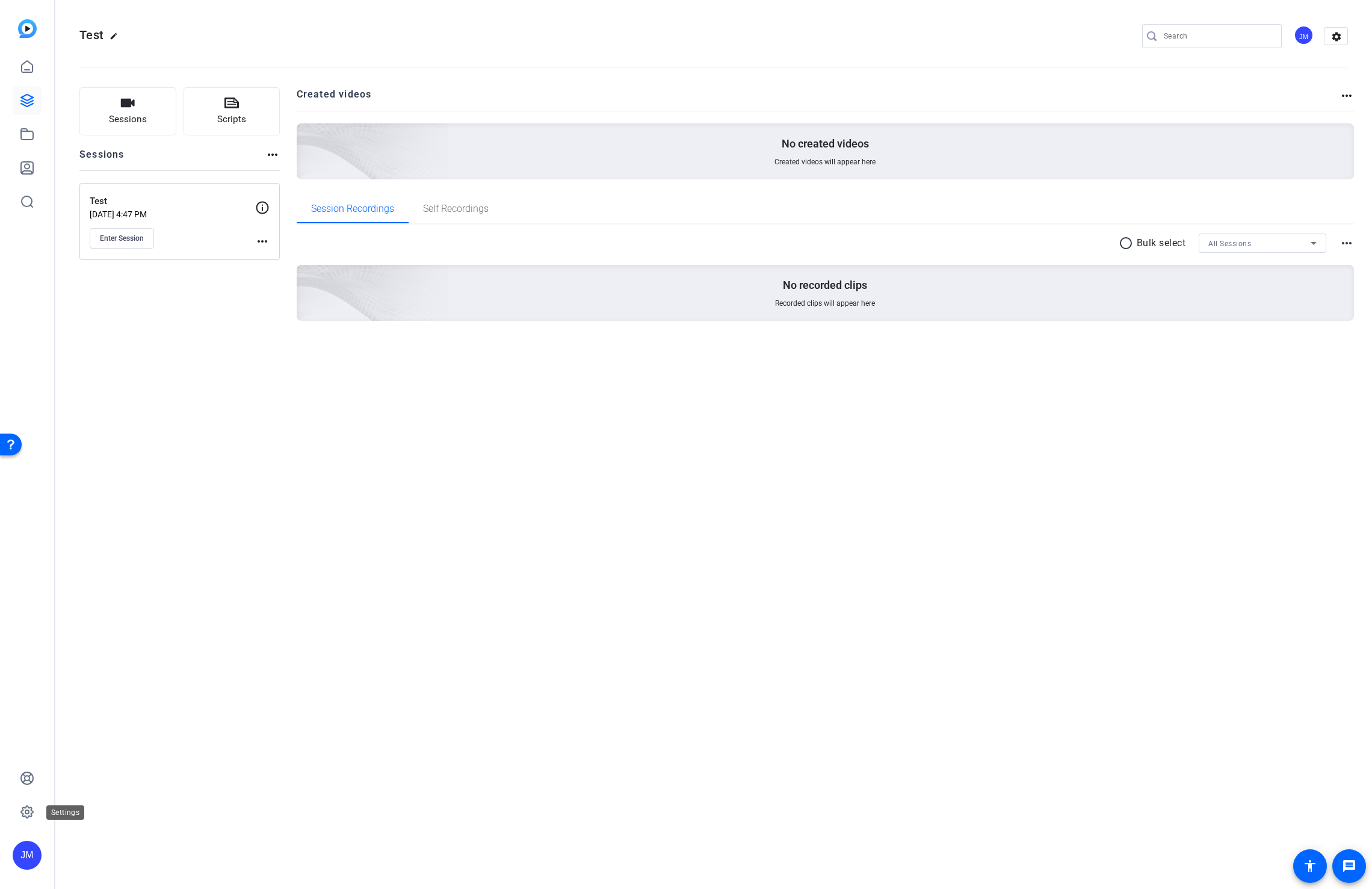
drag, startPoint x: 20, startPoint y: 811, endPoint x: 51, endPoint y: 811, distance: 31.0
click at [20, 811] on icon at bounding box center [27, 812] width 15 height 15
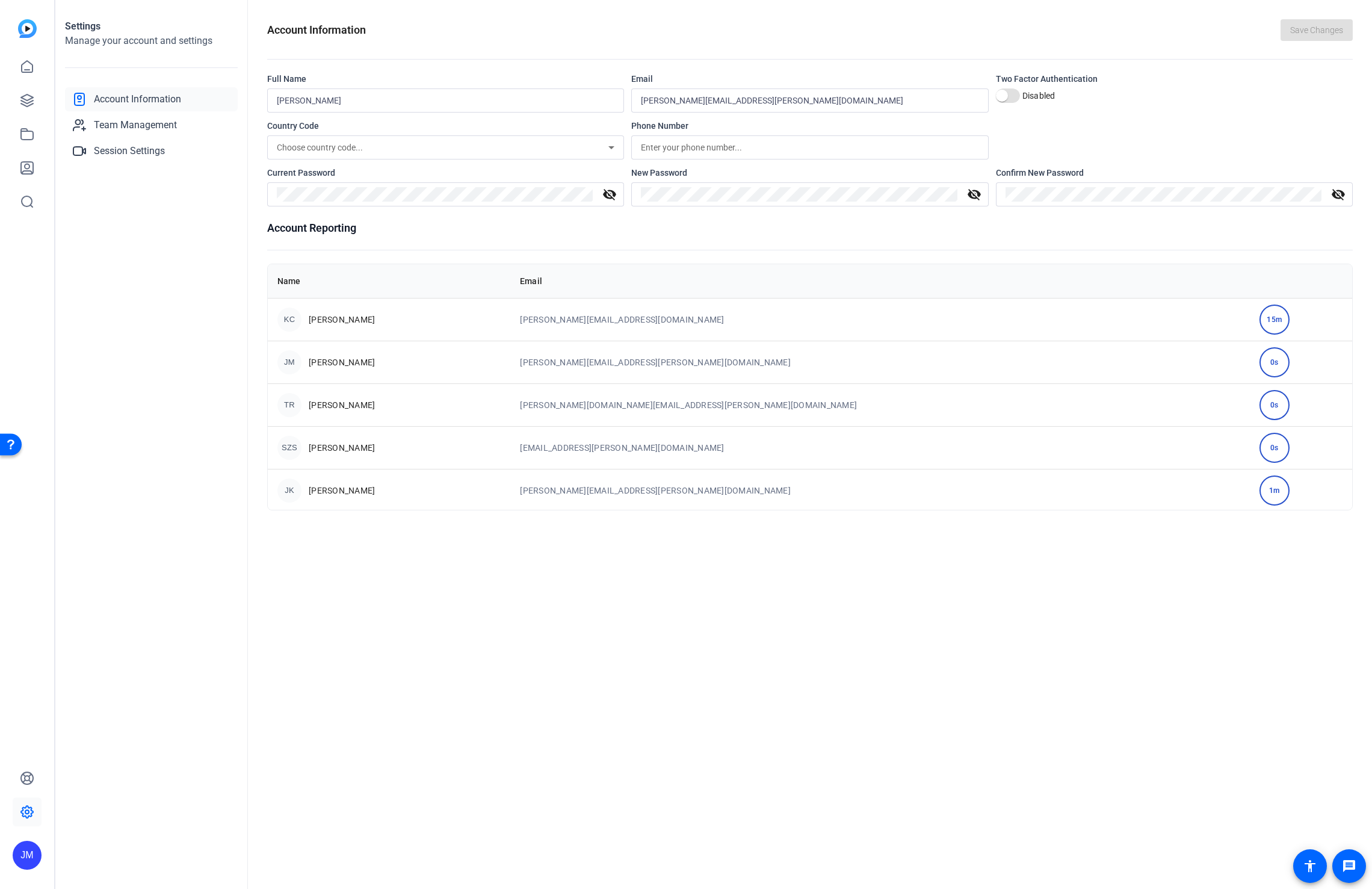
click at [1260, 365] on div "0s" at bounding box center [1275, 362] width 30 height 30
click at [795, 656] on div "Account Information Save Changes Full Name Judy McKinnon Email judy.mckinnon@rb…" at bounding box center [810, 444] width 1124 height 889
click at [81, 24] on h1 "Settings" at bounding box center [152, 27] width 173 height 15
click at [129, 122] on span "Team Management" at bounding box center [135, 125] width 83 height 15
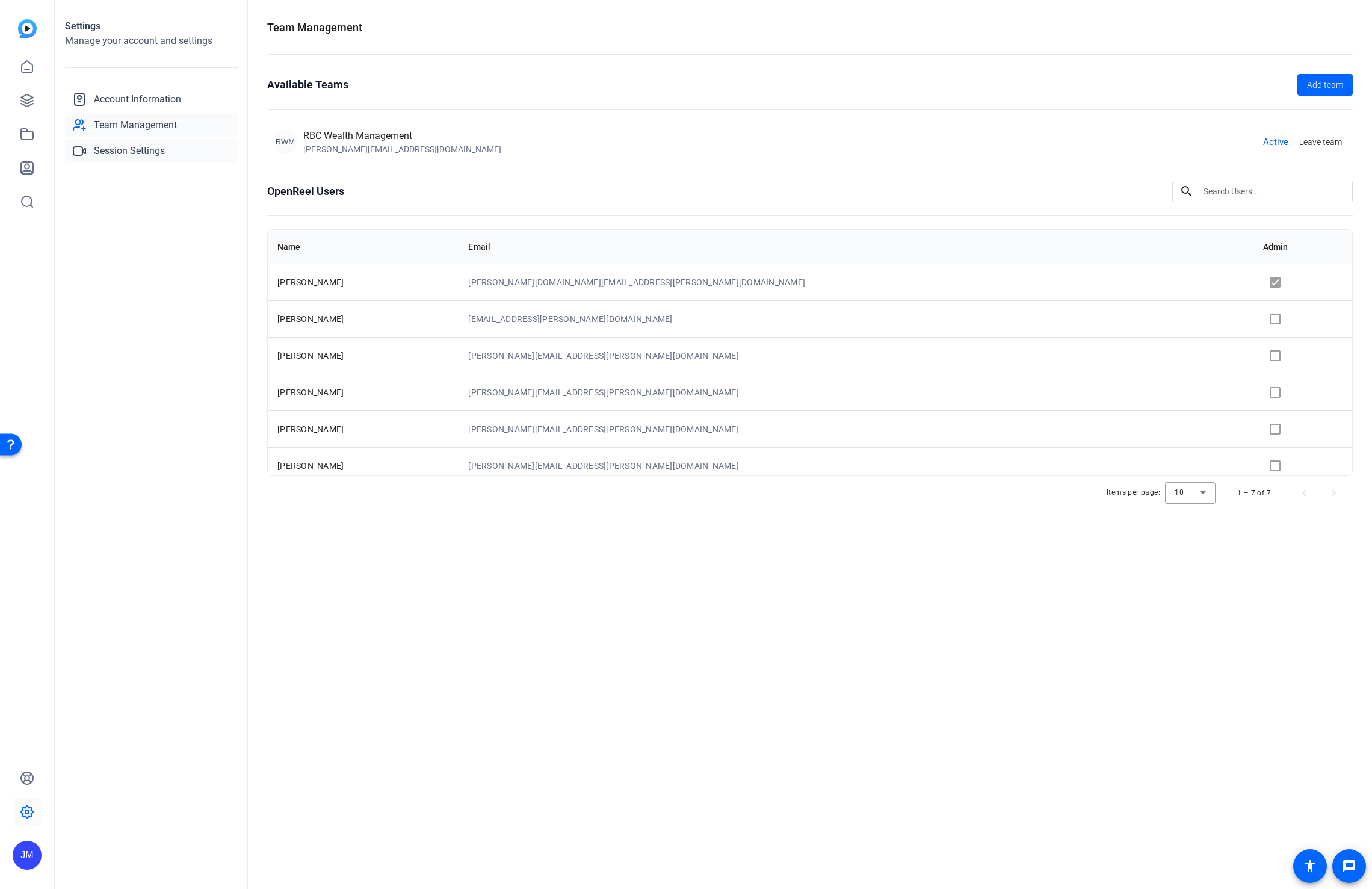
click at [128, 146] on span "Session Settings" at bounding box center [129, 151] width 71 height 15
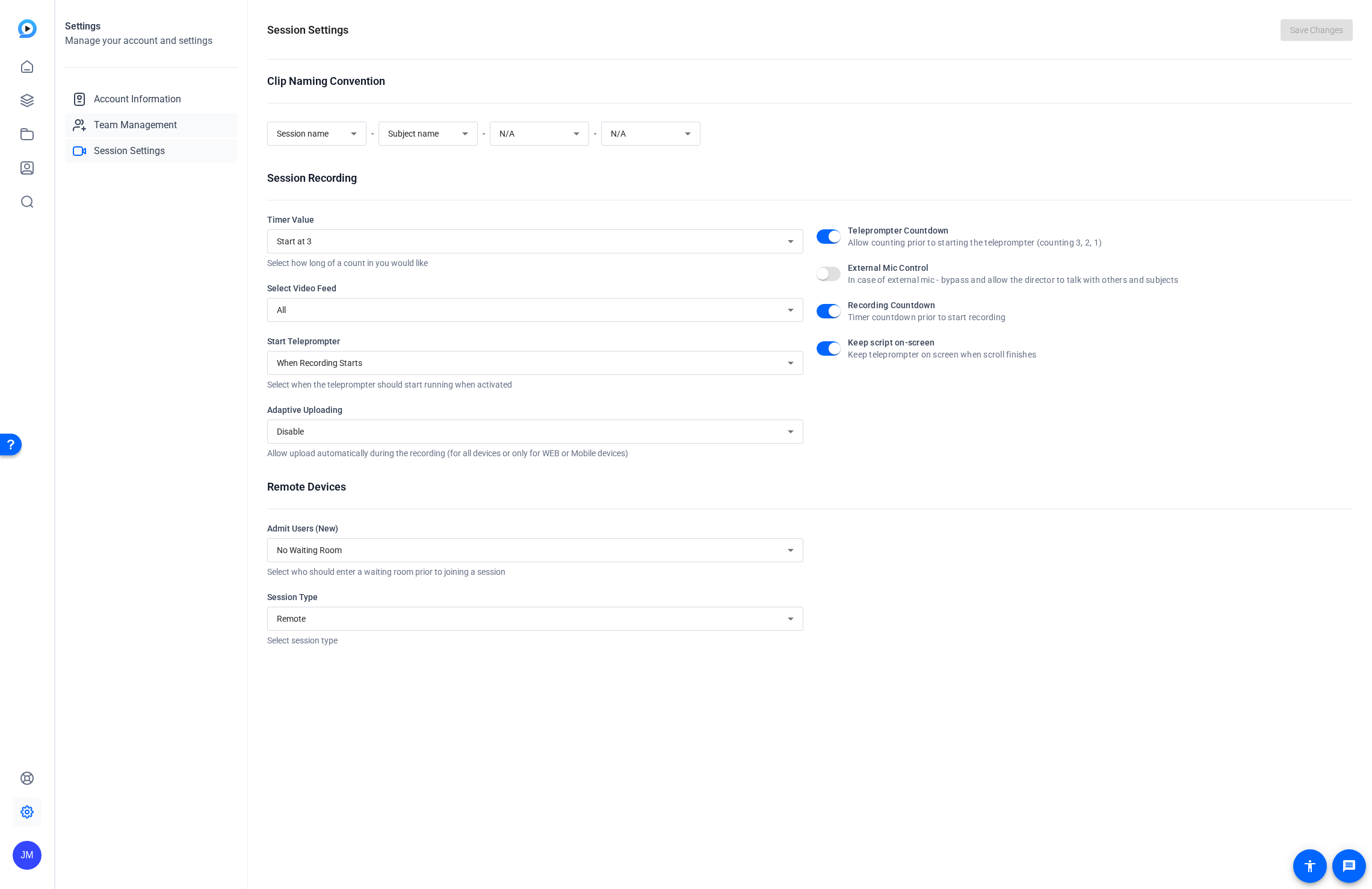
click at [121, 123] on span "Team Management" at bounding box center [135, 125] width 83 height 15
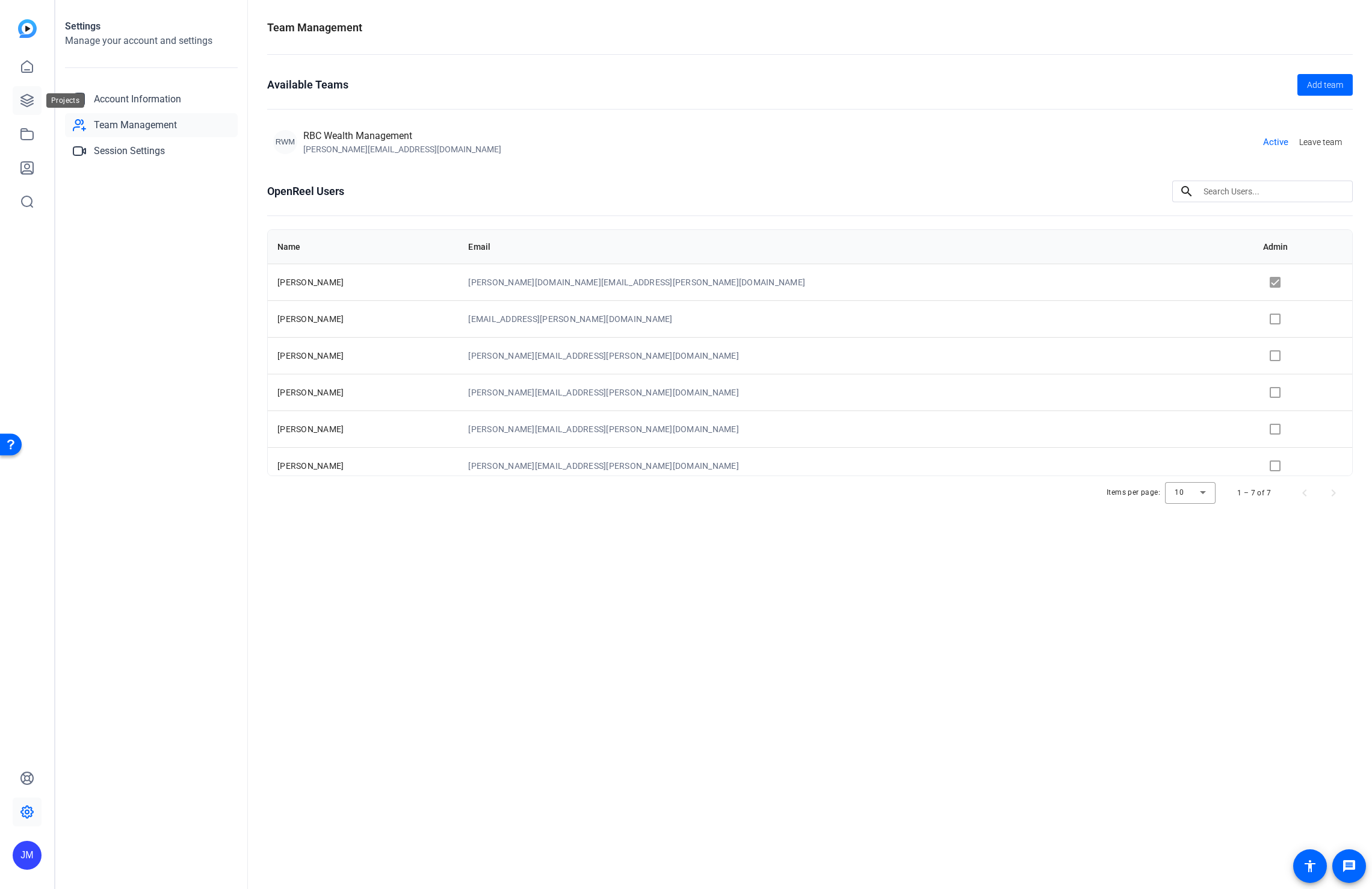
click at [27, 101] on icon at bounding box center [27, 100] width 15 height 15
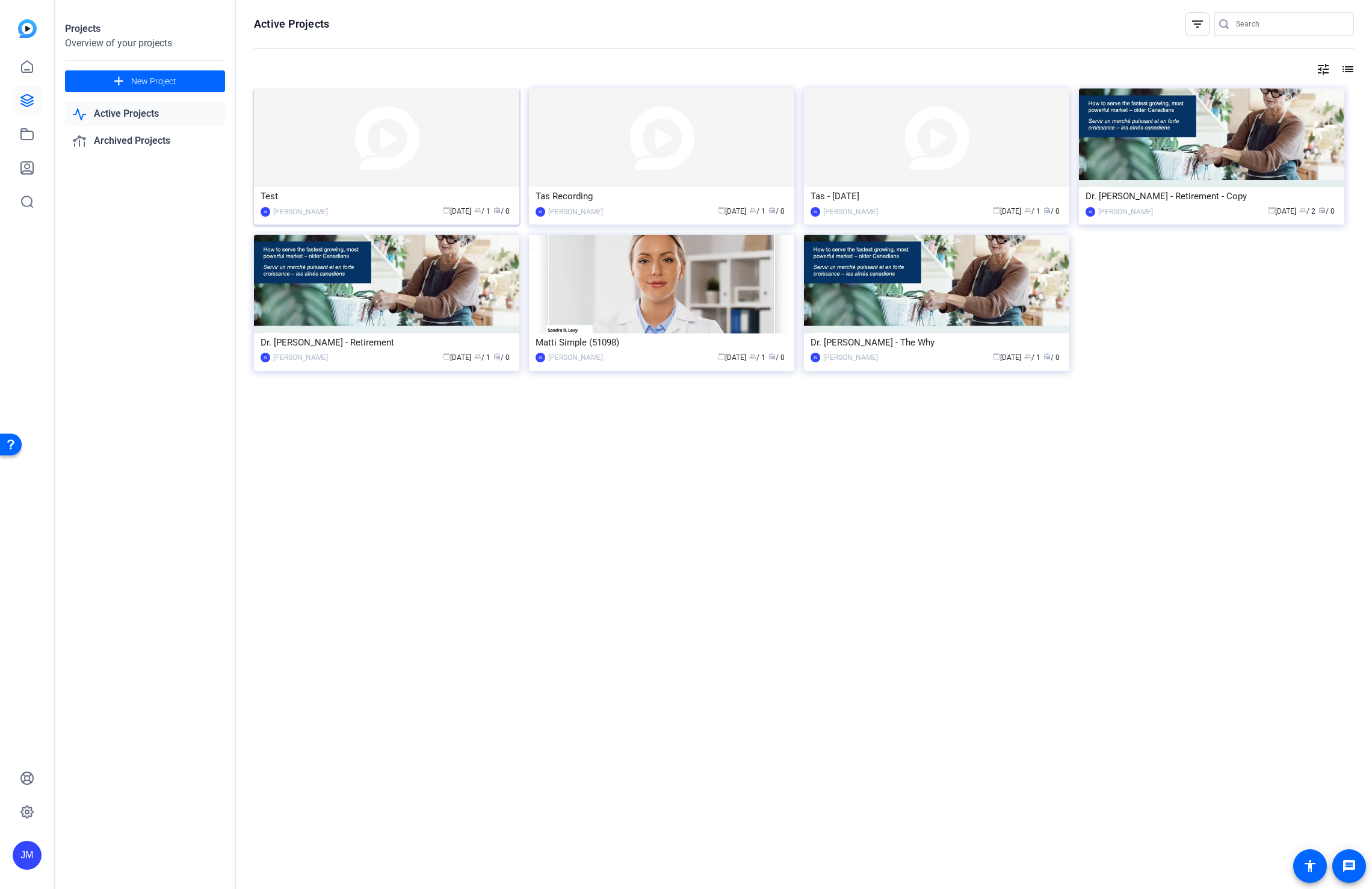
click at [412, 199] on div "Test" at bounding box center [387, 196] width 252 height 18
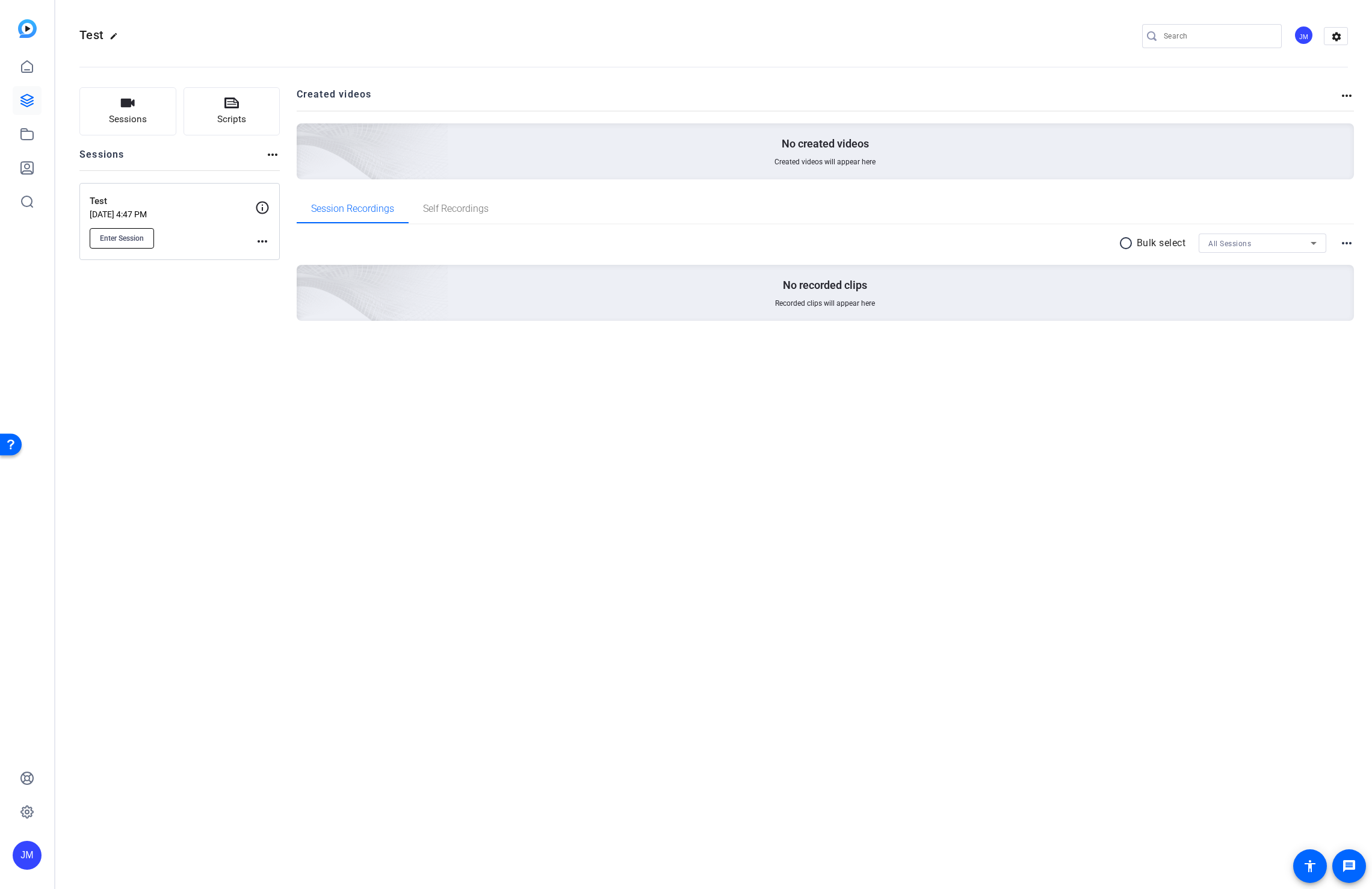
click at [121, 235] on span "Enter Session" at bounding box center [122, 238] width 44 height 10
click at [24, 858] on div "JM" at bounding box center [27, 855] width 29 height 29
click at [130, 848] on div "RBC Wealth Management" at bounding box center [97, 848] width 84 height 24
click at [19, 854] on div "JM" at bounding box center [27, 855] width 29 height 29
click at [161, 840] on mat-icon "logout" at bounding box center [160, 838] width 15 height 15
